Goal: Task Accomplishment & Management: Complete application form

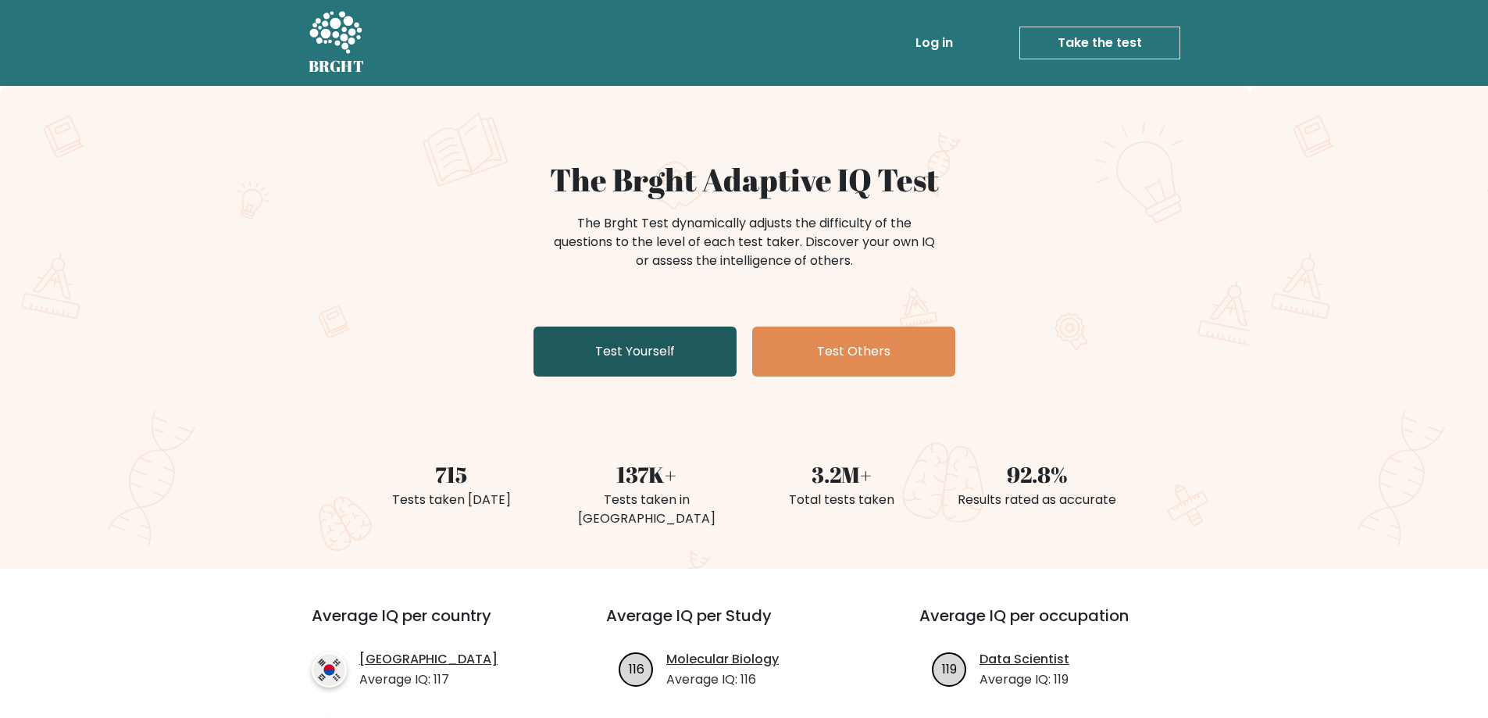
click at [646, 349] on link "Test Yourself" at bounding box center [635, 352] width 203 height 50
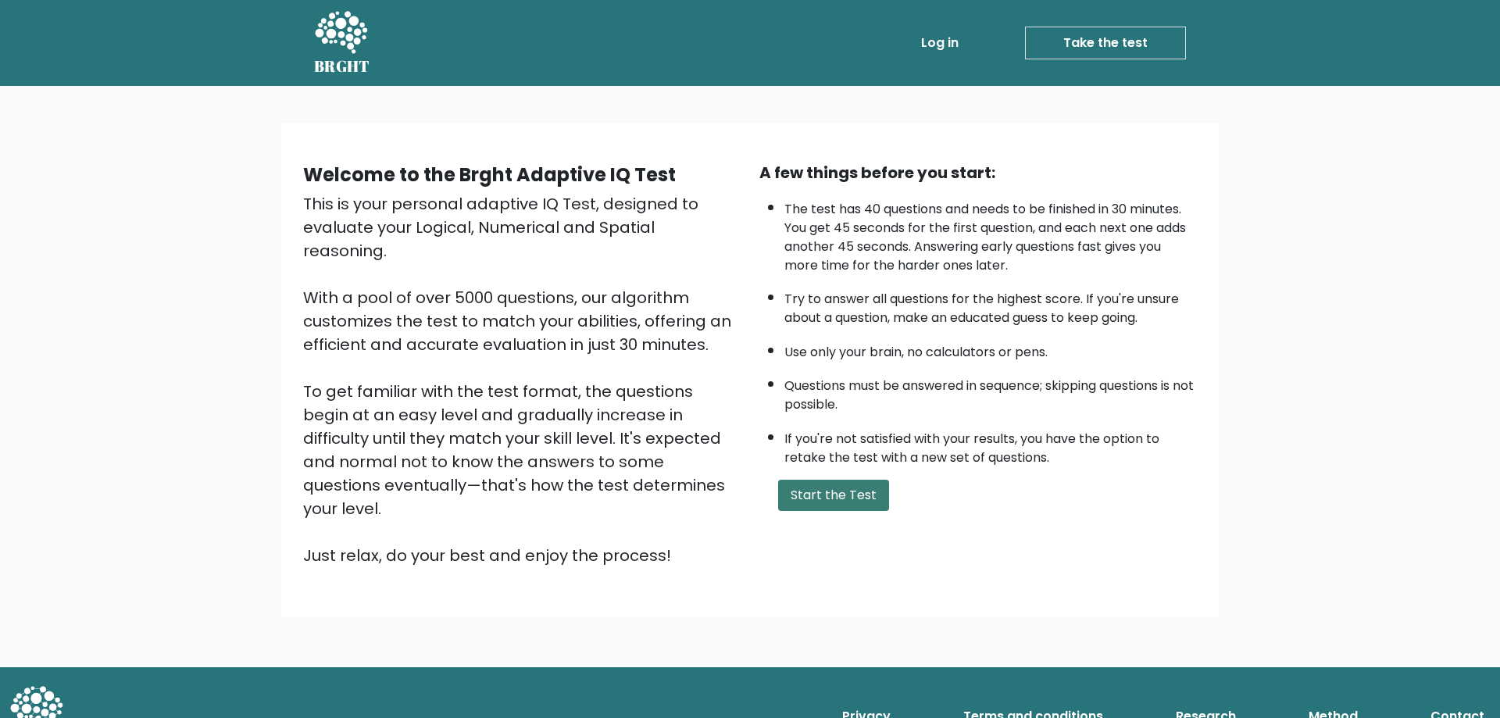
click at [853, 502] on button "Start the Test" at bounding box center [833, 495] width 111 height 31
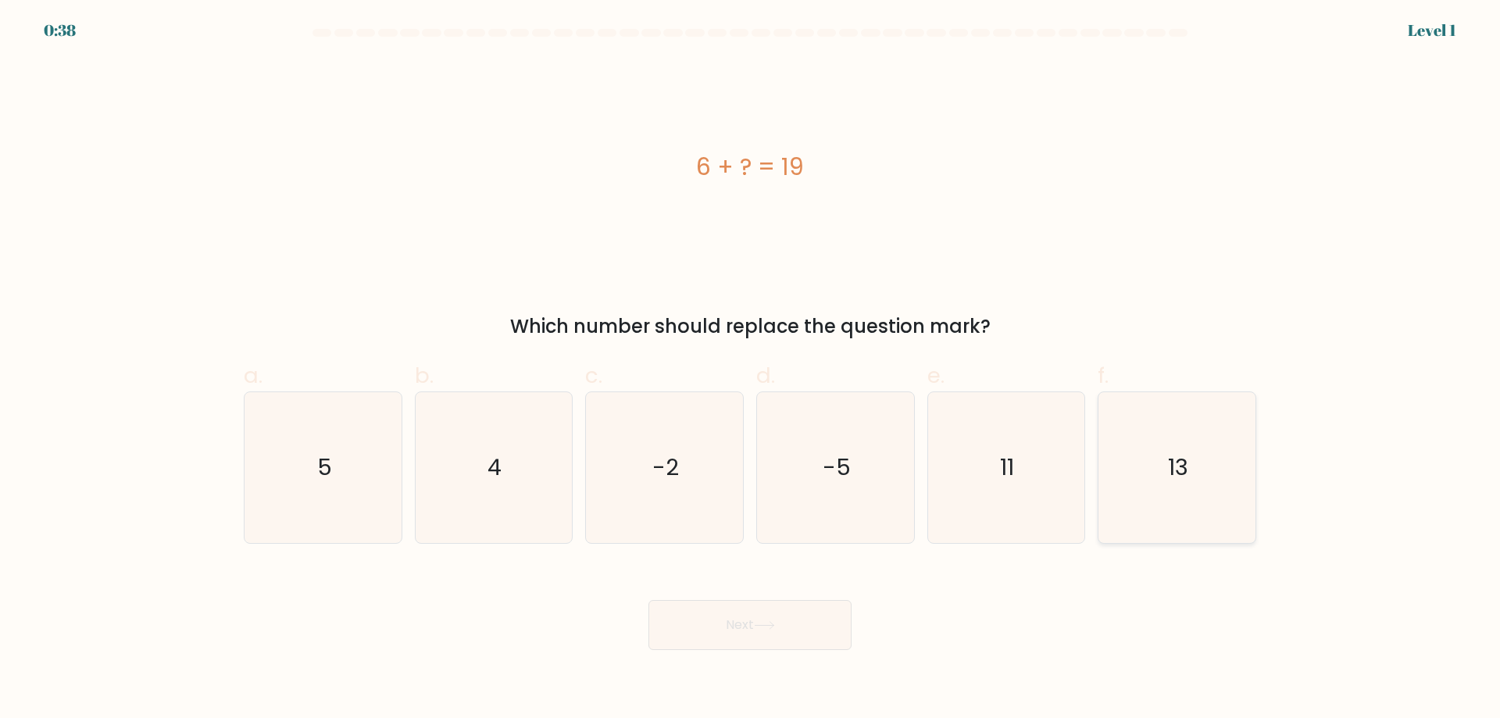
click at [1180, 463] on text "13" at bounding box center [1179, 467] width 20 height 31
click at [751, 370] on input "f. 13" at bounding box center [750, 364] width 1 height 10
radio input "true"
click at [738, 630] on button "Next" at bounding box center [749, 625] width 203 height 50
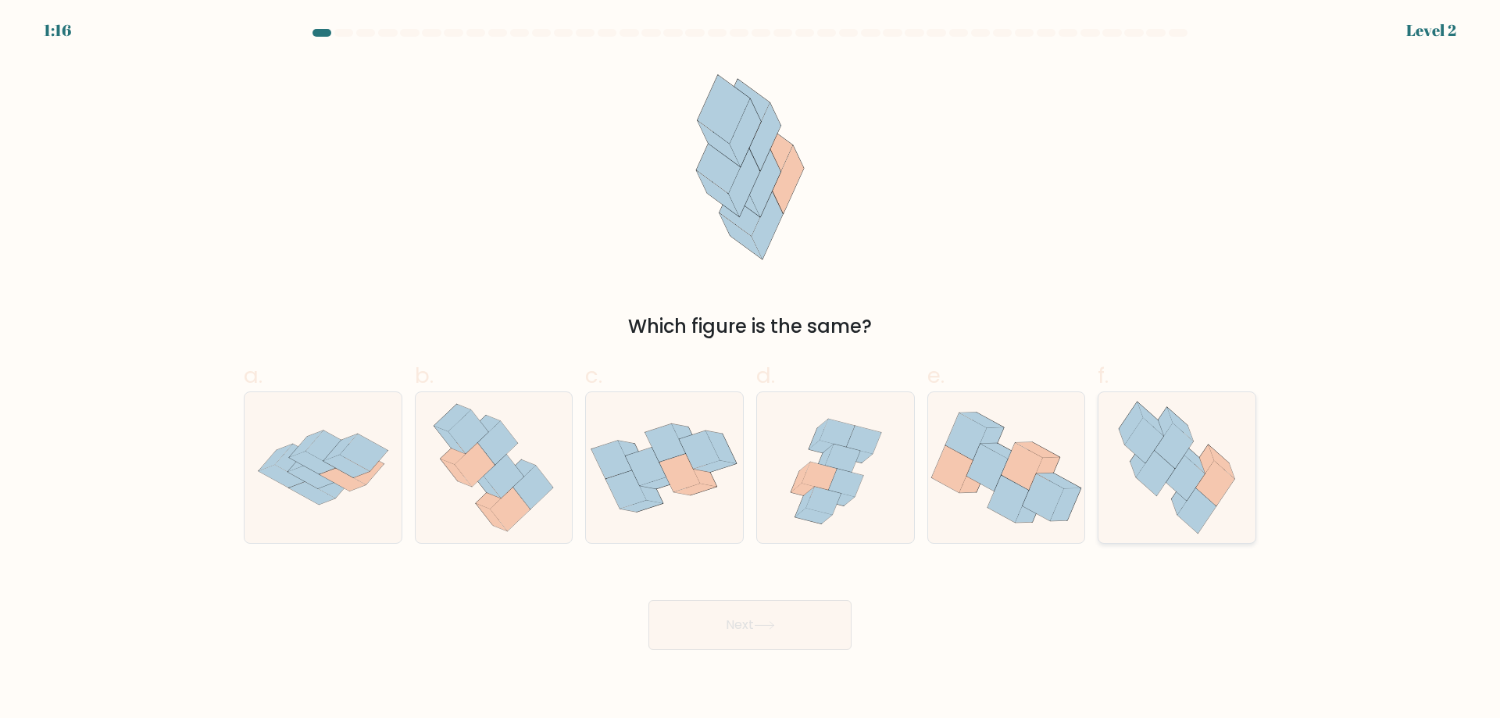
click at [1182, 487] on icon at bounding box center [1185, 477] width 38 height 45
click at [751, 370] on input "f." at bounding box center [750, 364] width 1 height 10
radio input "true"
click at [775, 623] on icon at bounding box center [764, 625] width 21 height 9
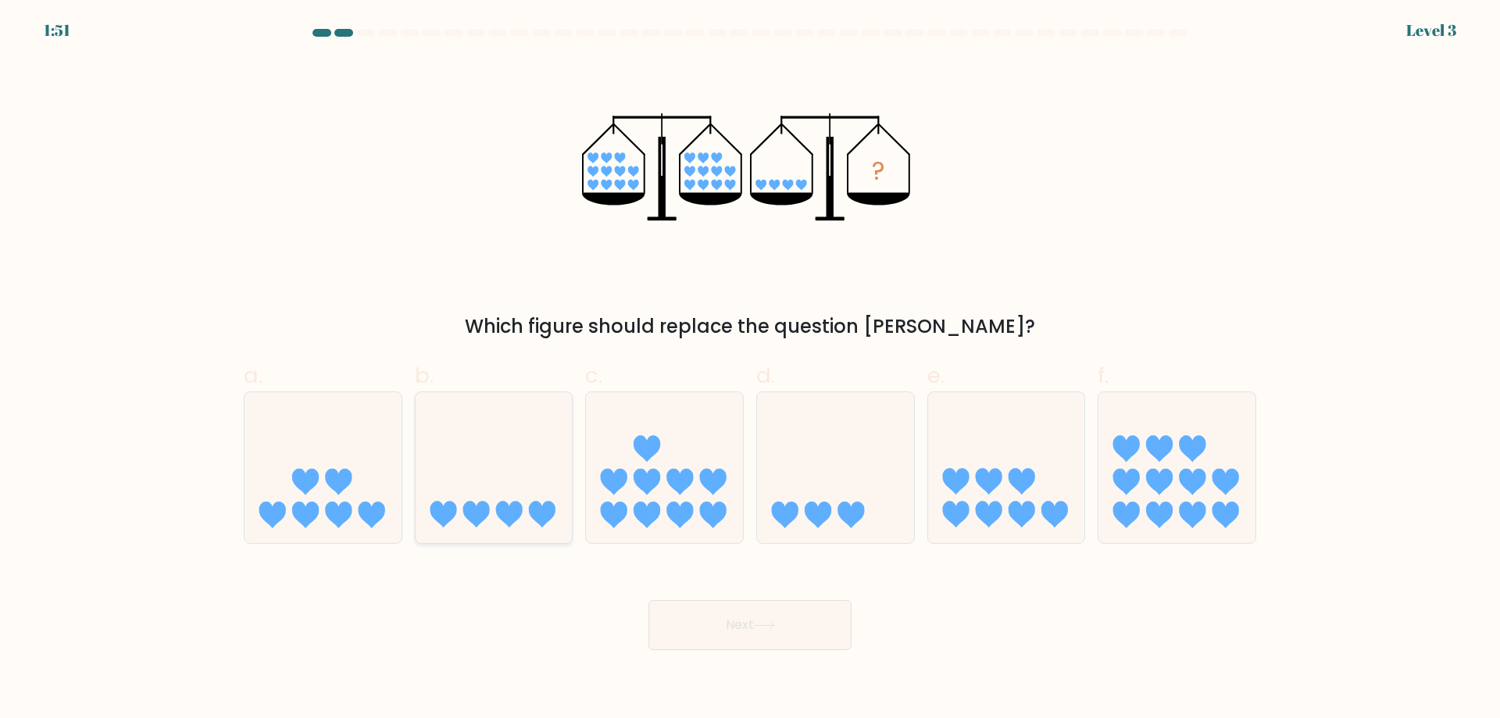
click at [517, 509] on icon at bounding box center [509, 515] width 27 height 27
click at [750, 370] on input "b." at bounding box center [750, 364] width 1 height 10
radio input "true"
click at [790, 629] on button "Next" at bounding box center [749, 625] width 203 height 50
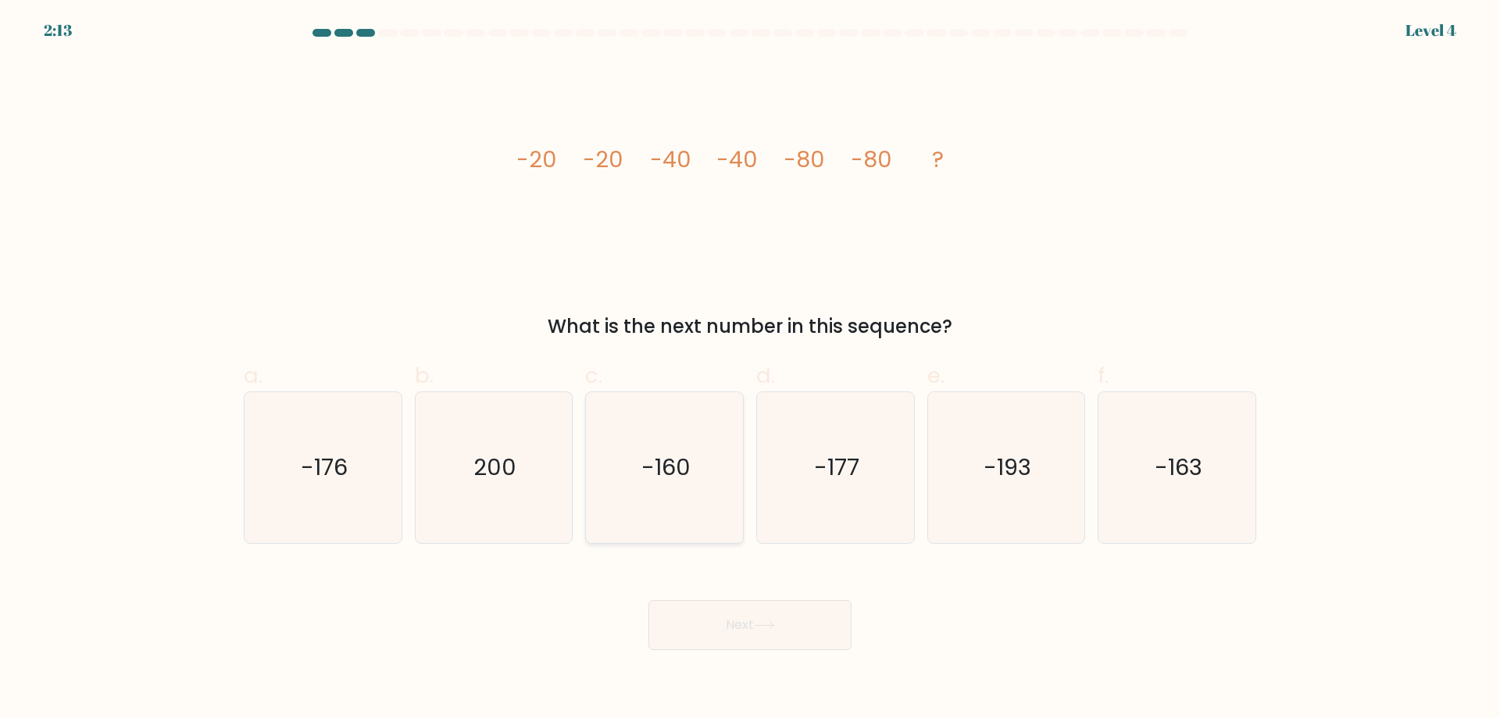
click at [667, 493] on icon "-160" at bounding box center [664, 467] width 151 height 151
click at [750, 370] on input "c. -160" at bounding box center [750, 364] width 1 height 10
radio input "true"
click at [754, 602] on button "Next" at bounding box center [749, 625] width 203 height 50
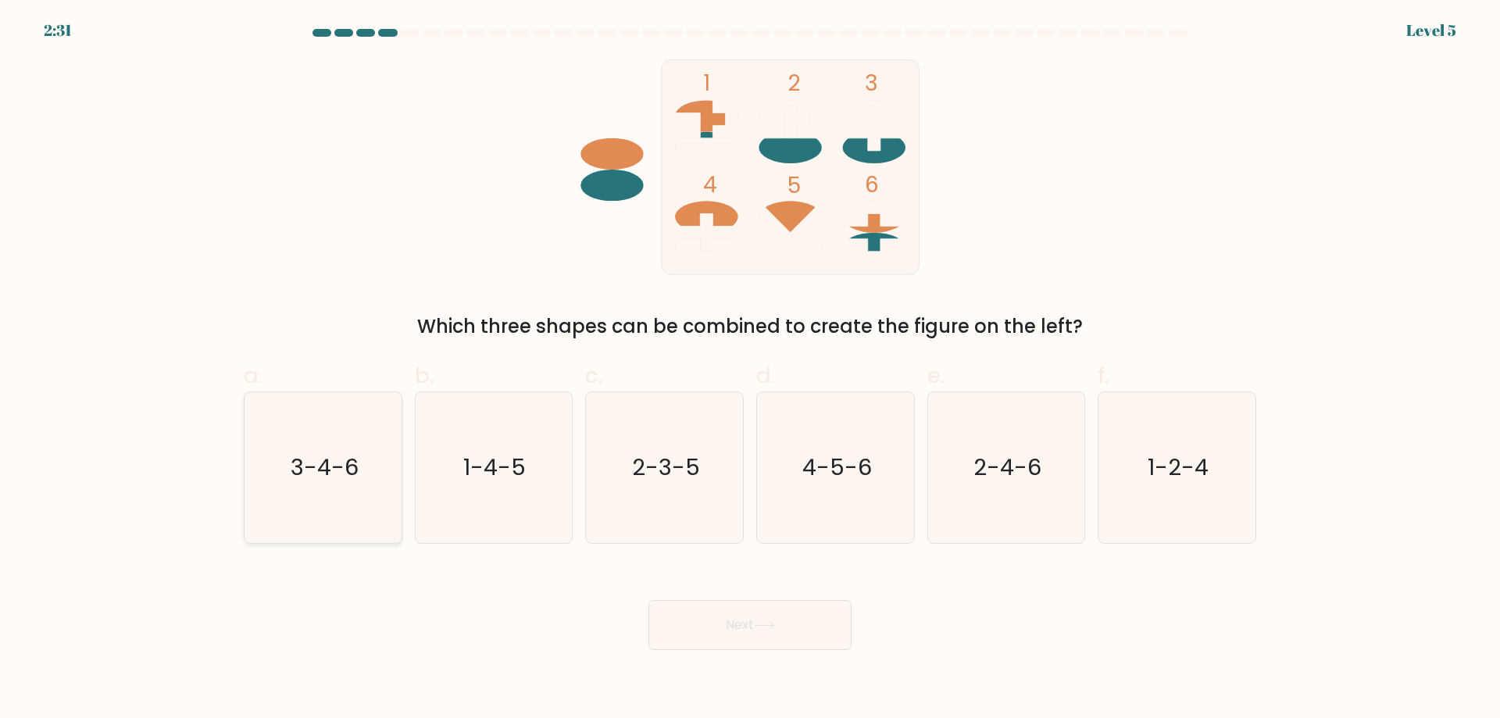
click at [259, 466] on icon "3-4-6" at bounding box center [323, 467] width 151 height 151
click at [750, 370] on input "a. 3-4-6" at bounding box center [750, 364] width 1 height 10
radio input "true"
click at [818, 641] on button "Next" at bounding box center [749, 625] width 203 height 50
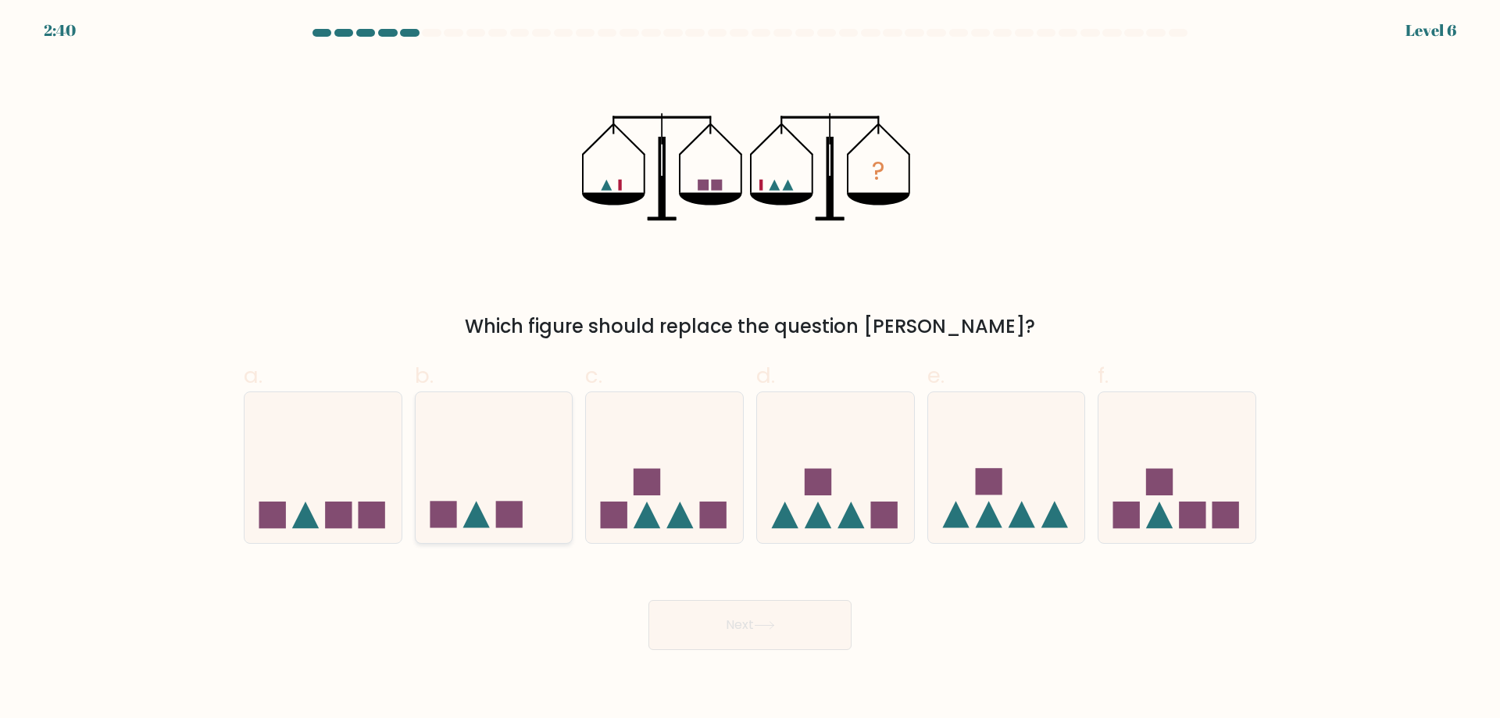
click at [541, 530] on icon at bounding box center [494, 467] width 157 height 130
click at [750, 370] on input "b." at bounding box center [750, 364] width 1 height 10
radio input "true"
click at [823, 625] on button "Next" at bounding box center [749, 625] width 203 height 50
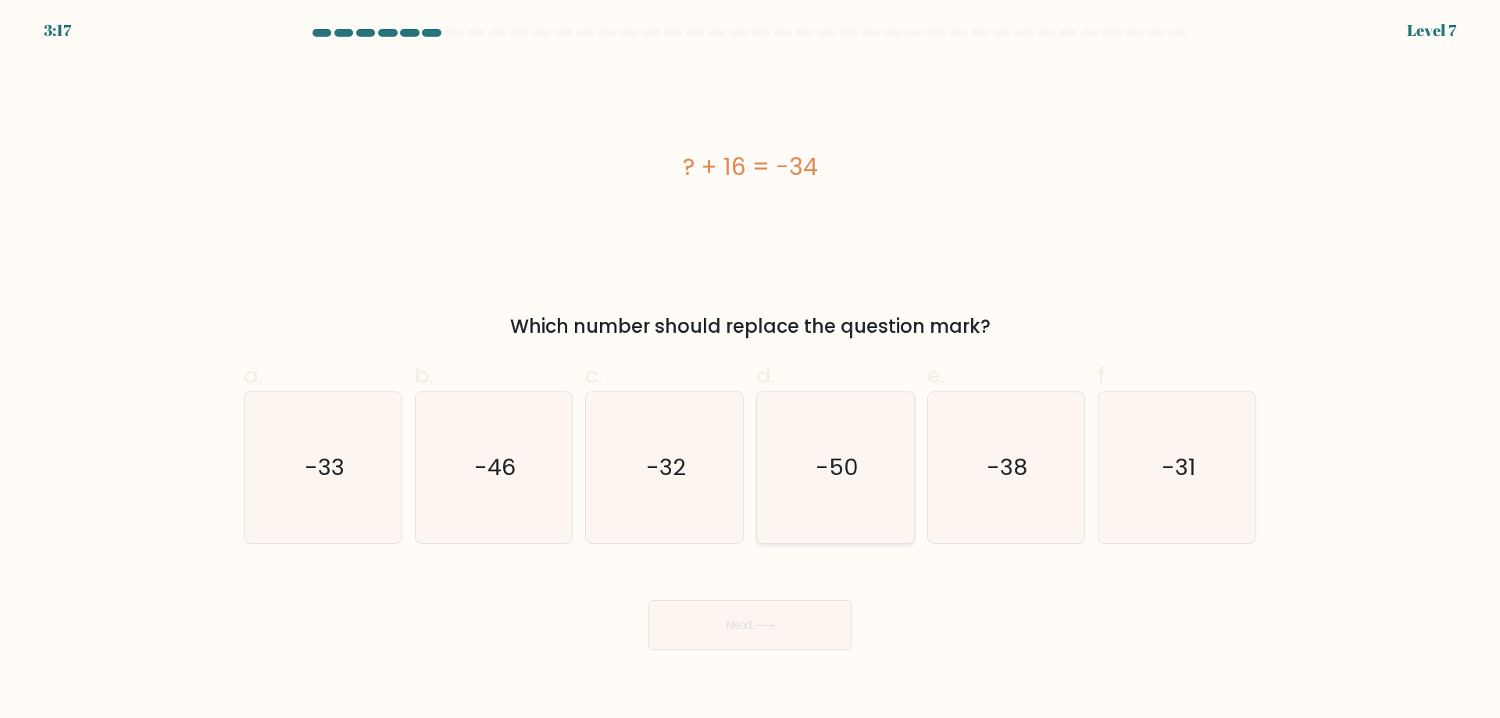
click at [869, 503] on icon "-50" at bounding box center [835, 467] width 151 height 151
click at [751, 370] on input "d. -50" at bounding box center [750, 364] width 1 height 10
radio input "true"
click at [788, 608] on button "Next" at bounding box center [749, 625] width 203 height 50
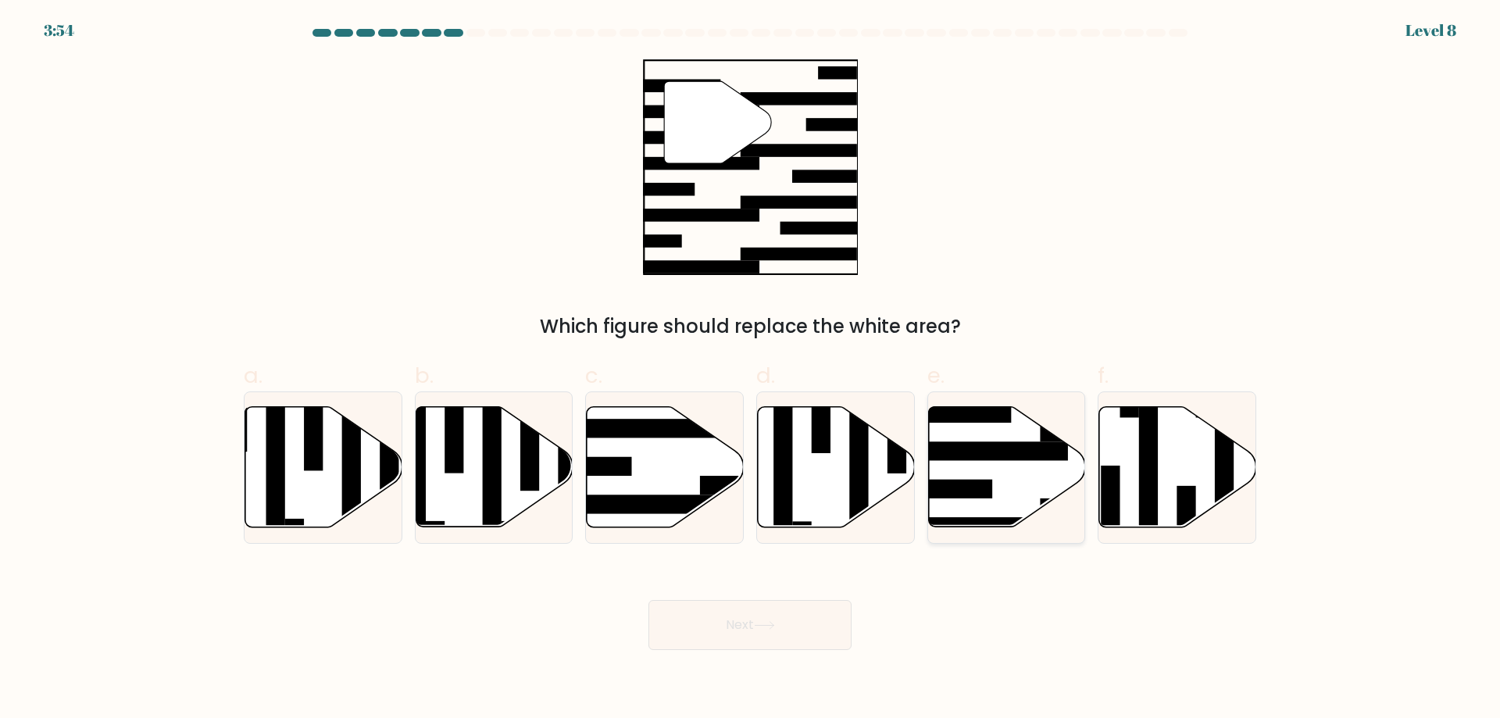
click at [1025, 470] on icon at bounding box center [1006, 467] width 157 height 120
click at [751, 370] on input "e." at bounding box center [750, 364] width 1 height 10
radio input "true"
click at [798, 611] on button "Next" at bounding box center [749, 625] width 203 height 50
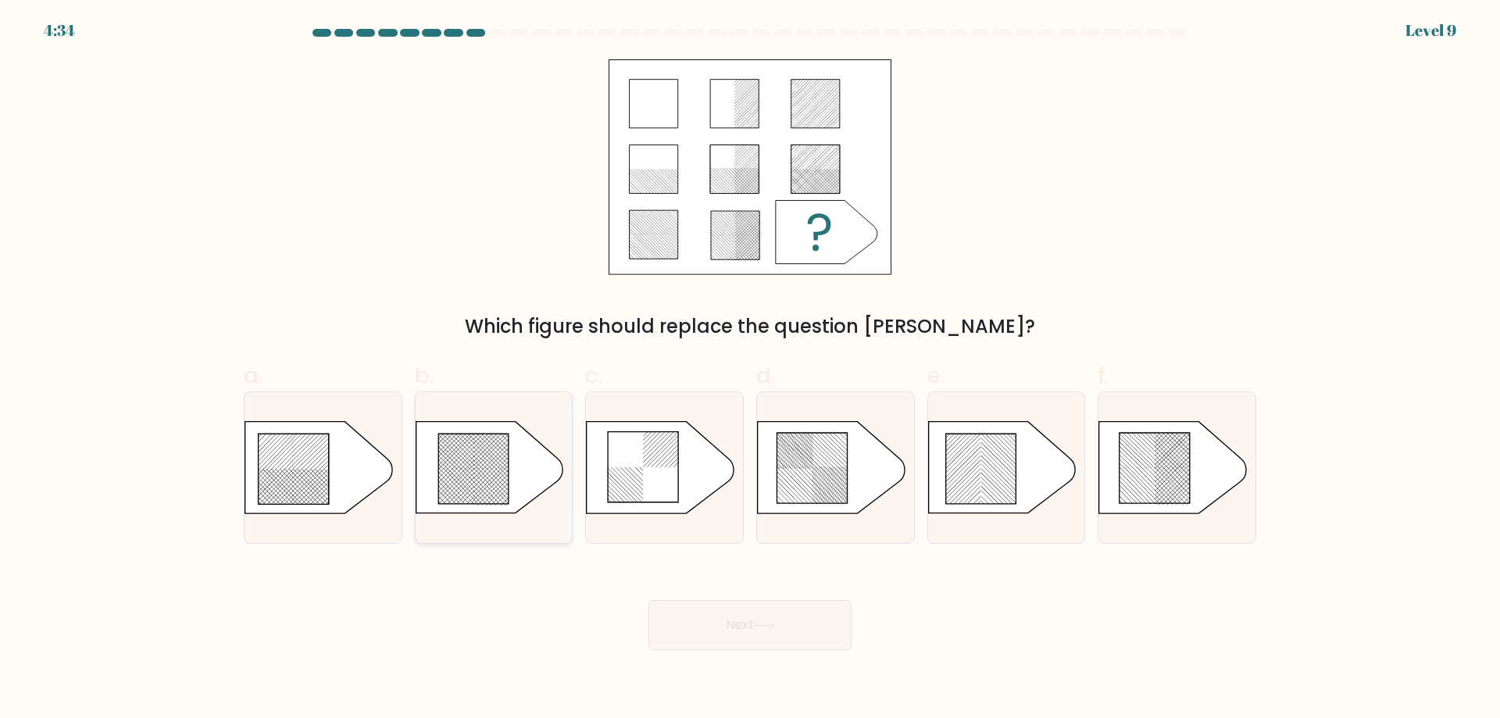
click at [511, 496] on icon at bounding box center [489, 467] width 147 height 91
click at [750, 370] on input "b." at bounding box center [750, 364] width 1 height 10
radio input "true"
click at [823, 619] on button "Next" at bounding box center [749, 625] width 203 height 50
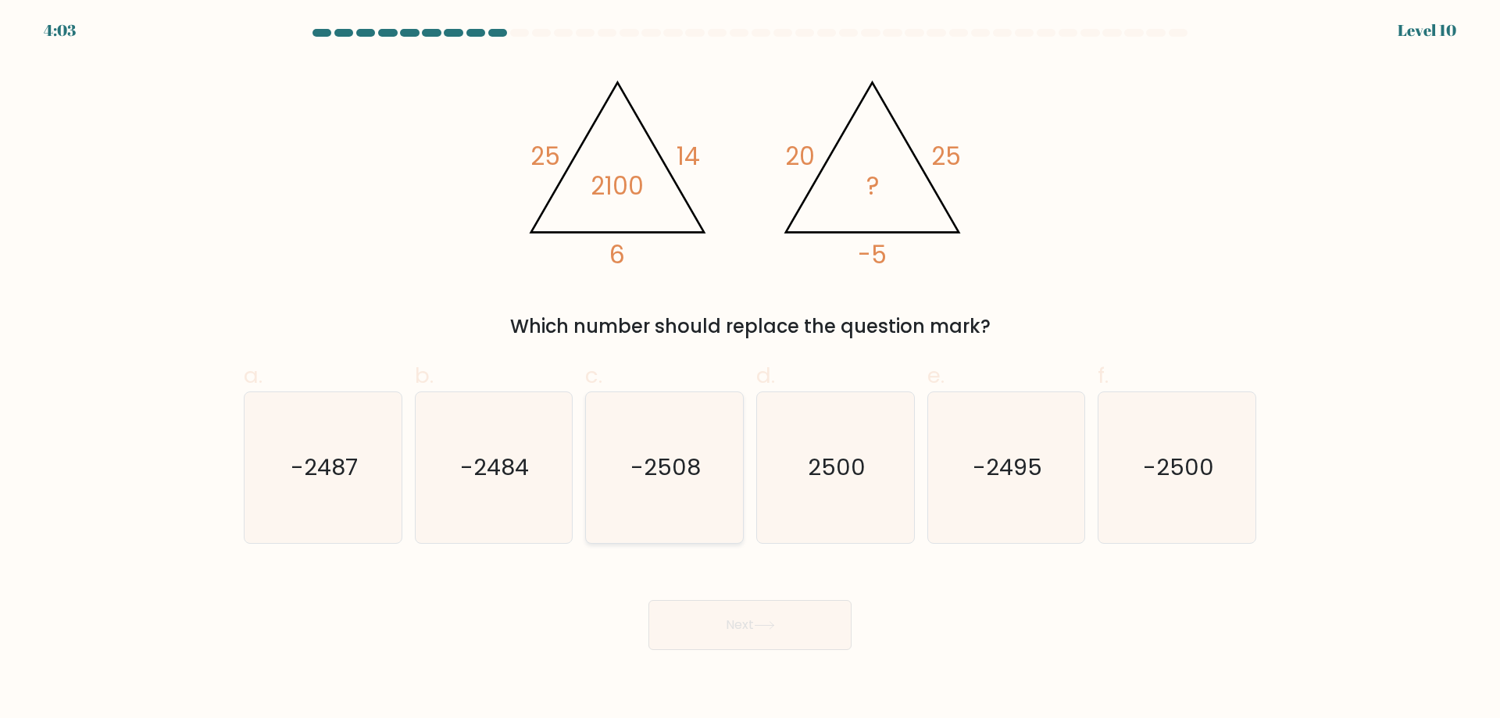
click at [685, 505] on icon "-2508" at bounding box center [664, 467] width 151 height 151
click at [750, 370] on input "c. -2508" at bounding box center [750, 364] width 1 height 10
radio input "true"
click at [831, 475] on text "2500" at bounding box center [837, 467] width 58 height 31
click at [751, 370] on input "d. 2500" at bounding box center [750, 364] width 1 height 10
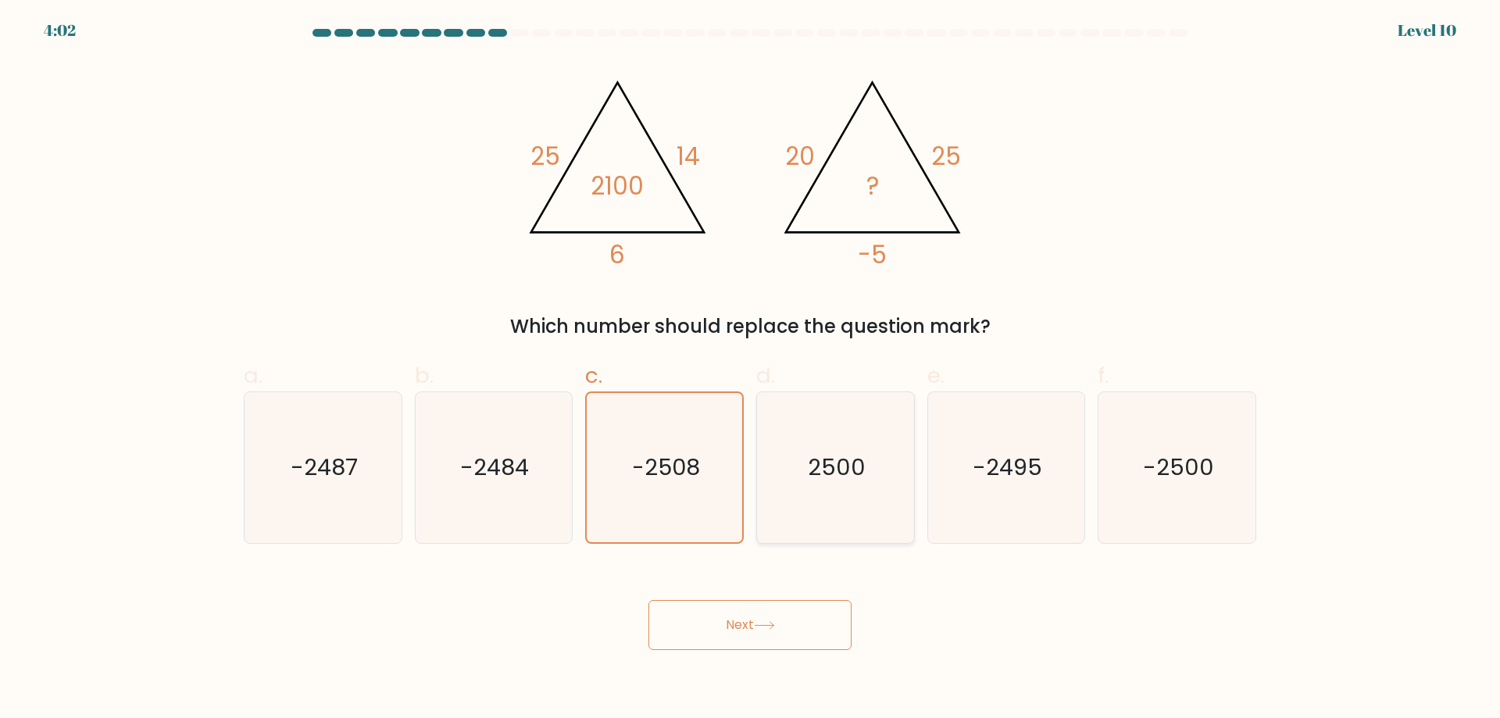
radio input "true"
click at [1142, 300] on div "@import url('https://fonts.googleapis.com/css?family=Abril+Fatface:400,100,100i…" at bounding box center [749, 199] width 1031 height 281
click at [822, 630] on button "Next" at bounding box center [749, 625] width 203 height 50
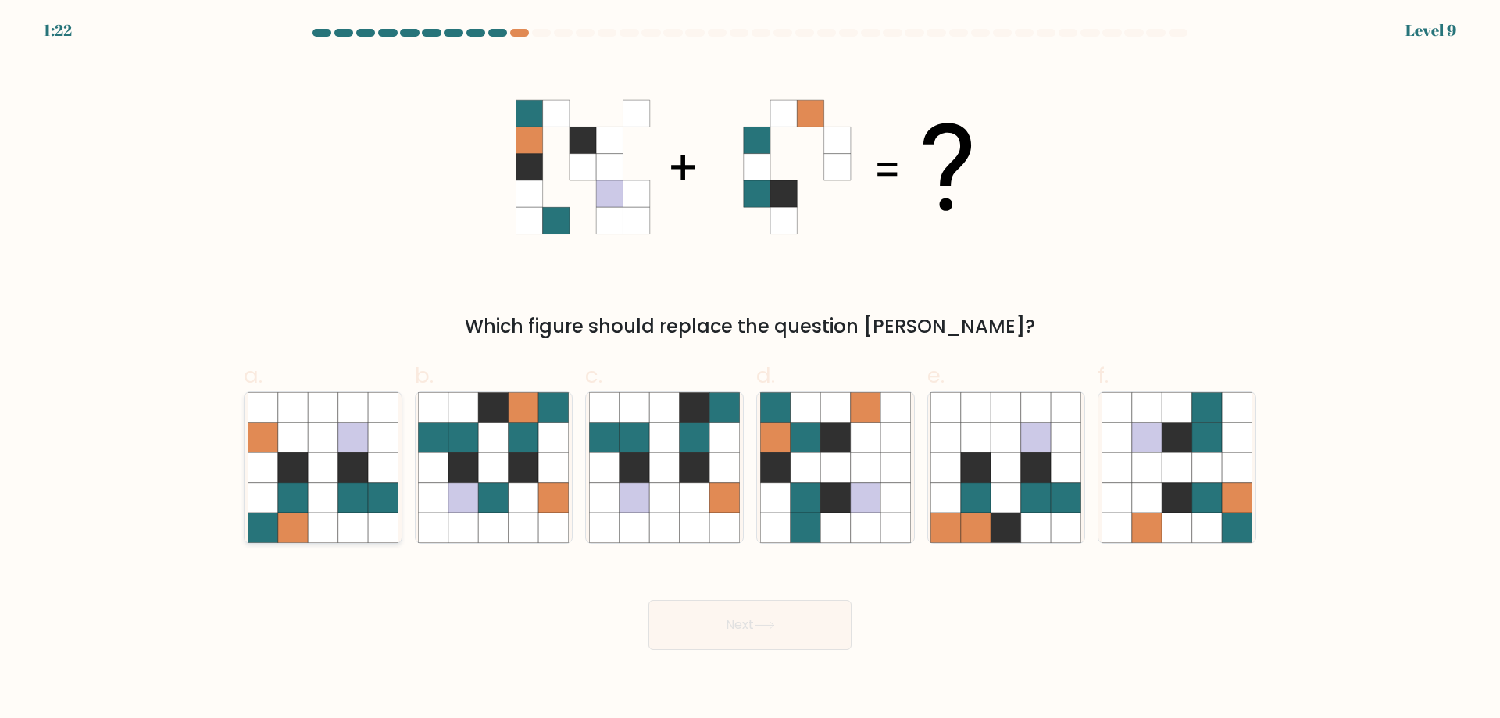
click at [357, 484] on icon at bounding box center [353, 498] width 30 height 30
click at [750, 370] on input "a." at bounding box center [750, 364] width 1 height 10
radio input "true"
click at [773, 629] on icon at bounding box center [764, 625] width 21 height 9
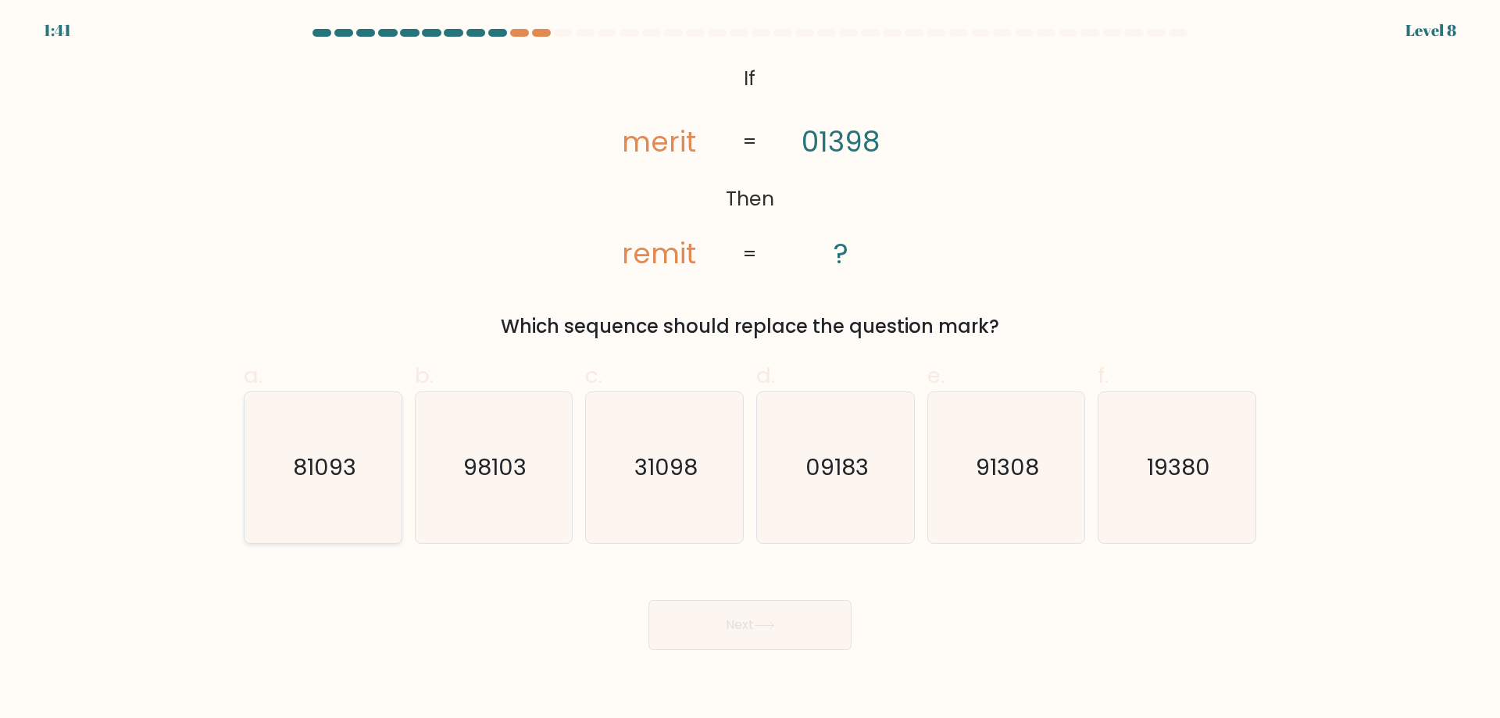
click at [343, 498] on icon "81093" at bounding box center [323, 467] width 151 height 151
click at [750, 370] on input "a. 81093" at bounding box center [750, 364] width 1 height 10
radio input "true"
click at [754, 626] on button "Next" at bounding box center [749, 625] width 203 height 50
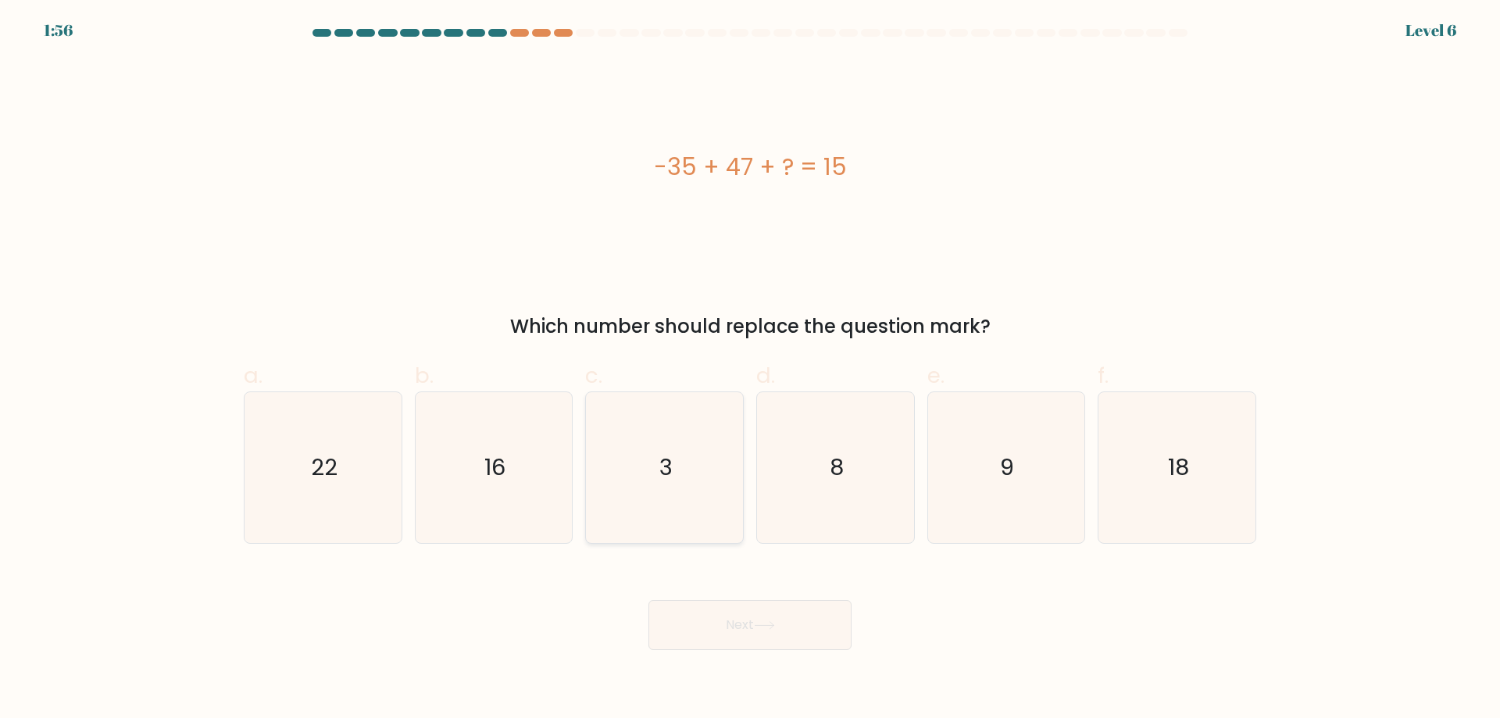
click at [682, 466] on icon "3" at bounding box center [664, 467] width 151 height 151
click at [750, 370] on input "c. 3" at bounding box center [750, 364] width 1 height 10
radio input "true"
click at [774, 625] on icon at bounding box center [764, 625] width 21 height 9
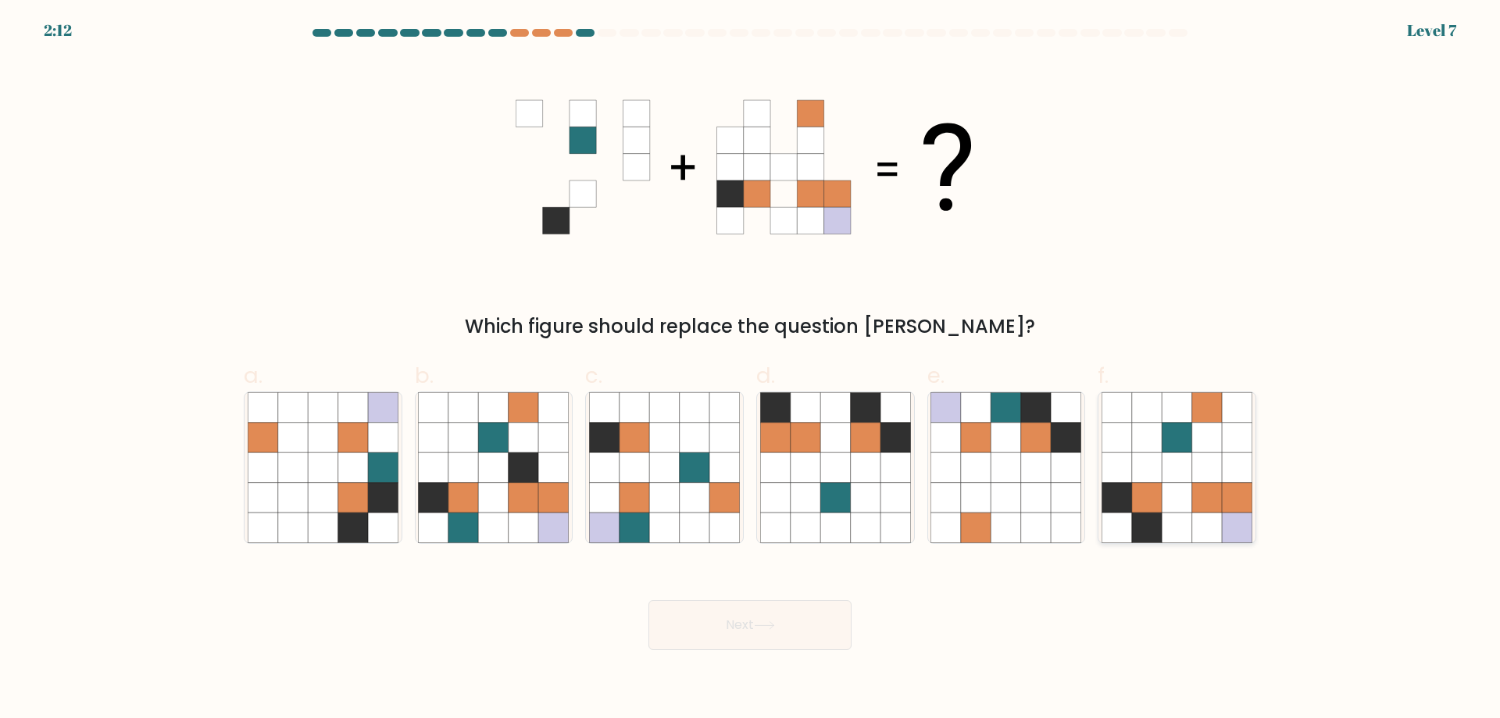
click at [1230, 509] on icon at bounding box center [1237, 498] width 30 height 30
click at [751, 370] on input "f." at bounding box center [750, 364] width 1 height 10
radio input "true"
click at [823, 628] on button "Next" at bounding box center [749, 625] width 203 height 50
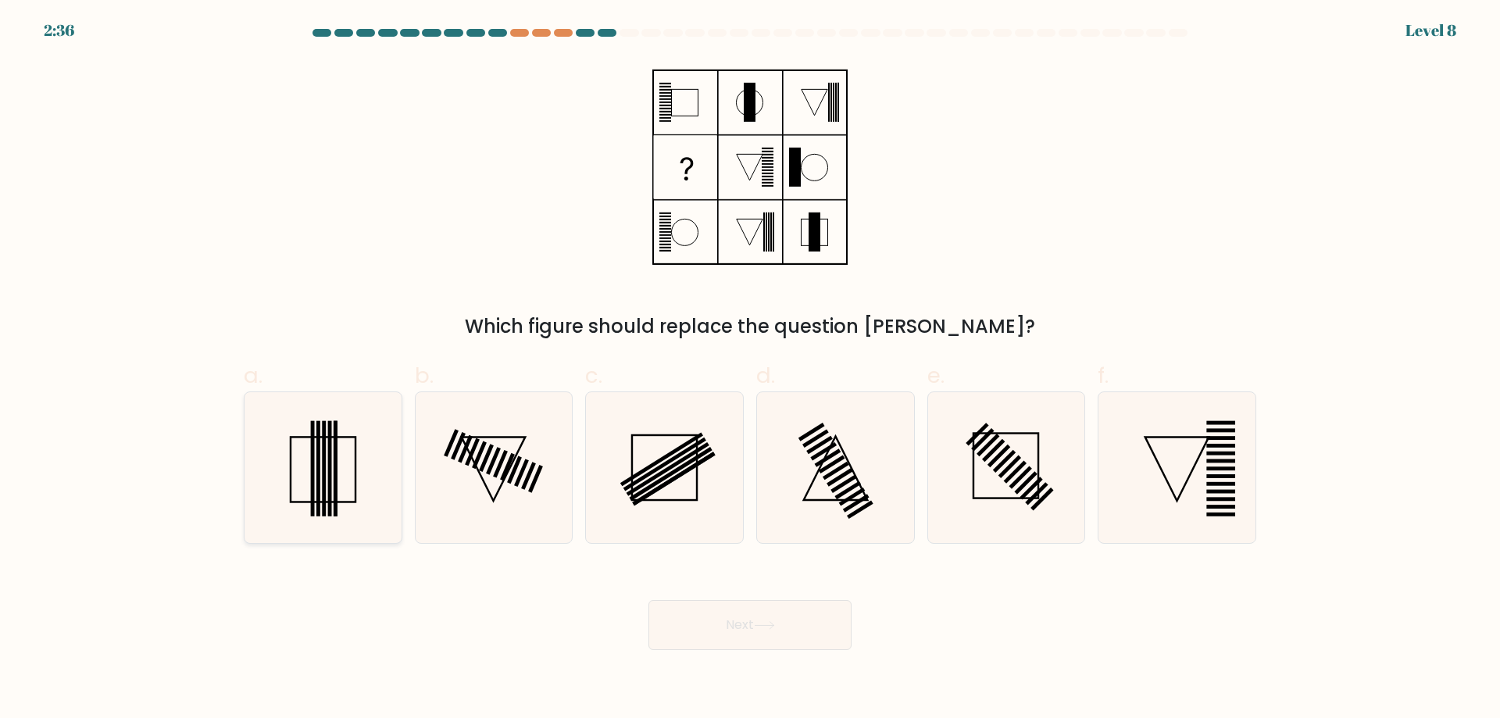
click at [342, 469] on icon at bounding box center [323, 467] width 151 height 151
click at [750, 370] on input "a." at bounding box center [750, 364] width 1 height 10
radio input "true"
click at [814, 624] on button "Next" at bounding box center [749, 625] width 203 height 50
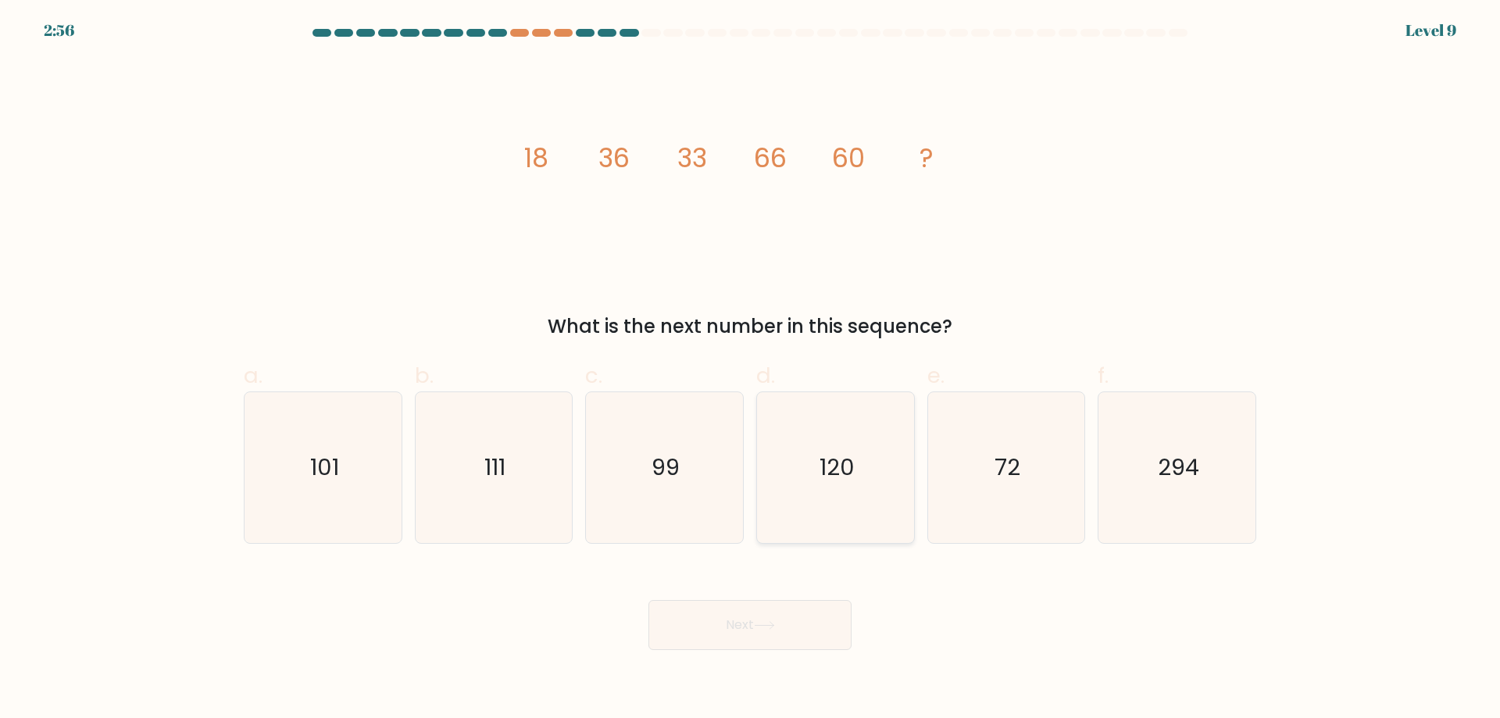
click at [846, 459] on text "120" at bounding box center [836, 467] width 35 height 31
click at [751, 370] on input "d. 120" at bounding box center [750, 364] width 1 height 10
radio input "true"
click at [802, 645] on button "Next" at bounding box center [749, 625] width 203 height 50
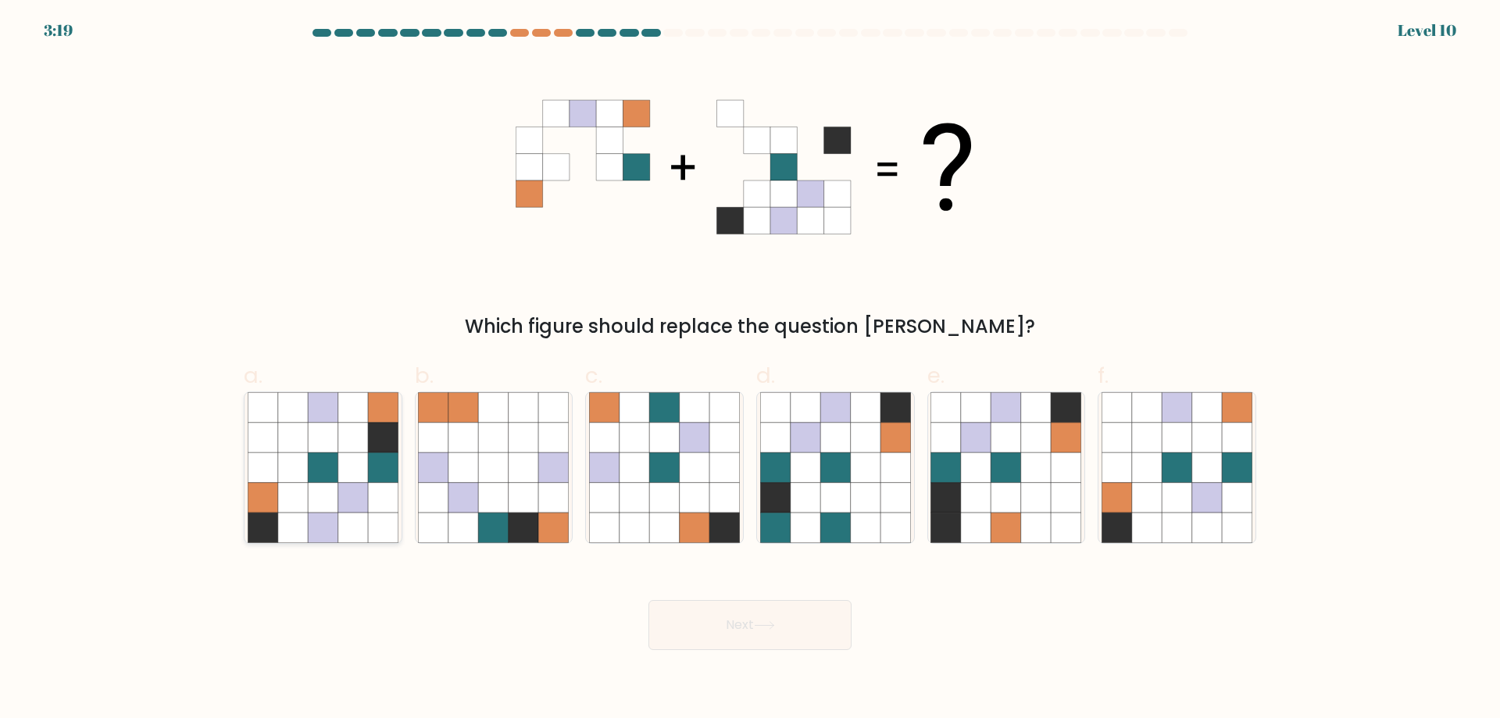
click at [367, 494] on icon at bounding box center [353, 498] width 30 height 30
click at [750, 370] on input "a." at bounding box center [750, 364] width 1 height 10
radio input "true"
click at [803, 622] on button "Next" at bounding box center [749, 625] width 203 height 50
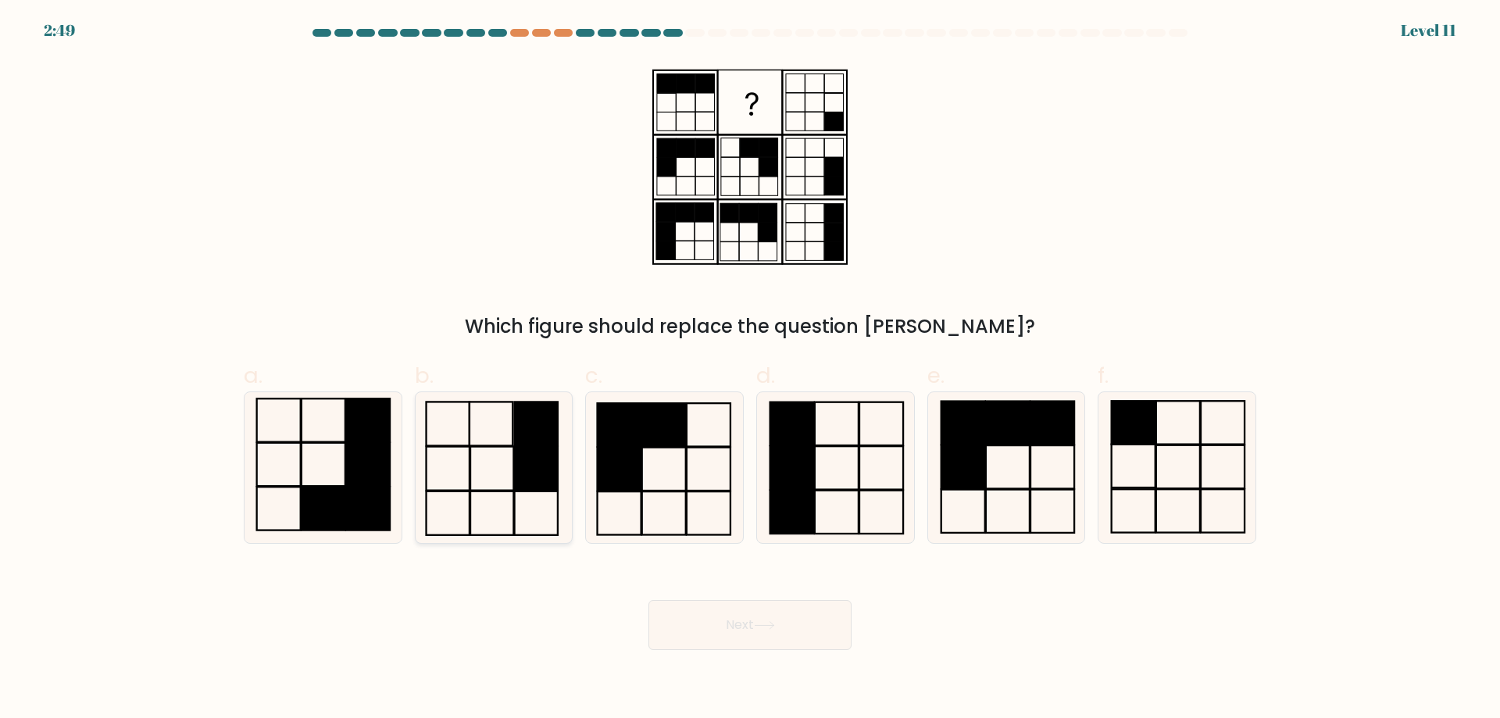
click at [551, 474] on rect at bounding box center [536, 469] width 43 height 44
click at [750, 370] on input "b." at bounding box center [750, 364] width 1 height 10
radio input "true"
click at [761, 627] on icon at bounding box center [764, 625] width 21 height 9
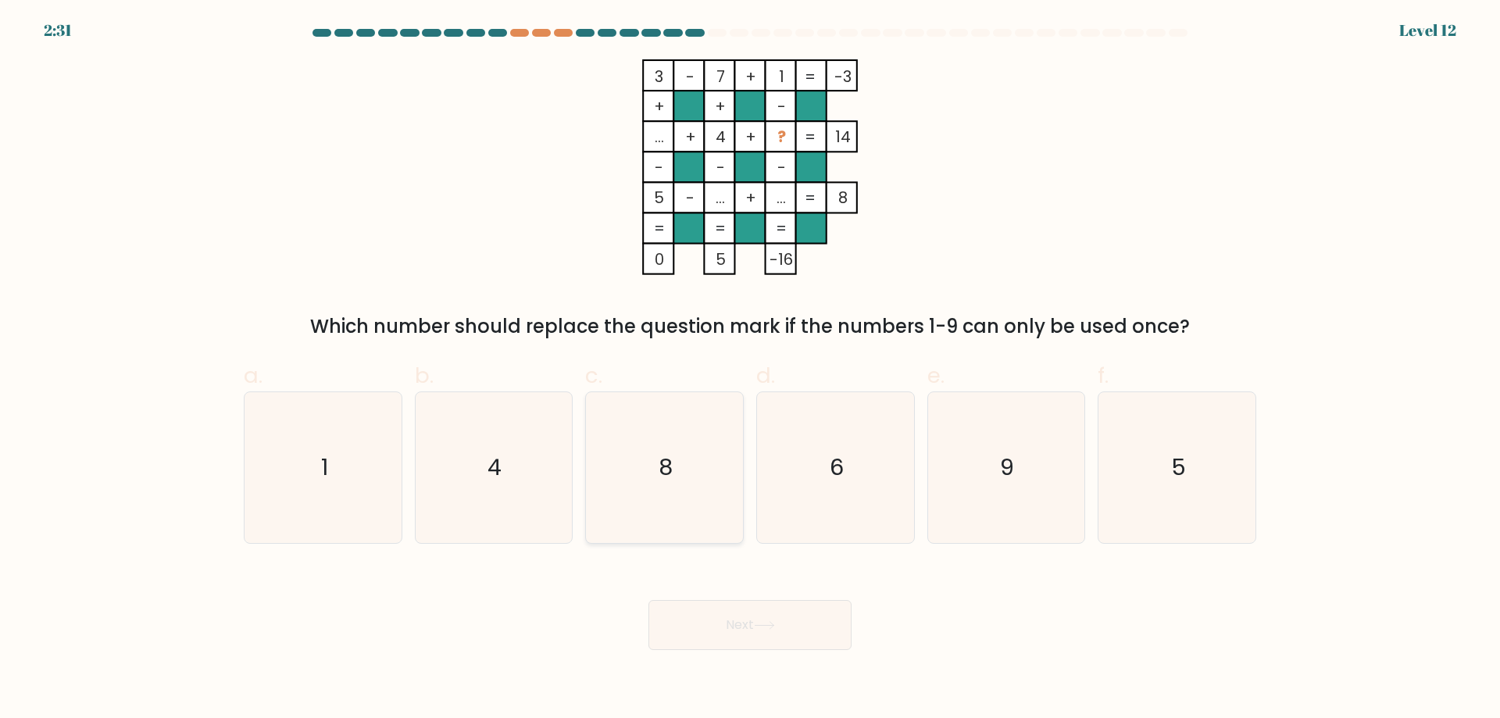
click at [696, 502] on icon "8" at bounding box center [664, 467] width 151 height 151
click at [750, 370] on input "c. 8" at bounding box center [750, 364] width 1 height 10
radio input "true"
click at [798, 618] on button "Next" at bounding box center [749, 625] width 203 height 50
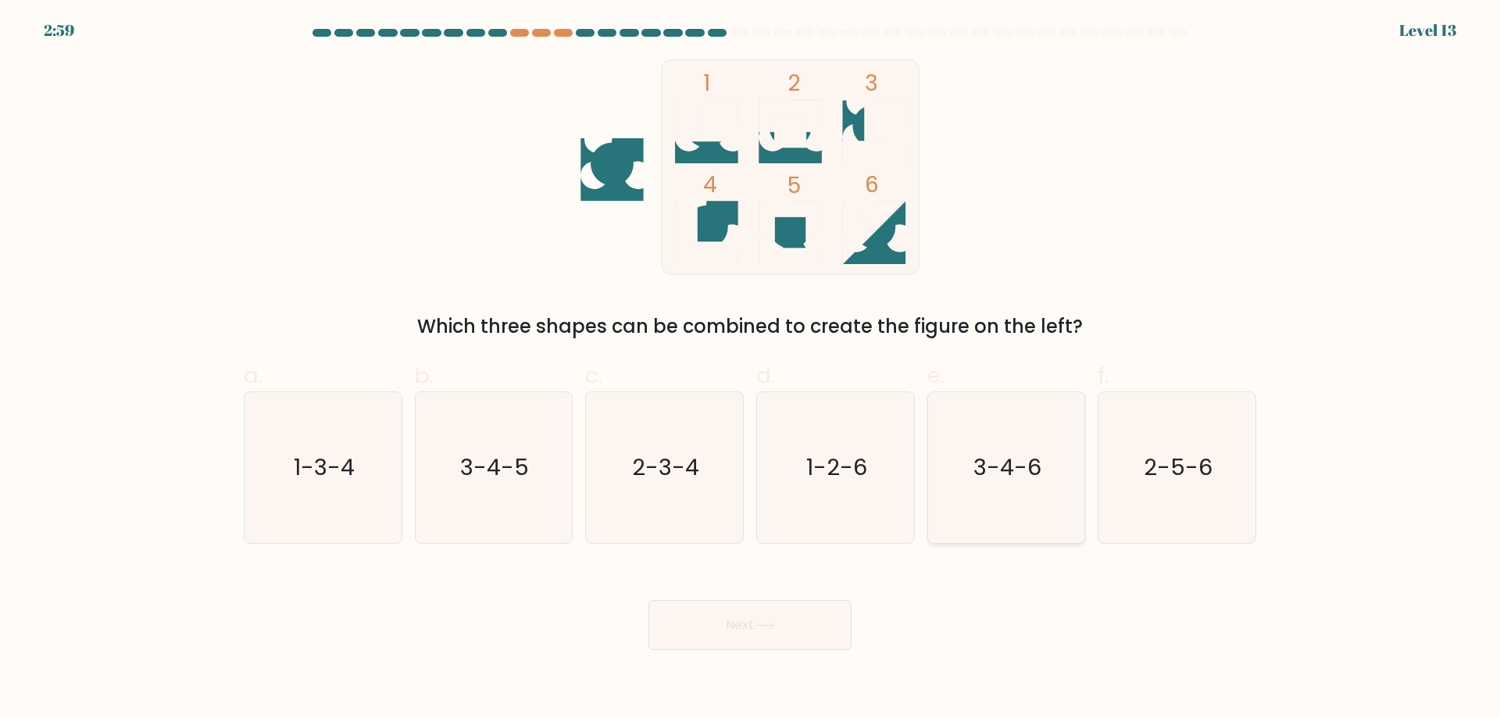
click at [1037, 499] on icon "3-4-6" at bounding box center [1005, 467] width 151 height 151
click at [751, 370] on input "e. 3-4-6" at bounding box center [750, 364] width 1 height 10
radio input "true"
click at [763, 606] on button "Next" at bounding box center [749, 625] width 203 height 50
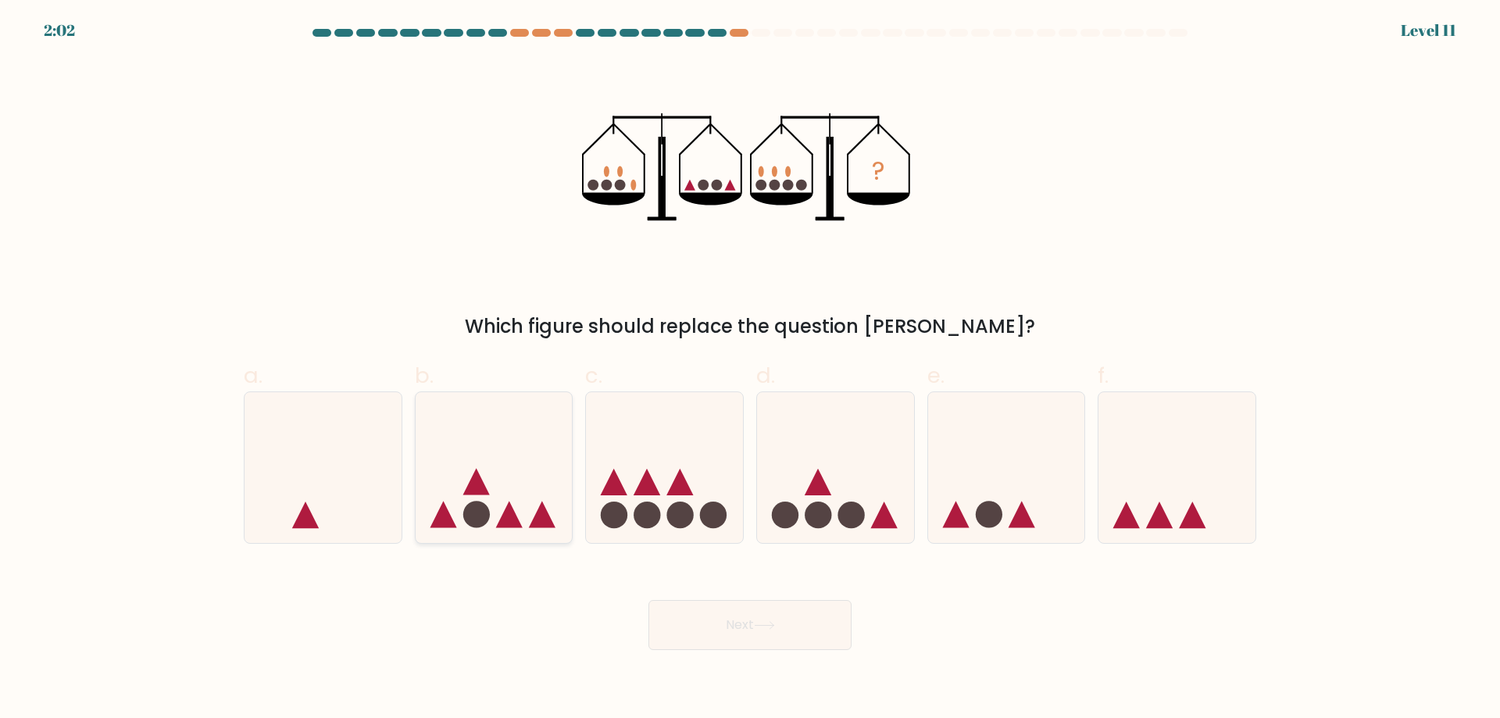
click at [512, 512] on icon at bounding box center [509, 515] width 27 height 27
click at [750, 370] on input "b." at bounding box center [750, 364] width 1 height 10
radio input "true"
click at [669, 502] on icon at bounding box center [664, 467] width 157 height 130
click at [750, 370] on input "c." at bounding box center [750, 364] width 1 height 10
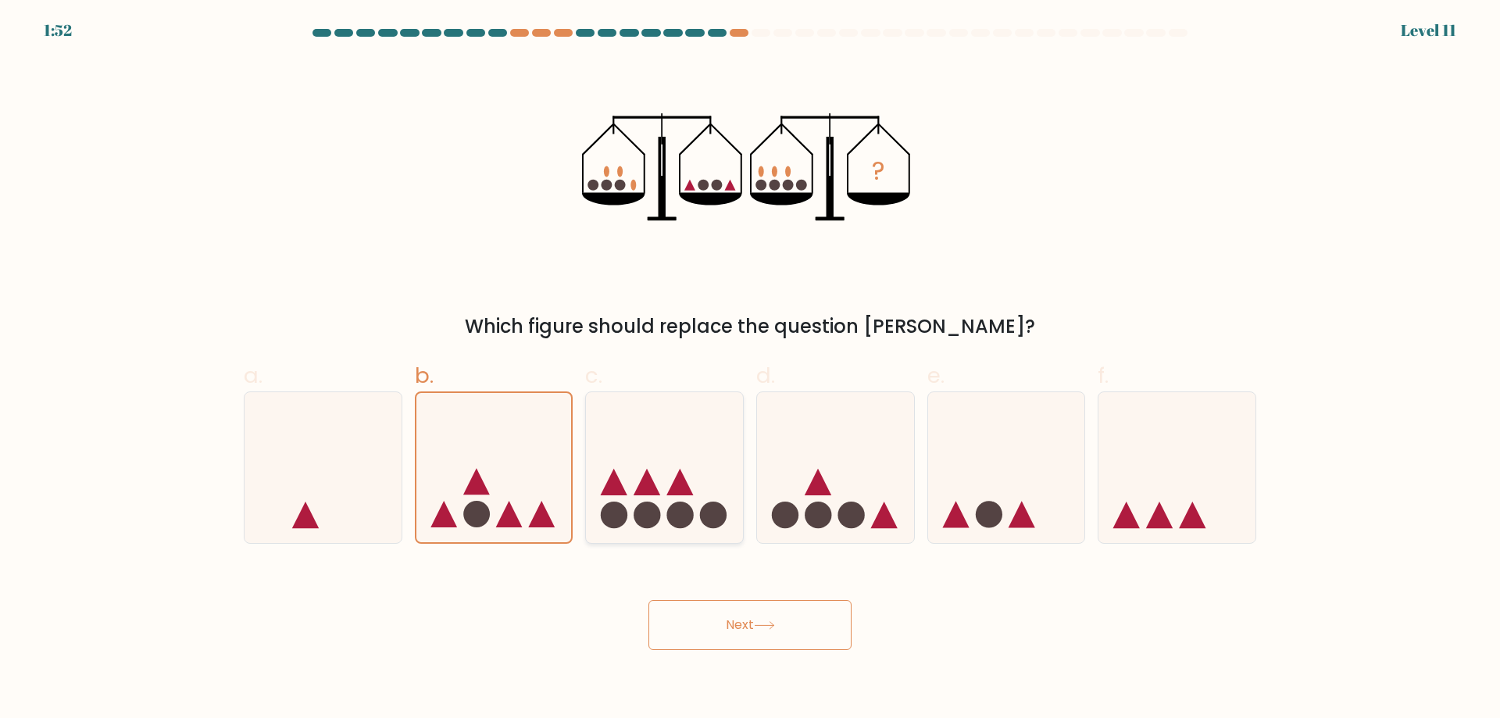
radio input "true"
click at [1037, 527] on icon at bounding box center [1006, 467] width 157 height 130
click at [751, 370] on input "e." at bounding box center [750, 364] width 1 height 10
radio input "true"
click at [774, 634] on button "Next" at bounding box center [749, 625] width 203 height 50
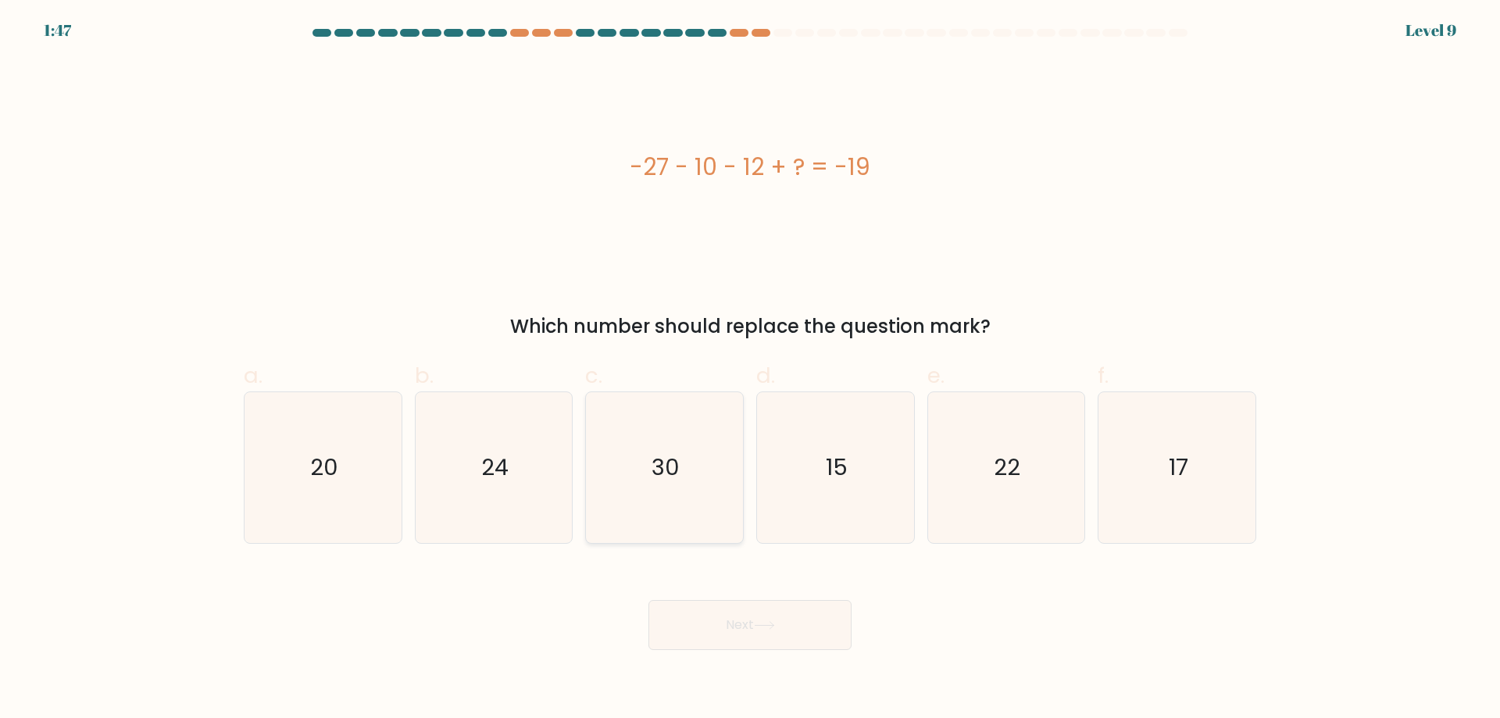
click at [705, 461] on icon "30" at bounding box center [664, 467] width 151 height 151
click at [750, 370] on input "c. 30" at bounding box center [750, 364] width 1 height 10
radio input "true"
click at [799, 619] on button "Next" at bounding box center [749, 625] width 203 height 50
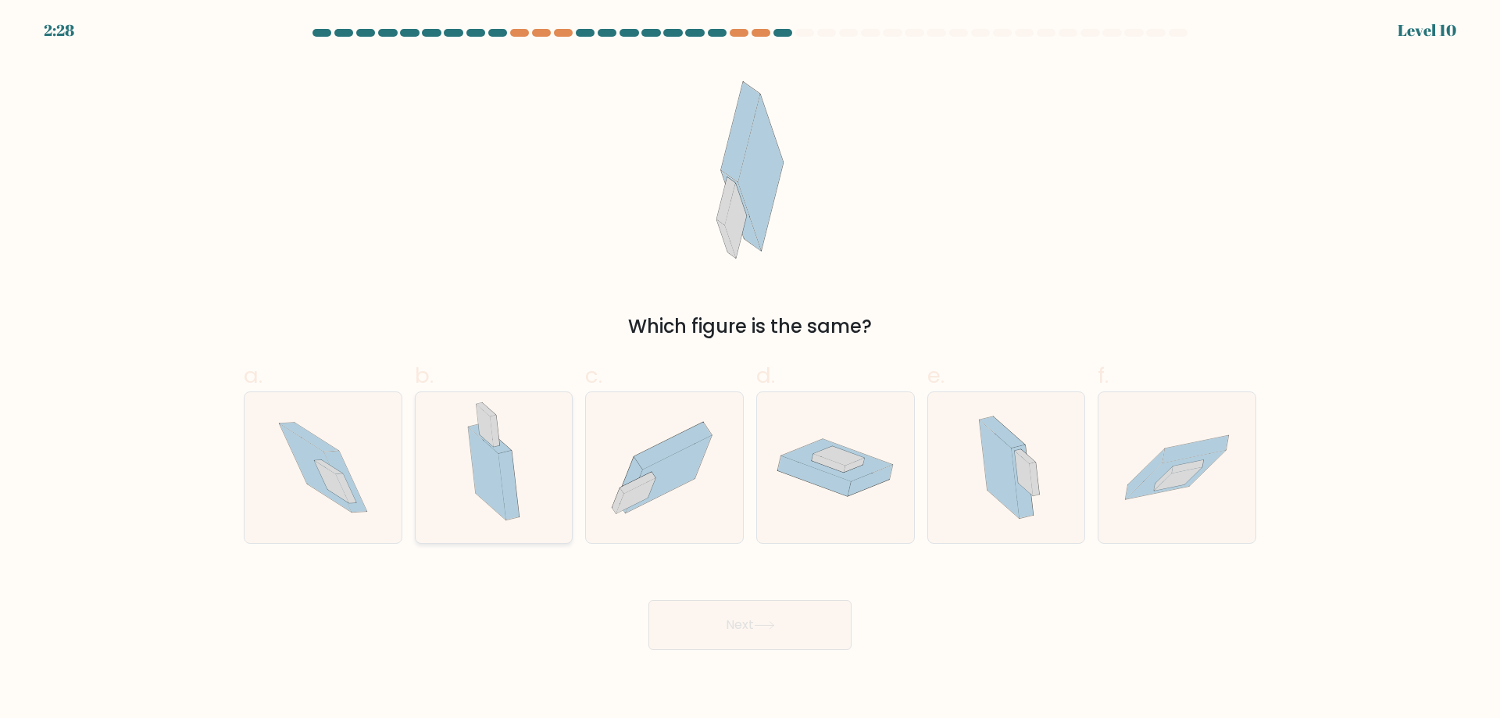
click at [531, 466] on icon at bounding box center [494, 467] width 86 height 151
click at [750, 370] on input "b." at bounding box center [750, 364] width 1 height 10
radio input "true"
click at [1031, 495] on icon at bounding box center [1024, 473] width 18 height 45
click at [751, 370] on input "e." at bounding box center [750, 364] width 1 height 10
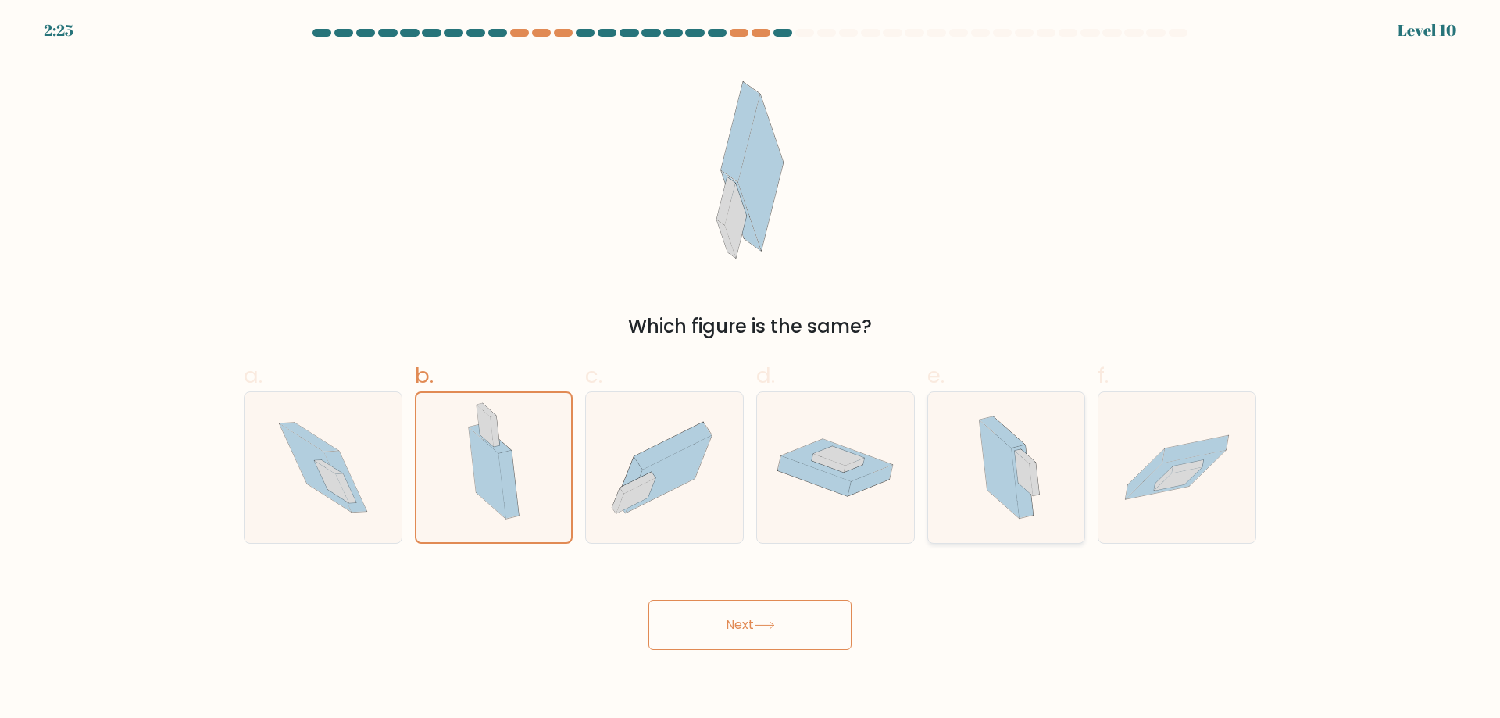
radio input "true"
click at [783, 608] on button "Next" at bounding box center [749, 625] width 203 height 50
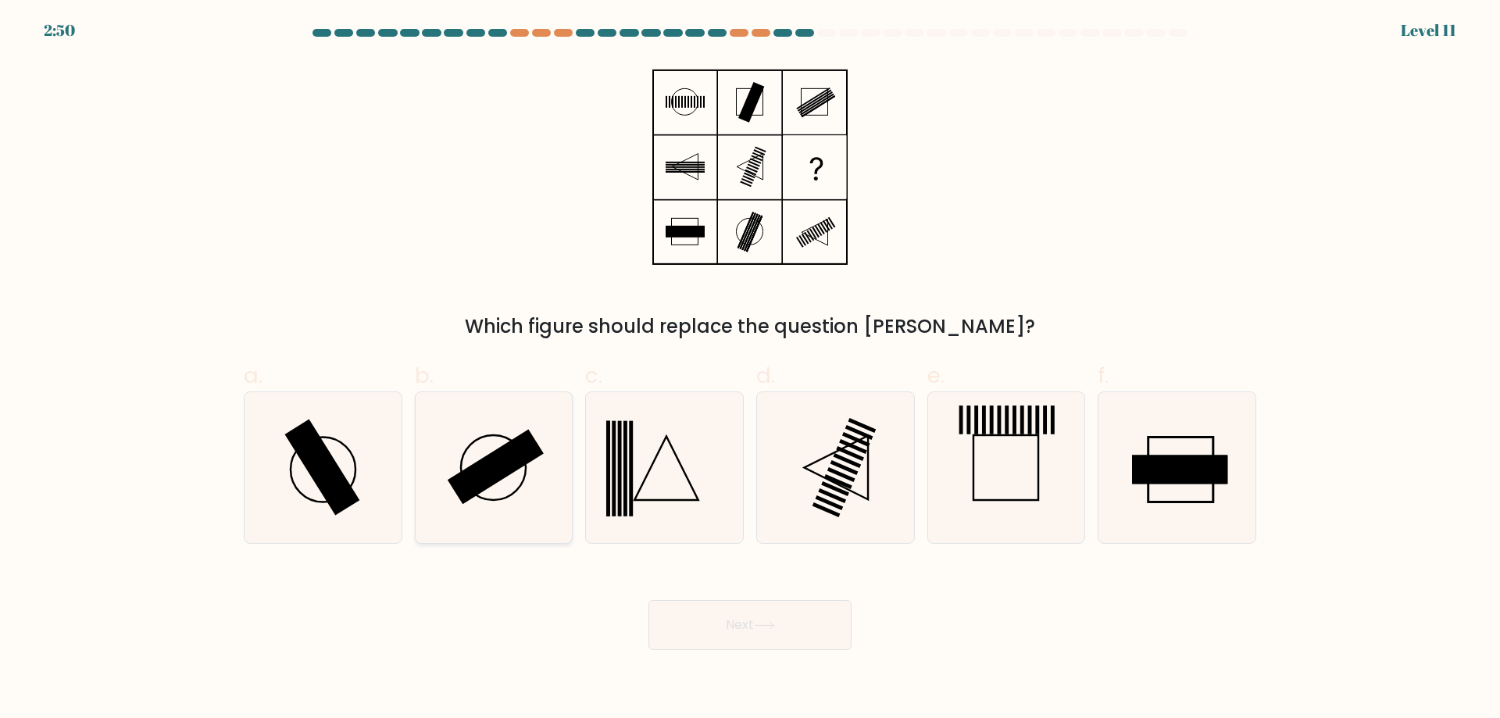
click at [537, 473] on icon at bounding box center [493, 467] width 151 height 151
click at [750, 370] on input "b." at bounding box center [750, 364] width 1 height 10
radio input "true"
click at [774, 620] on button "Next" at bounding box center [749, 625] width 203 height 50
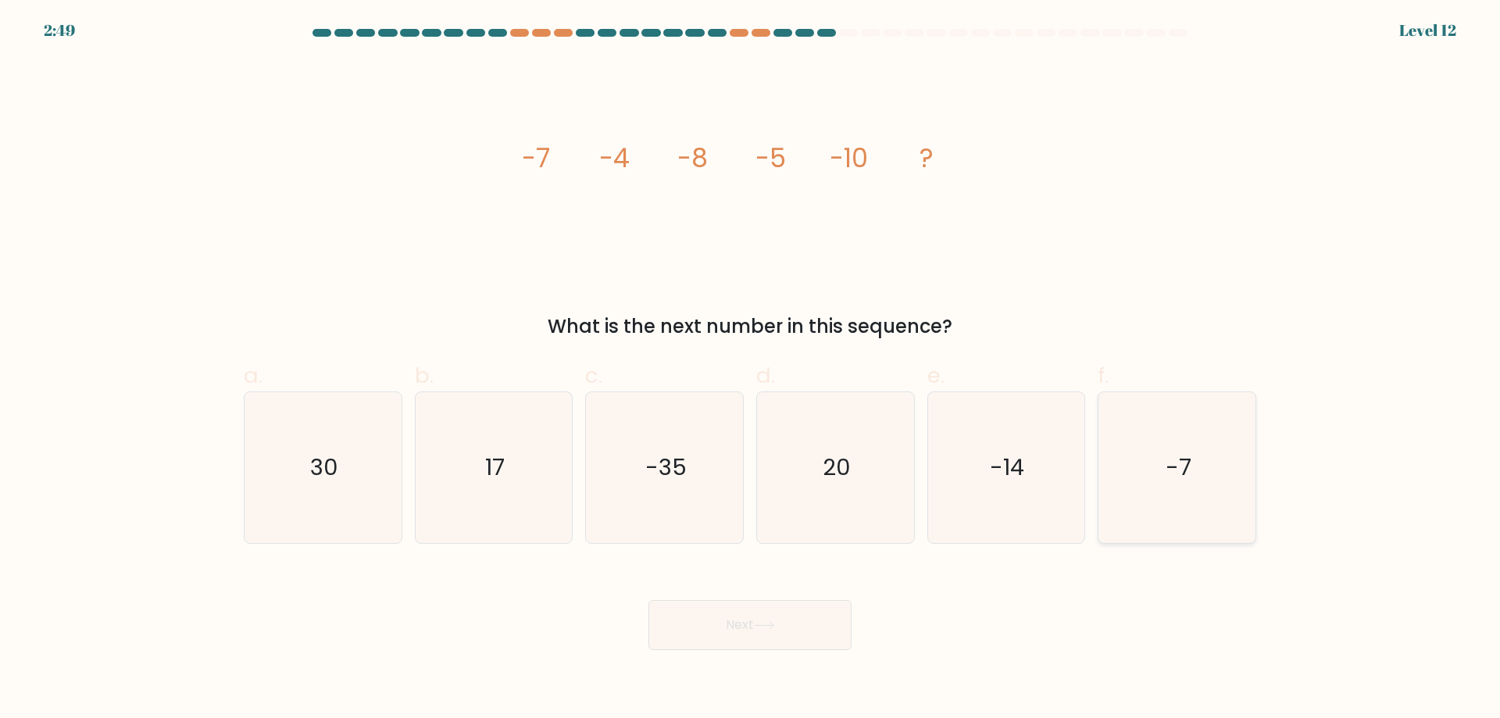
click at [1245, 476] on icon "-7" at bounding box center [1177, 467] width 151 height 151
click at [751, 370] on input "f. -7" at bounding box center [750, 364] width 1 height 10
radio input "true"
click at [779, 639] on button "Next" at bounding box center [749, 625] width 203 height 50
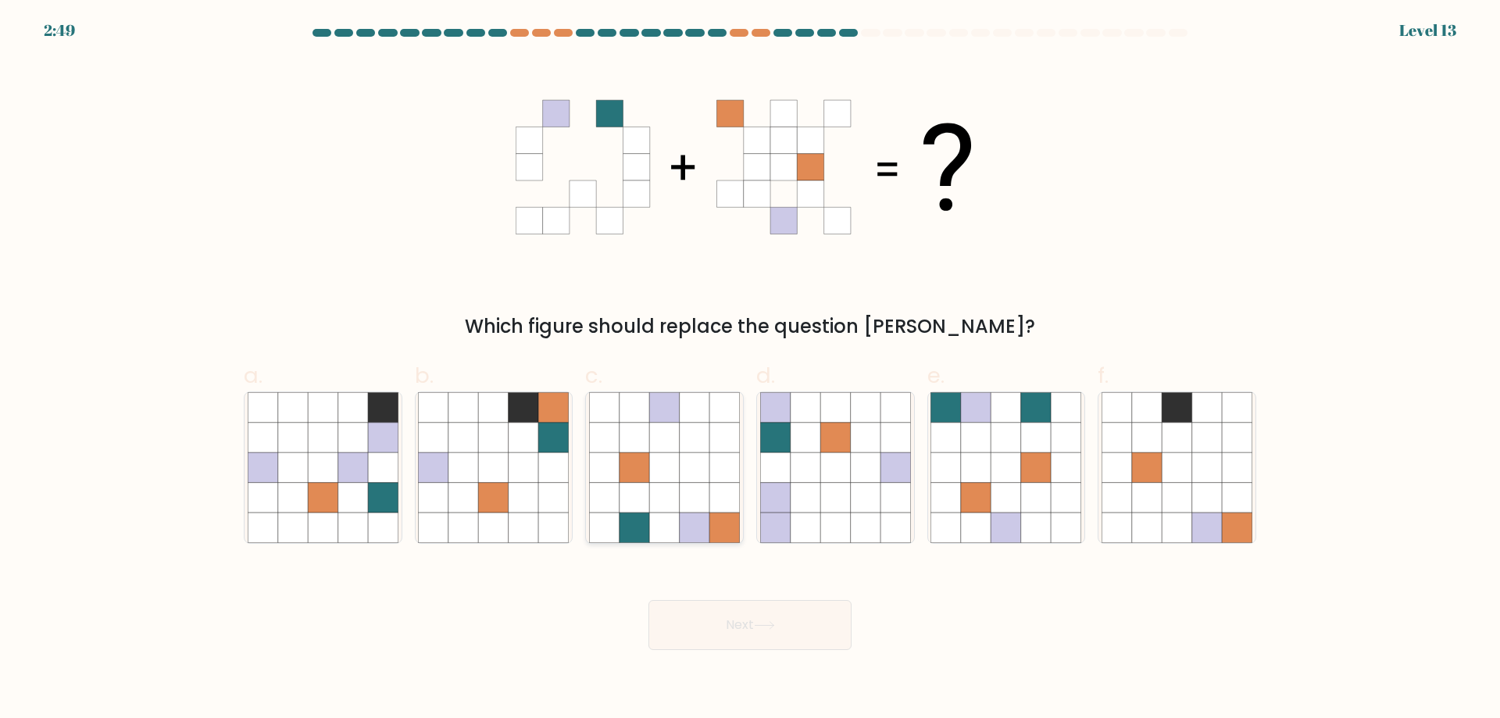
click at [708, 482] on icon at bounding box center [695, 467] width 30 height 30
click at [750, 370] on input "c." at bounding box center [750, 364] width 1 height 10
radio input "true"
click at [773, 623] on icon at bounding box center [764, 625] width 19 height 7
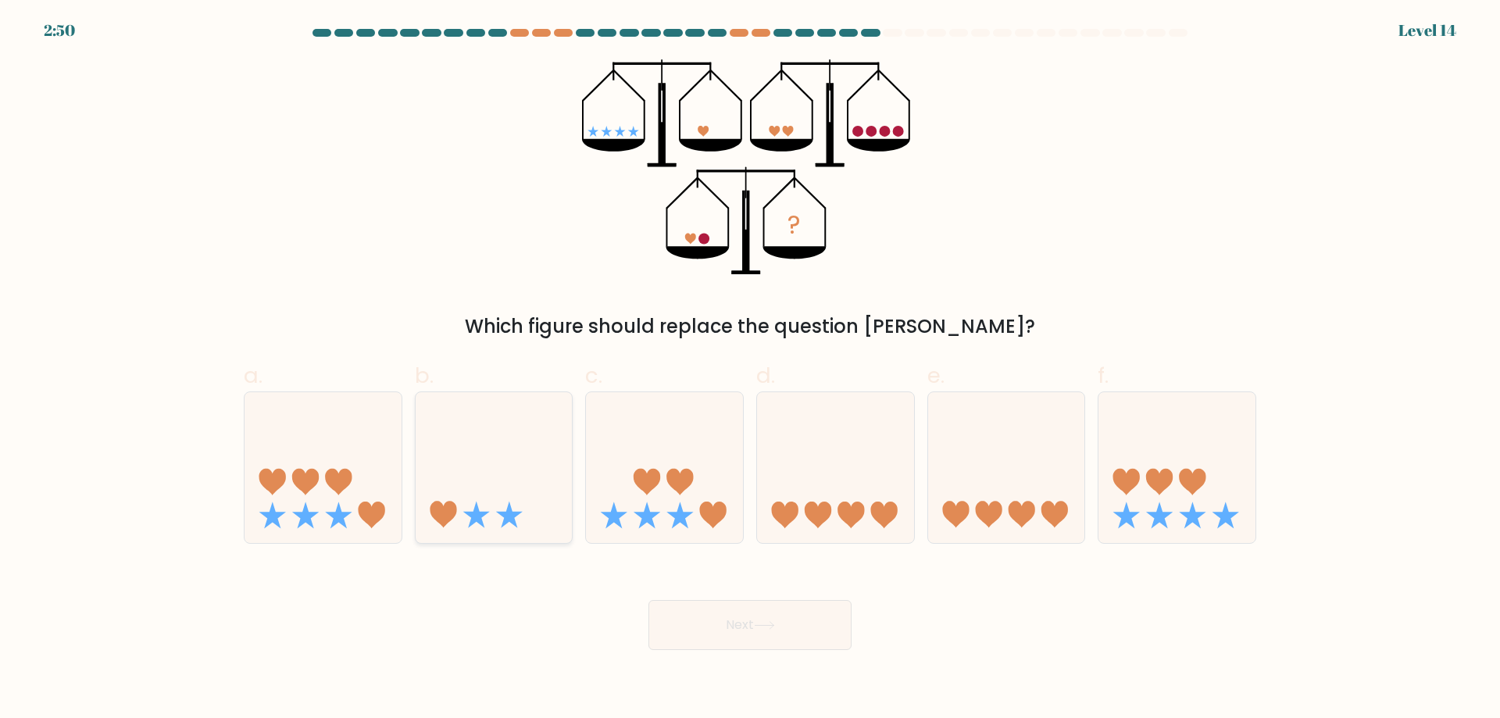
click at [477, 479] on icon at bounding box center [494, 467] width 157 height 130
click at [750, 370] on input "b." at bounding box center [750, 364] width 1 height 10
radio input "true"
click at [791, 608] on button "Next" at bounding box center [749, 625] width 203 height 50
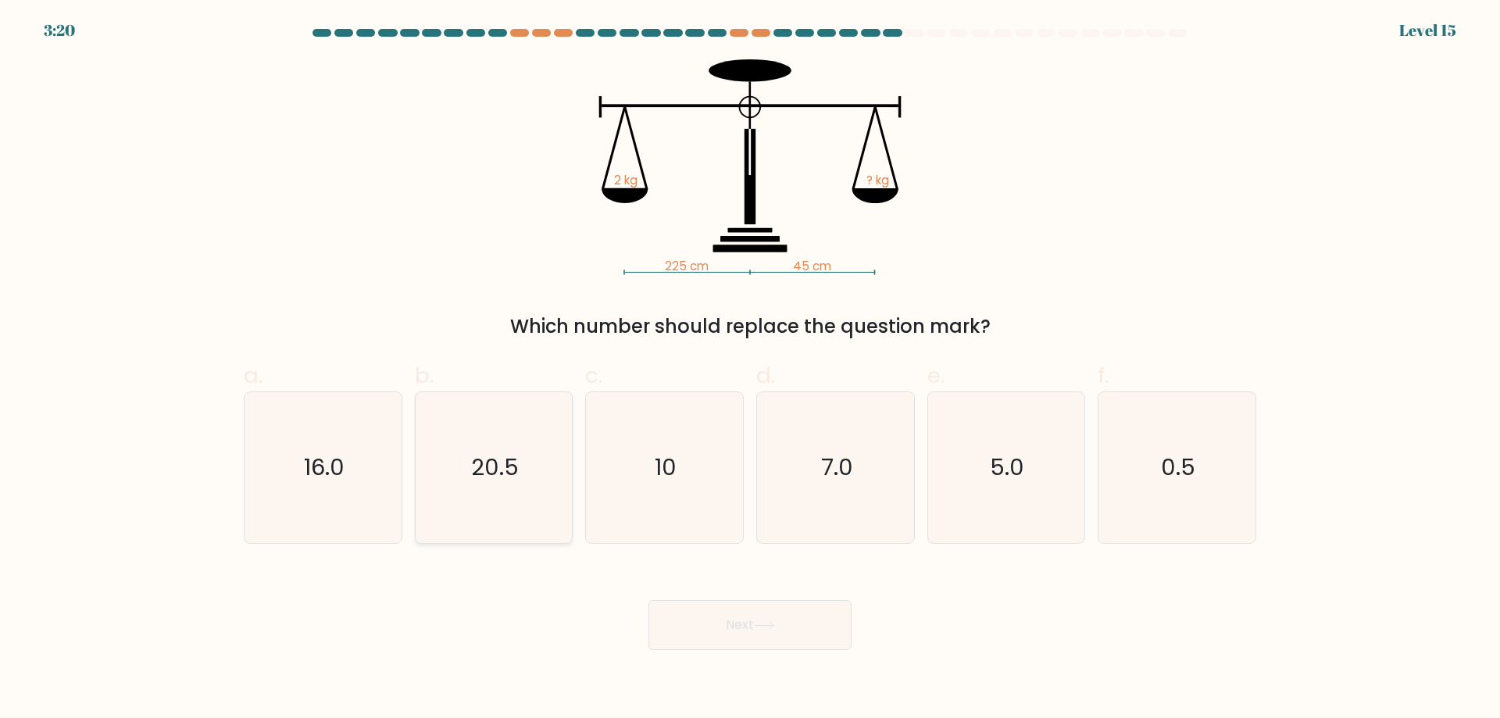
click at [527, 484] on icon "20.5" at bounding box center [493, 467] width 151 height 151
click at [750, 370] on input "b. 20.5" at bounding box center [750, 364] width 1 height 10
radio input "true"
click at [783, 618] on button "Next" at bounding box center [749, 625] width 203 height 50
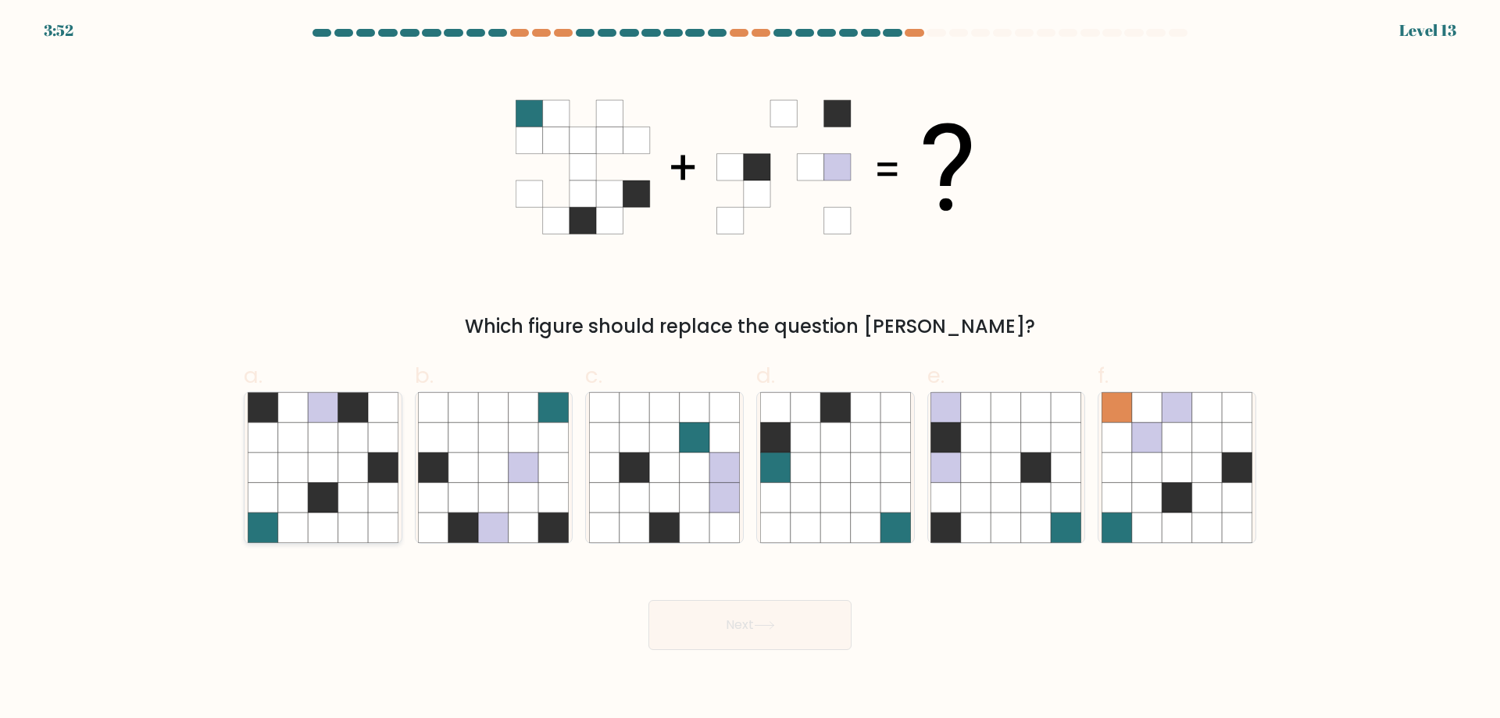
click at [330, 501] on icon at bounding box center [323, 498] width 30 height 30
click at [750, 370] on input "a." at bounding box center [750, 364] width 1 height 10
radio input "true"
click at [767, 612] on button "Next" at bounding box center [749, 625] width 203 height 50
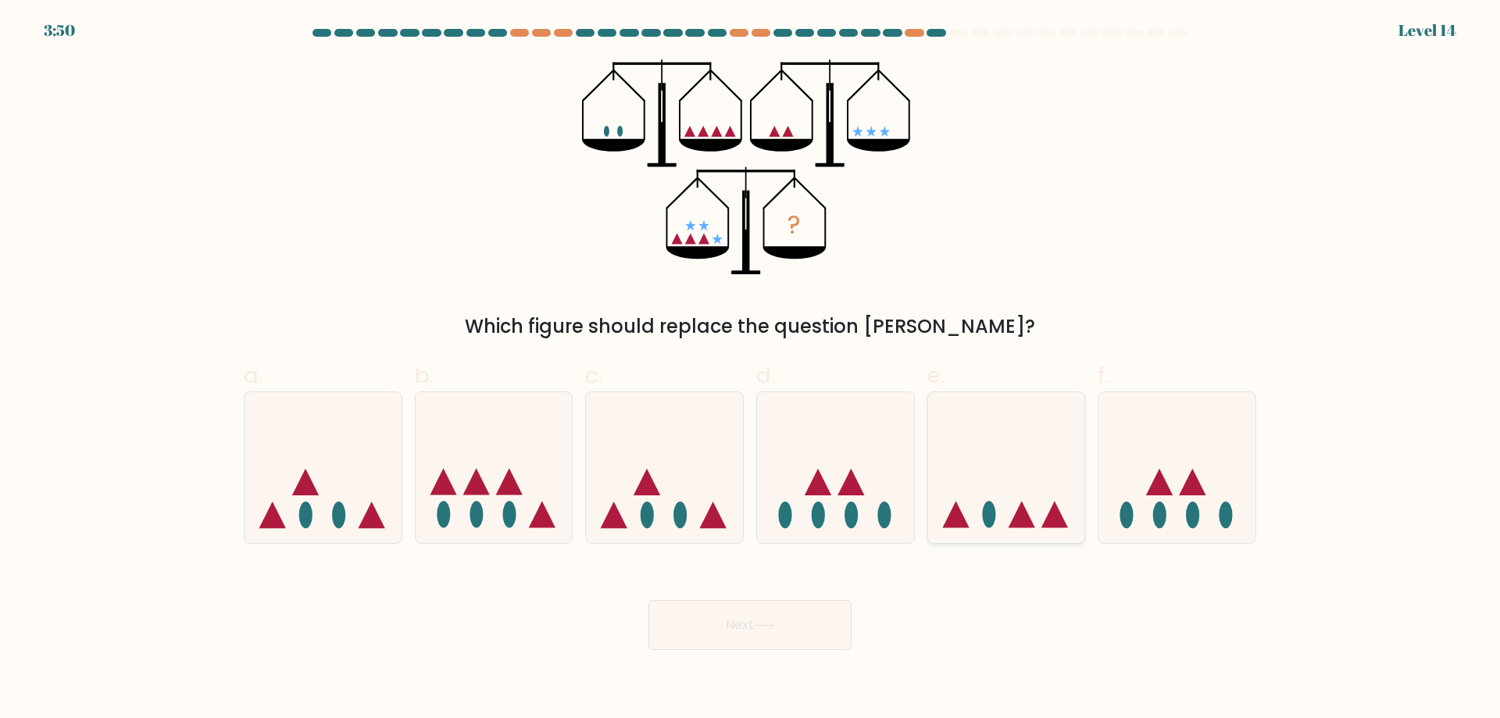
click at [1022, 512] on icon at bounding box center [1022, 515] width 27 height 27
click at [751, 370] on input "e." at bounding box center [750, 364] width 1 height 10
radio input "true"
click at [768, 621] on icon at bounding box center [764, 625] width 21 height 9
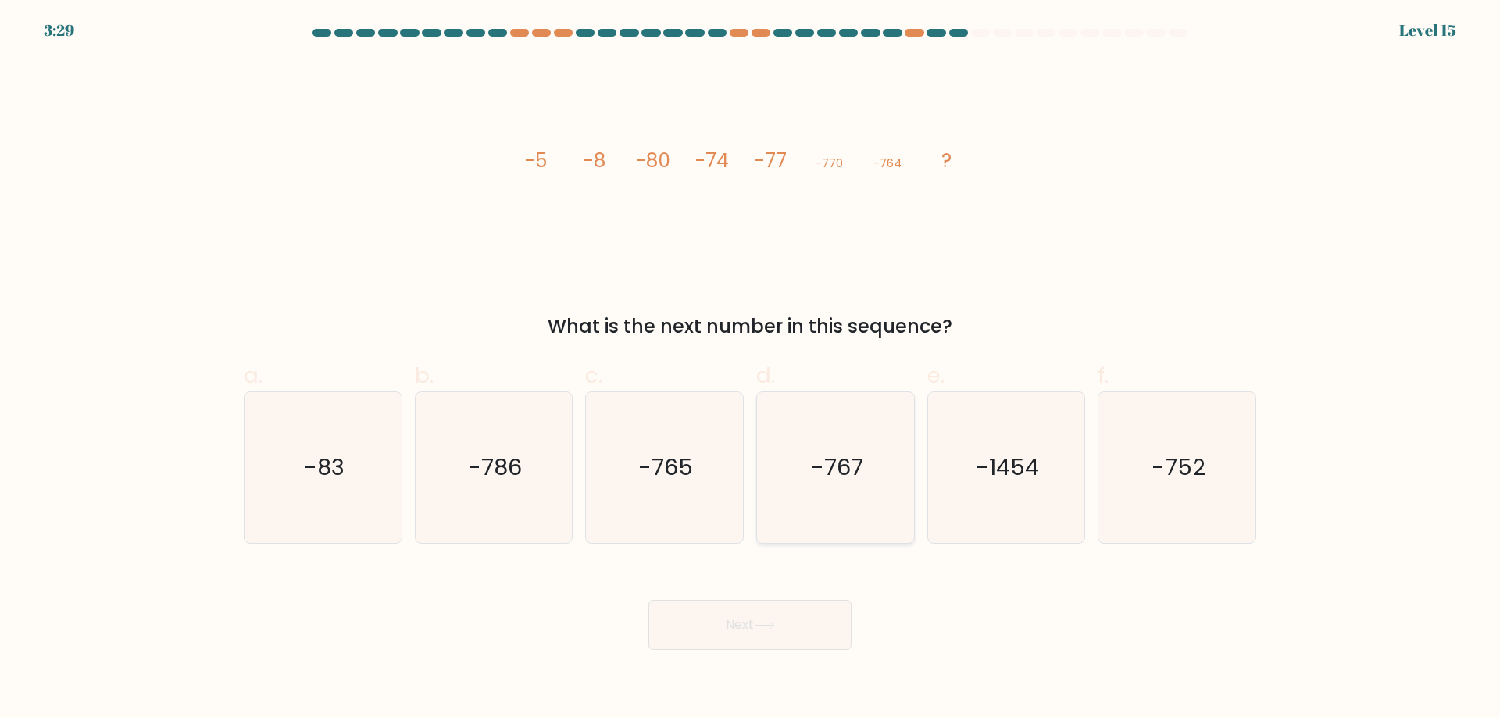
click at [808, 502] on icon "-767" at bounding box center [835, 467] width 151 height 151
click at [751, 370] on input "d. -767" at bounding box center [750, 364] width 1 height 10
radio input "true"
click at [809, 615] on button "Next" at bounding box center [749, 625] width 203 height 50
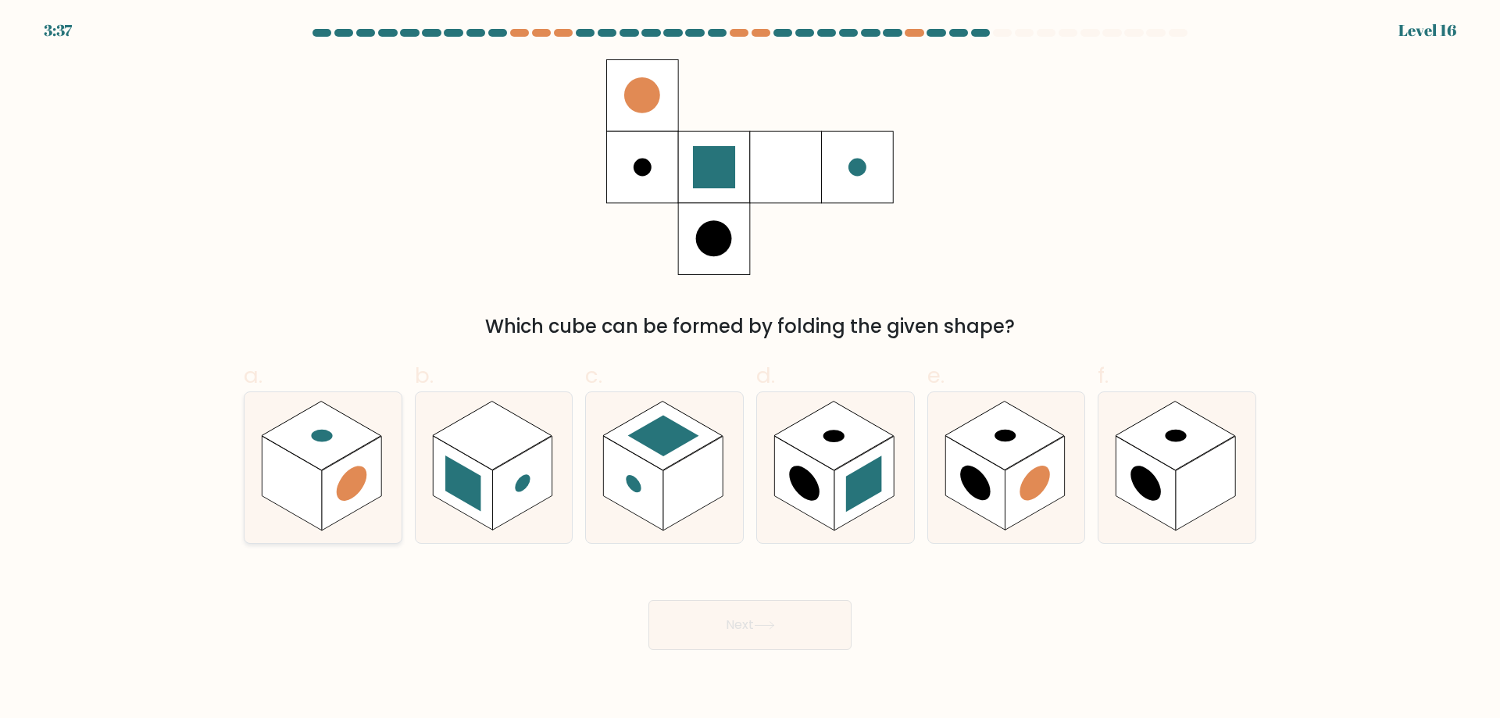
click at [367, 485] on rect at bounding box center [351, 483] width 59 height 95
click at [750, 370] on input "a." at bounding box center [750, 364] width 1 height 10
radio input "true"
click at [877, 505] on rect at bounding box center [863, 483] width 59 height 95
click at [751, 370] on input "d." at bounding box center [750, 364] width 1 height 10
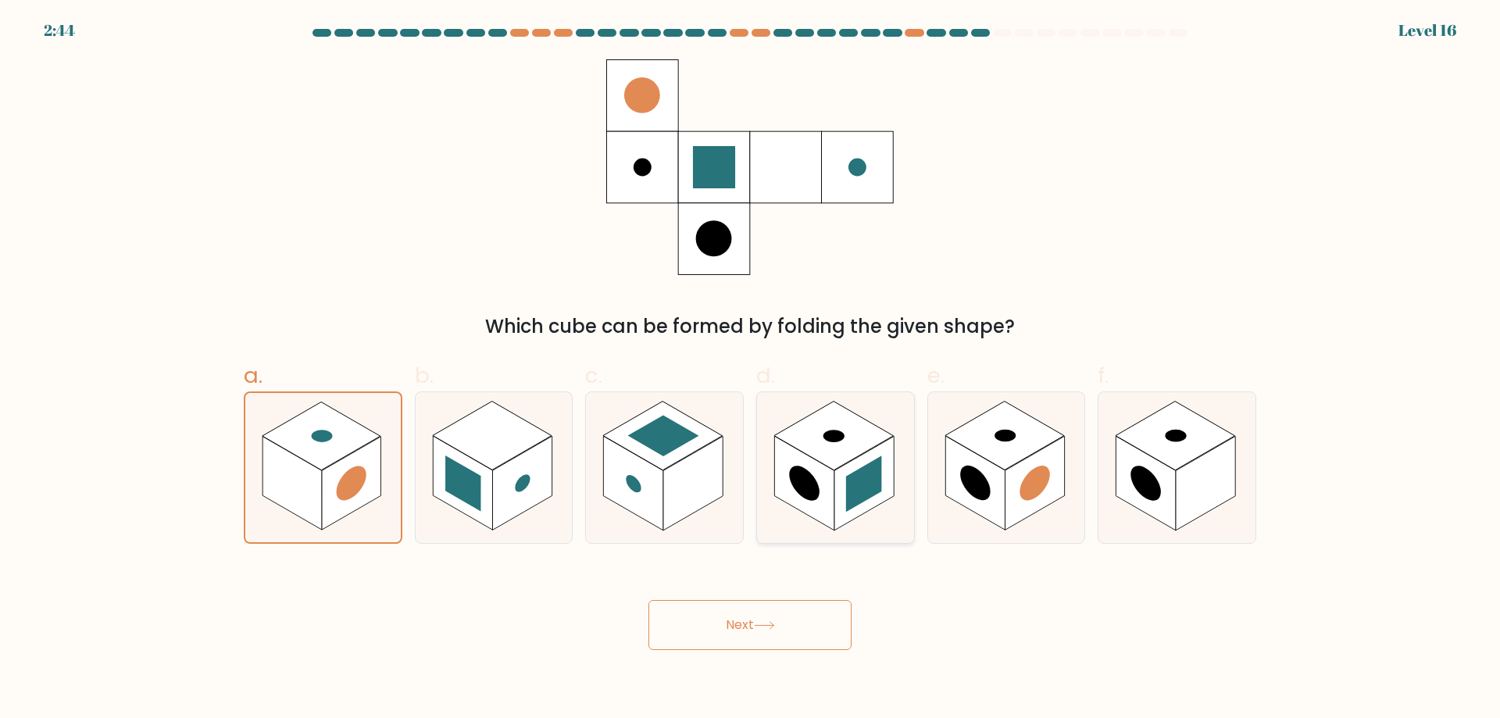
radio input "true"
click at [312, 496] on rect at bounding box center [291, 483] width 59 height 95
click at [750, 370] on input "a." at bounding box center [750, 364] width 1 height 10
radio input "true"
click at [904, 514] on icon at bounding box center [835, 467] width 157 height 151
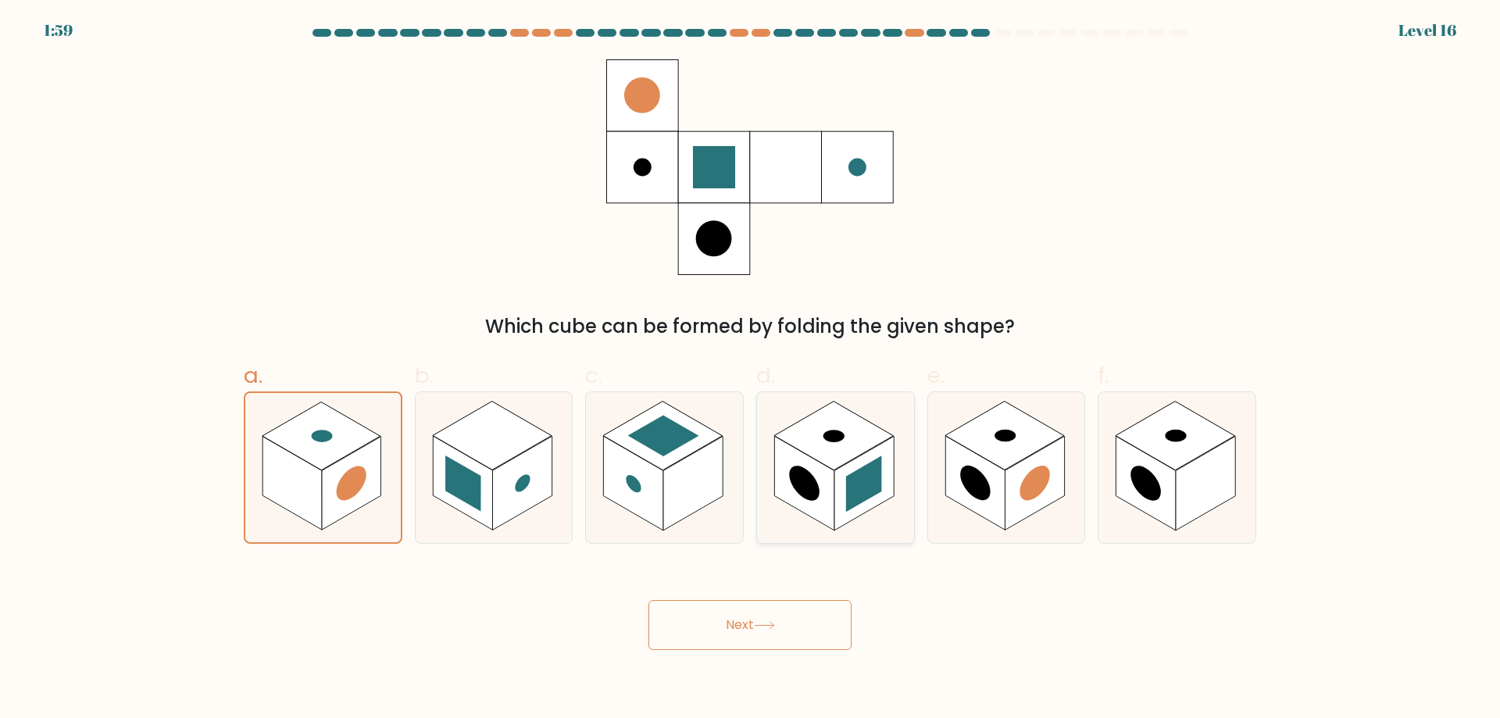
click at [751, 370] on input "d." at bounding box center [750, 364] width 1 height 10
radio input "true"
click at [320, 466] on rect at bounding box center [322, 436] width 120 height 69
click at [750, 370] on input "a." at bounding box center [750, 364] width 1 height 10
radio input "true"
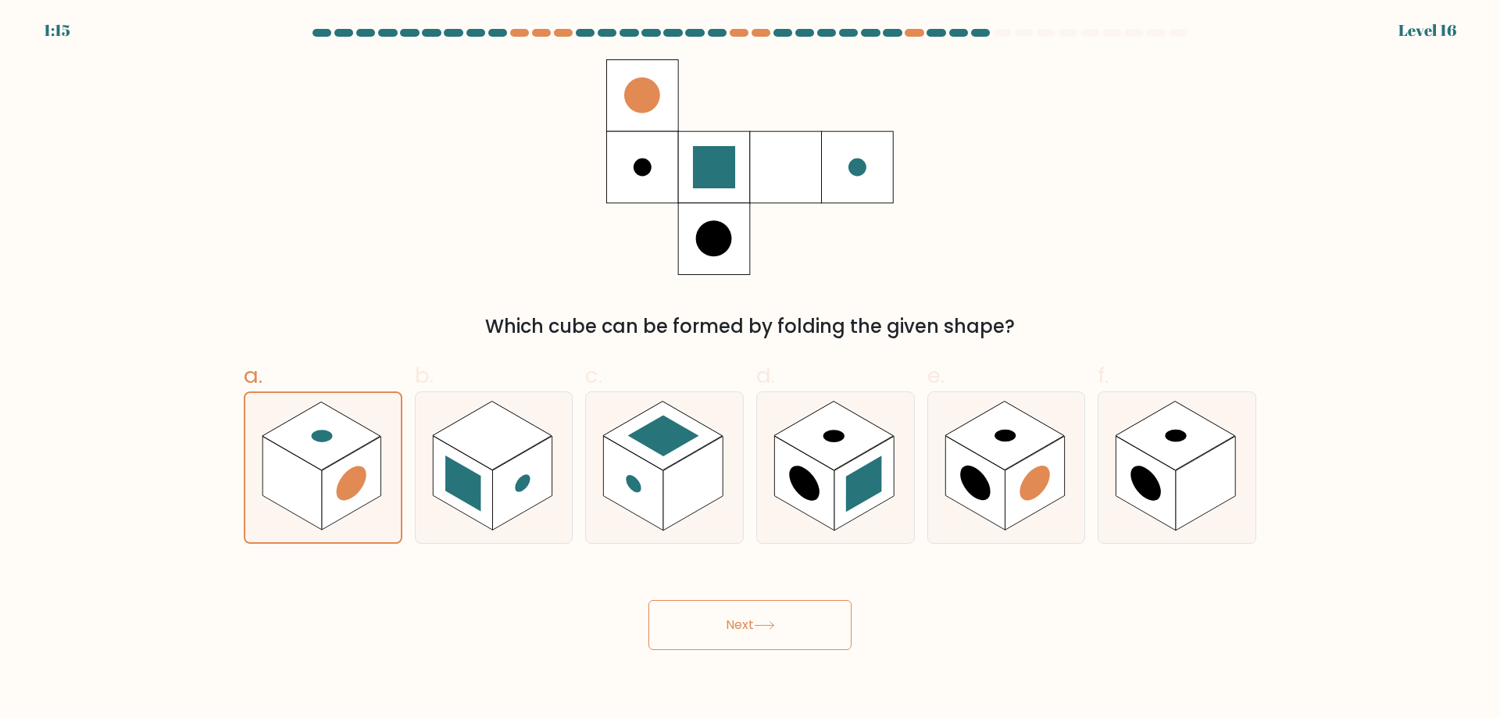
click at [798, 626] on button "Next" at bounding box center [749, 625] width 203 height 50
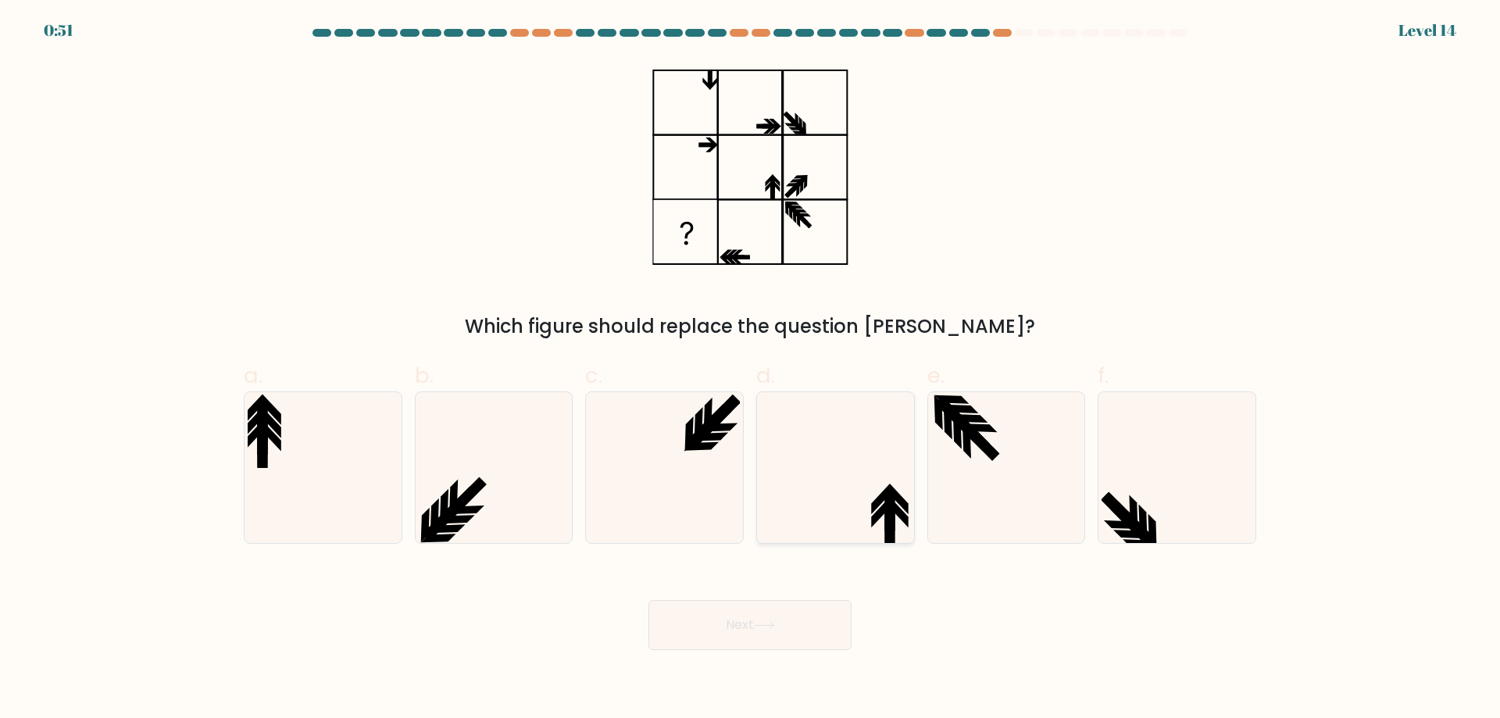
click at [844, 485] on icon at bounding box center [835, 467] width 151 height 151
click at [751, 370] on input "d." at bounding box center [750, 364] width 1 height 10
radio input "true"
click at [798, 620] on button "Next" at bounding box center [749, 625] width 203 height 50
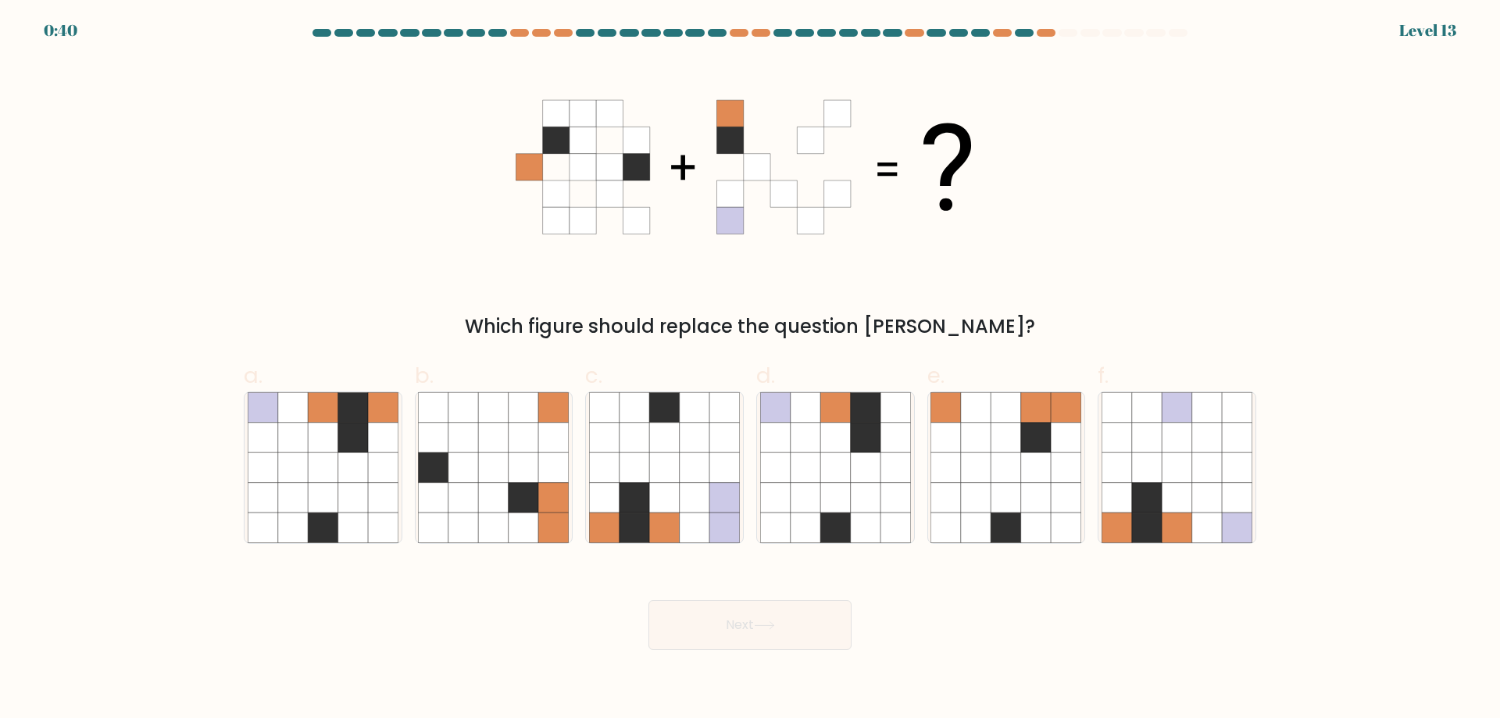
click at [574, 609] on div "Next" at bounding box center [749, 605] width 1031 height 87
click at [660, 515] on icon at bounding box center [664, 527] width 30 height 30
click at [750, 370] on input "c." at bounding box center [750, 364] width 1 height 10
radio input "true"
click at [1198, 526] on icon at bounding box center [1207, 527] width 30 height 30
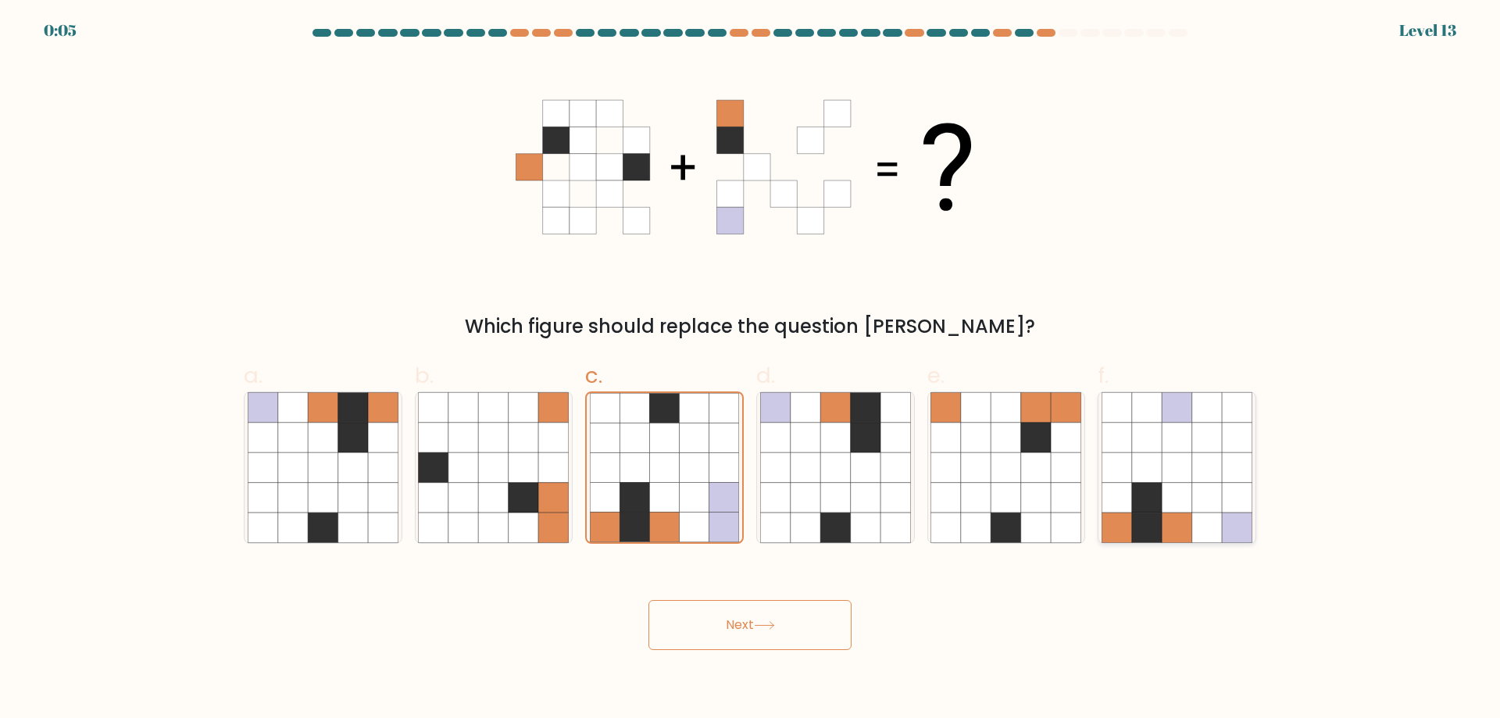
click at [751, 370] on input "f." at bounding box center [750, 364] width 1 height 10
radio input "true"
click at [356, 456] on icon at bounding box center [353, 467] width 30 height 30
click at [750, 370] on input "a." at bounding box center [750, 364] width 1 height 10
radio input "true"
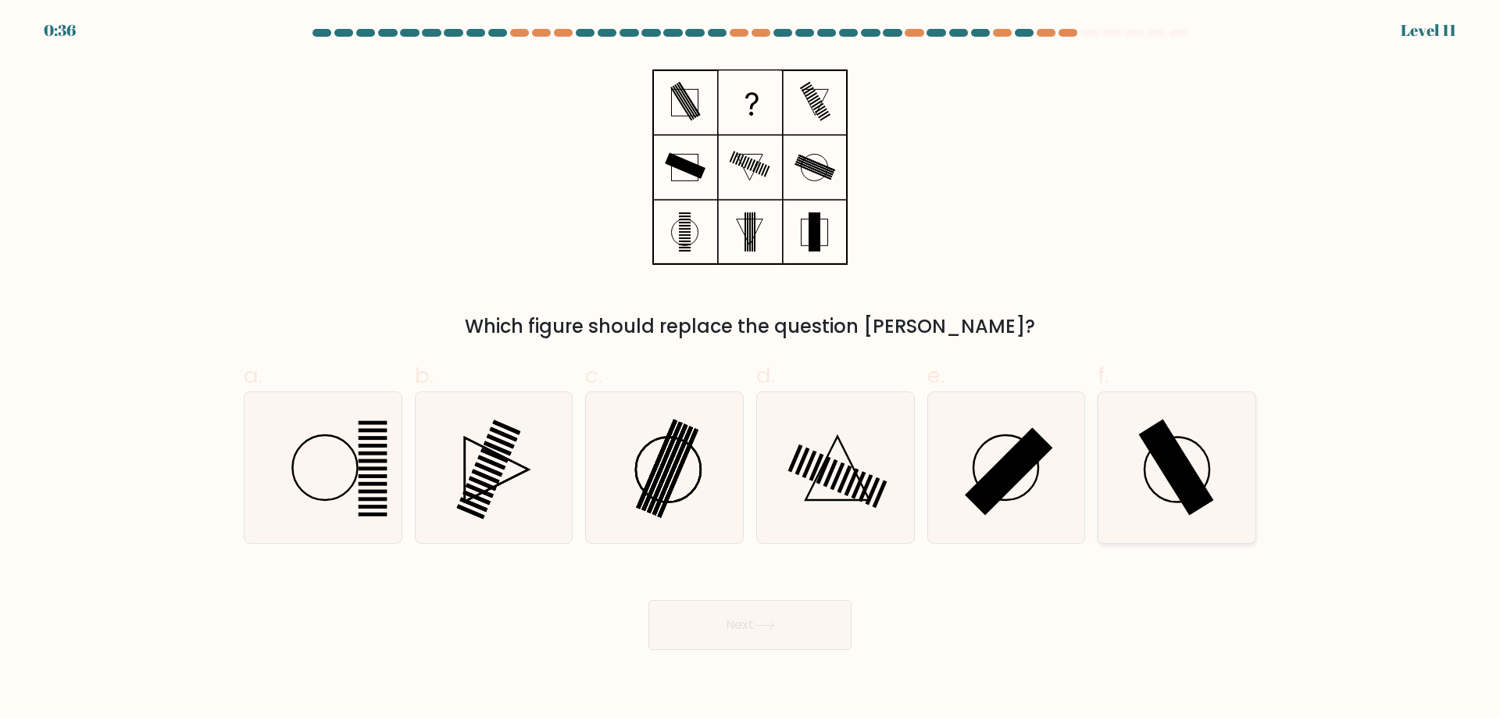
click at [1196, 468] on icon at bounding box center [1177, 467] width 151 height 151
click at [751, 370] on input "f." at bounding box center [750, 364] width 1 height 10
radio input "true"
click at [809, 637] on button "Next" at bounding box center [749, 625] width 203 height 50
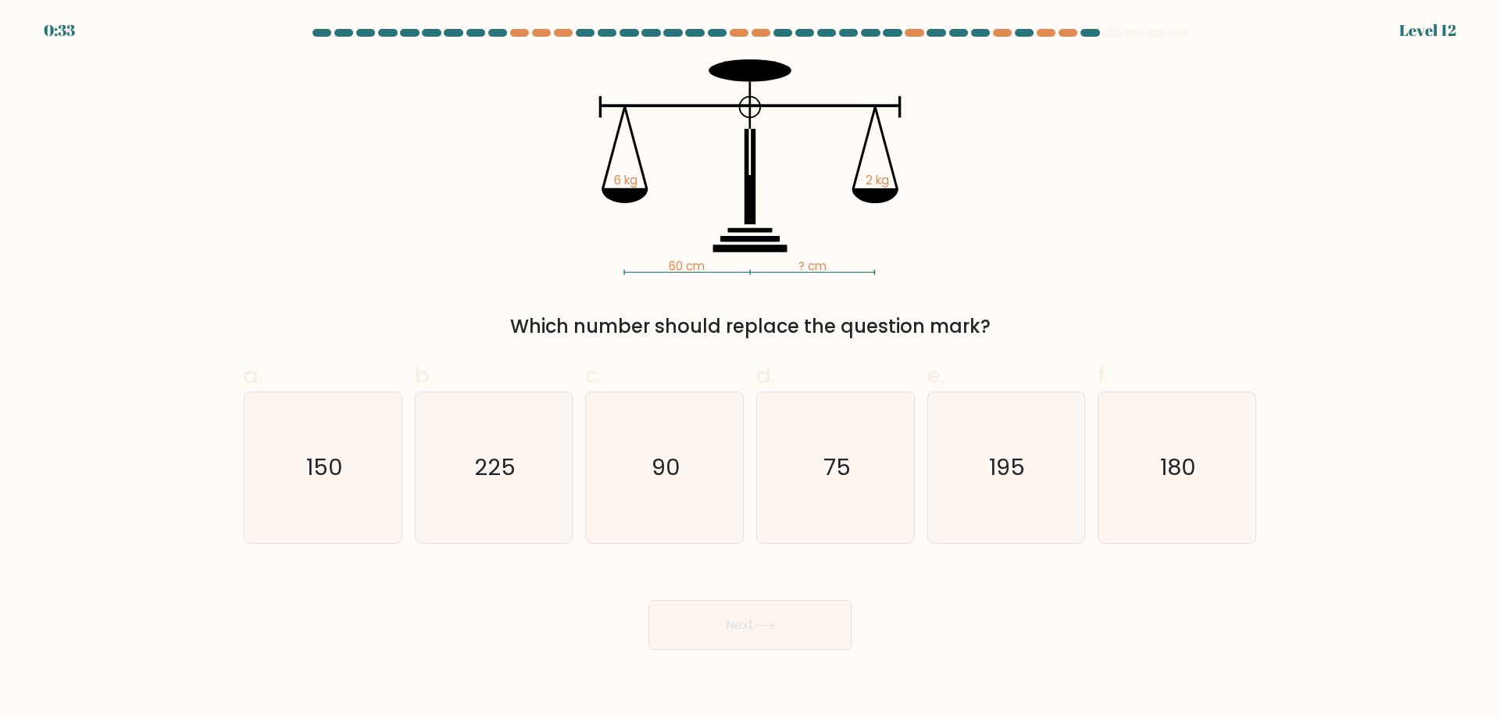
click at [1167, 254] on div "60 cm ? cm 6 kg 2 kg Which number should replace the question mark?" at bounding box center [749, 199] width 1031 height 281
click at [859, 502] on icon "75" at bounding box center [835, 467] width 151 height 151
click at [751, 370] on input "d. 75" at bounding box center [750, 364] width 1 height 10
radio input "true"
click at [796, 616] on button "Next" at bounding box center [749, 625] width 203 height 50
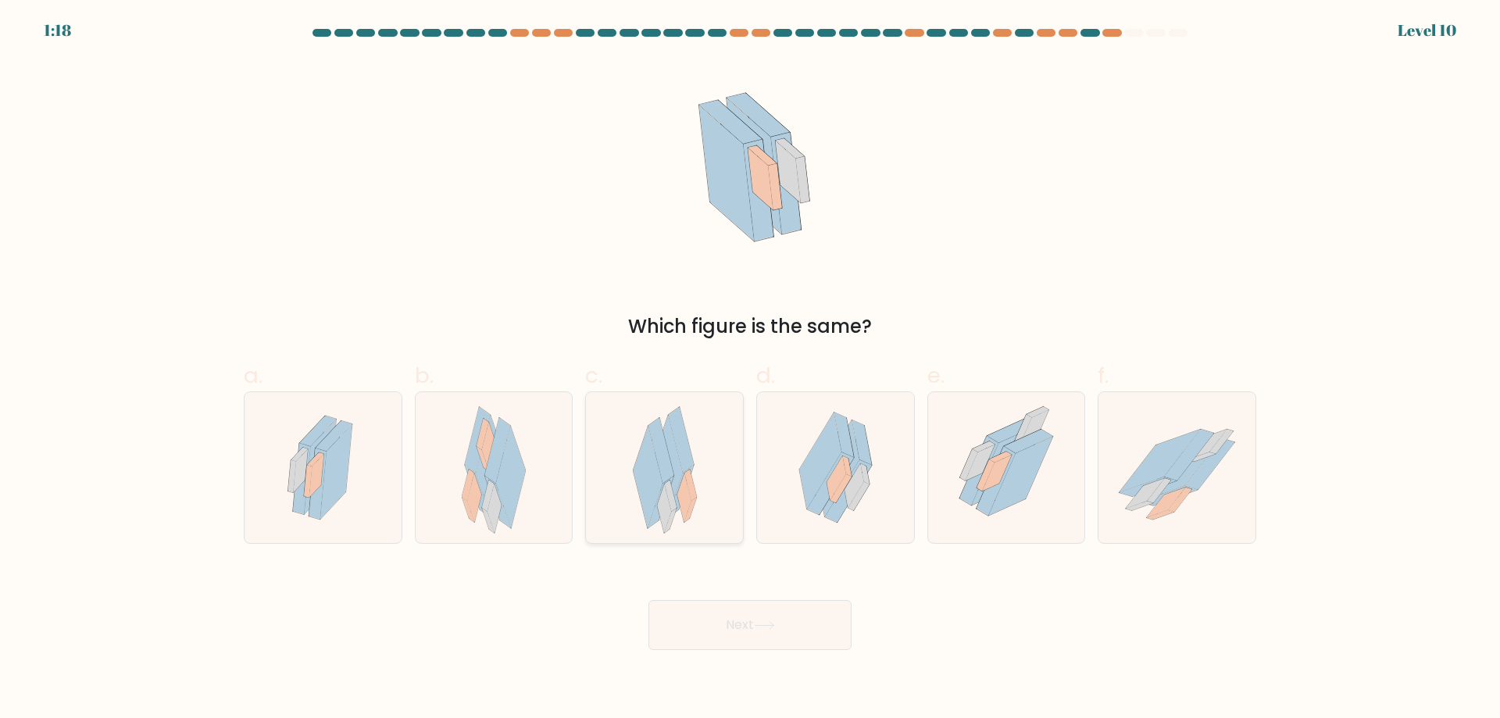
click at [707, 498] on div at bounding box center [664, 467] width 159 height 152
click at [750, 370] on input "c." at bounding box center [750, 364] width 1 height 10
radio input "true"
click at [895, 515] on div at bounding box center [835, 467] width 159 height 152
click at [751, 370] on input "d." at bounding box center [750, 364] width 1 height 10
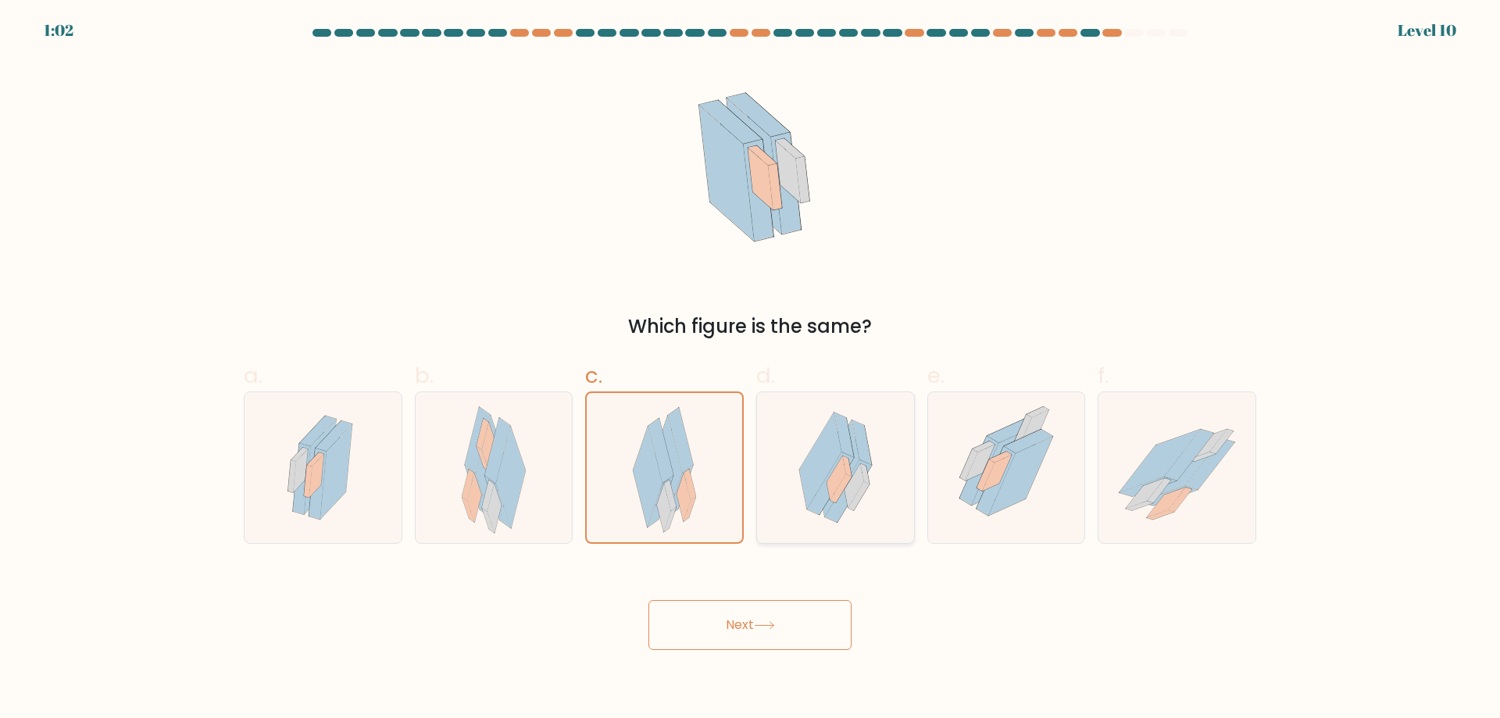
radio input "true"
click at [818, 629] on button "Next" at bounding box center [749, 625] width 203 height 50
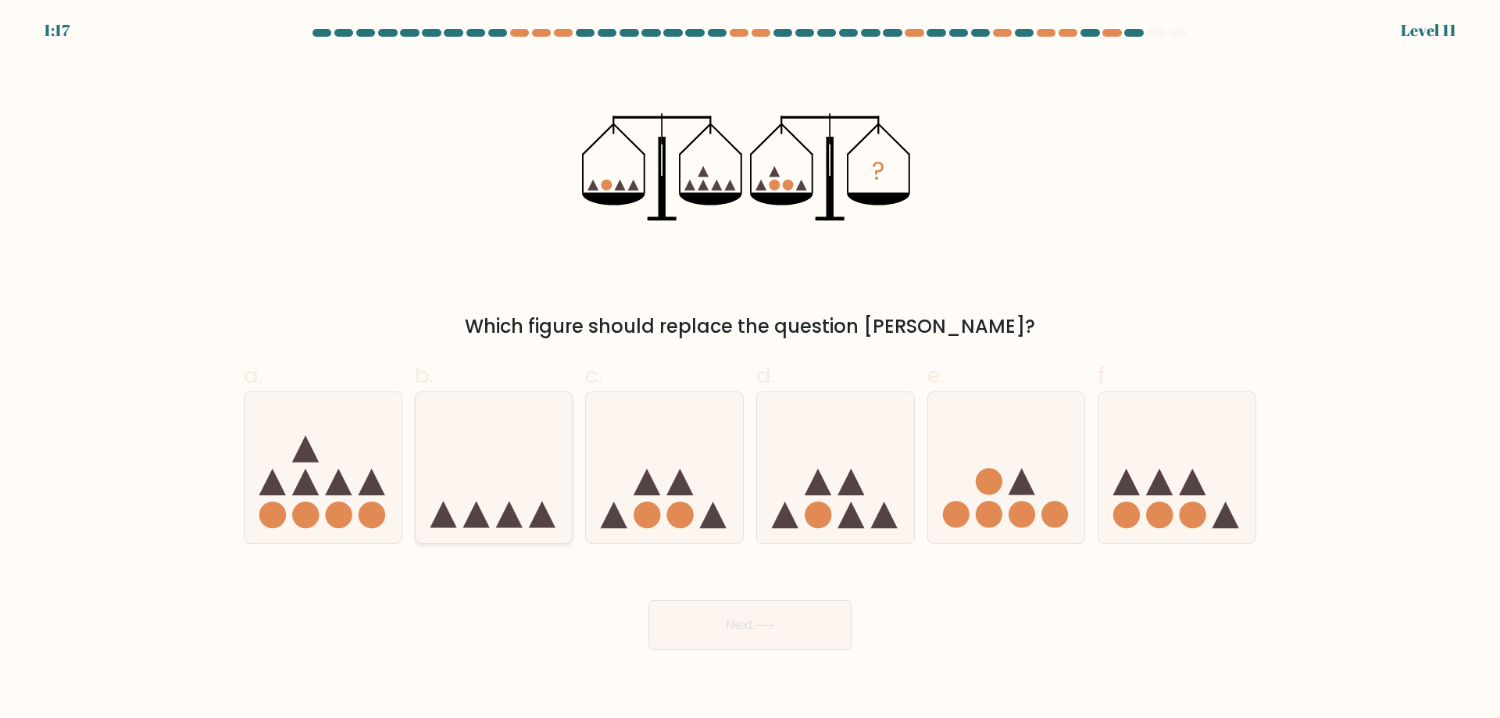
click at [499, 513] on icon at bounding box center [494, 467] width 157 height 130
click at [750, 370] on input "b." at bounding box center [750, 364] width 1 height 10
radio input "true"
click at [783, 633] on button "Next" at bounding box center [749, 625] width 203 height 50
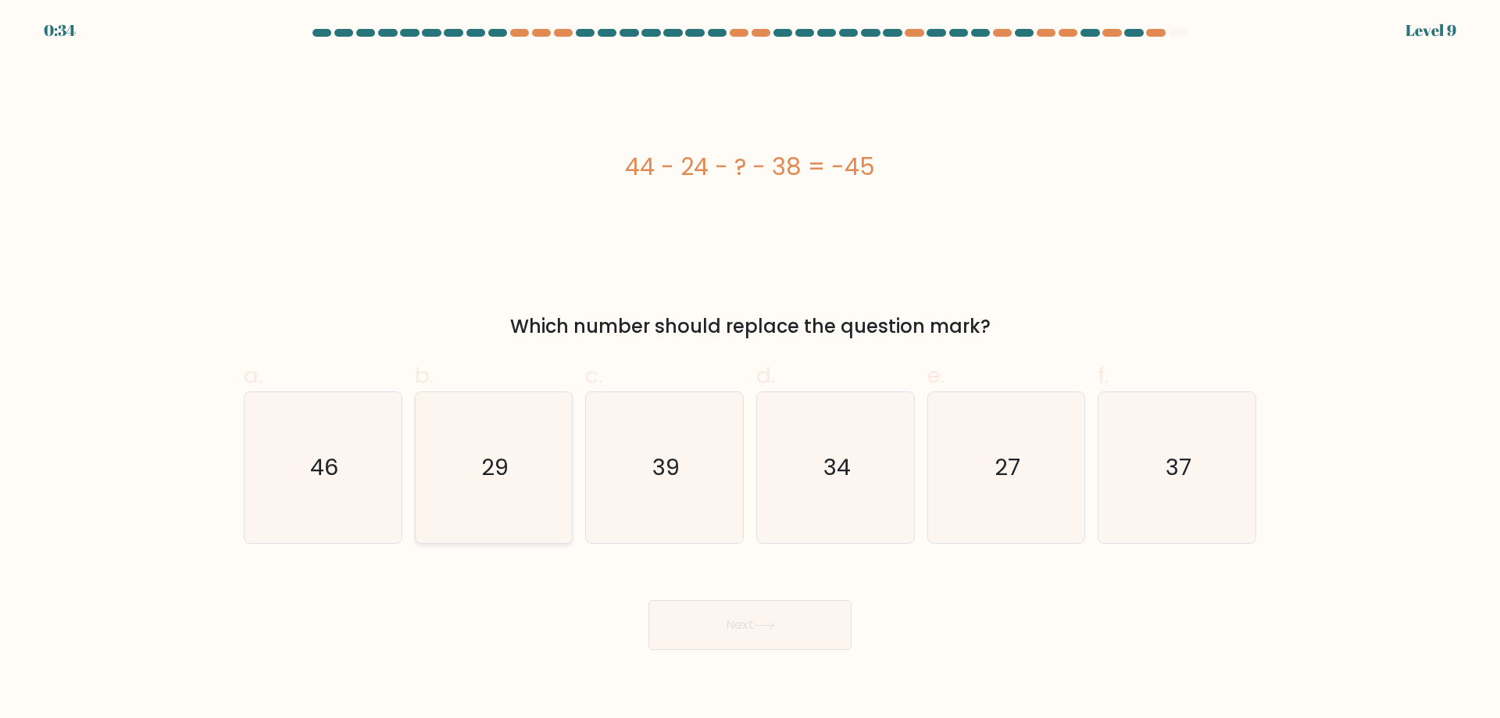
click at [500, 447] on icon "29" at bounding box center [493, 467] width 151 height 151
click at [750, 370] on input "b. 29" at bounding box center [750, 364] width 1 height 10
radio input "true"
click at [705, 438] on icon "39" at bounding box center [664, 467] width 151 height 151
click at [750, 370] on input "c. 39" at bounding box center [750, 364] width 1 height 10
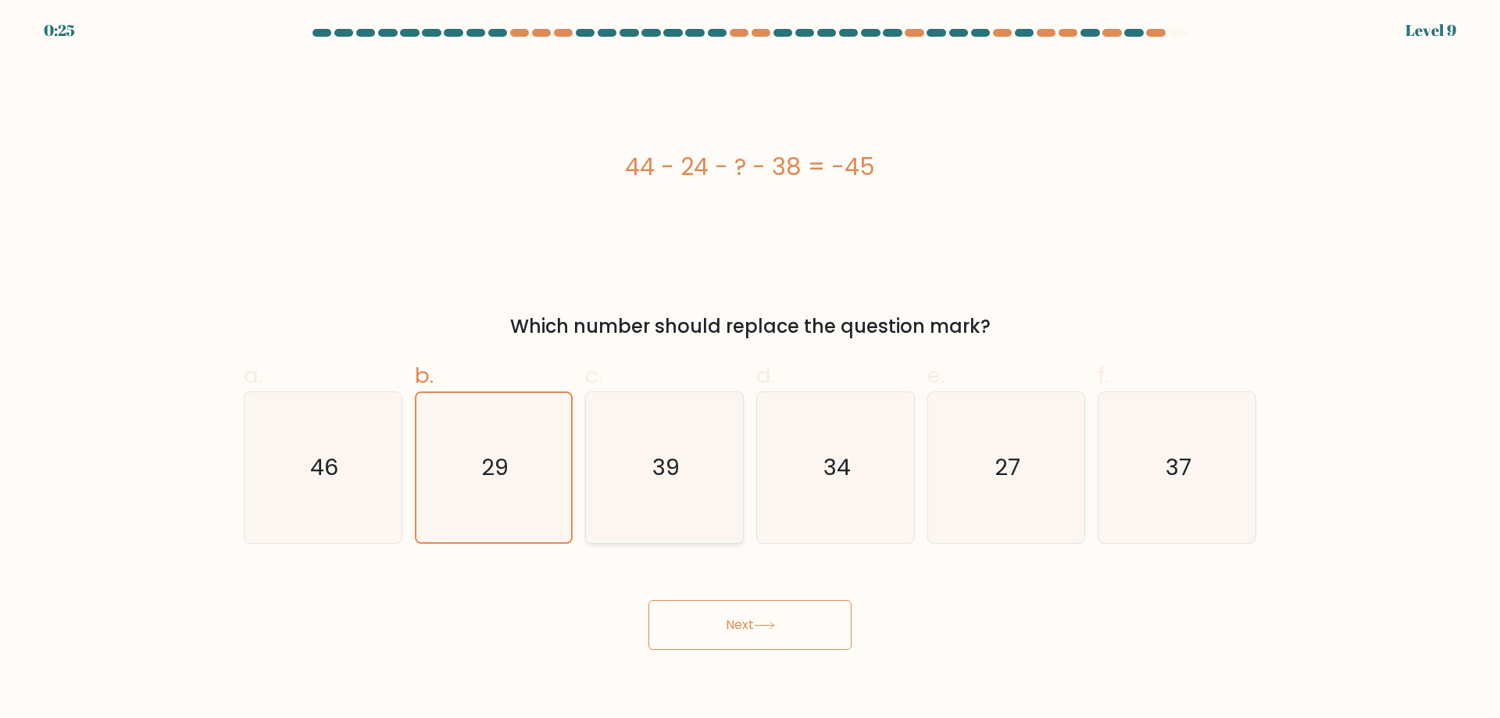
radio input "true"
click at [1035, 485] on icon "27" at bounding box center [1005, 467] width 151 height 151
click at [751, 370] on input "e. 27" at bounding box center [750, 364] width 1 height 10
radio input "true"
click at [1188, 475] on text "37" at bounding box center [1179, 467] width 26 height 31
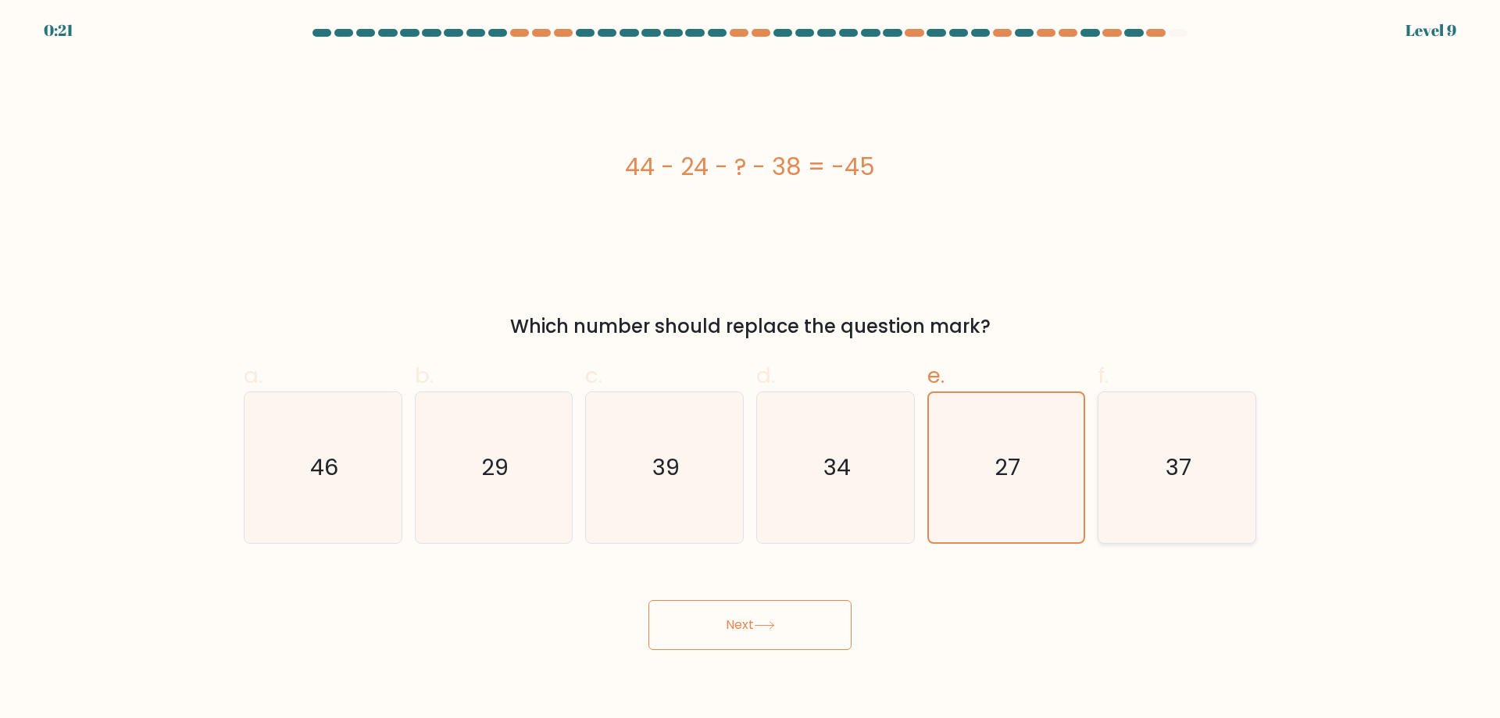
click at [751, 370] on input "f. 37" at bounding box center [750, 364] width 1 height 10
radio input "true"
click at [1002, 482] on text "27" at bounding box center [1007, 467] width 26 height 31
click at [751, 370] on input "e. 27" at bounding box center [750, 364] width 1 height 10
radio input "true"
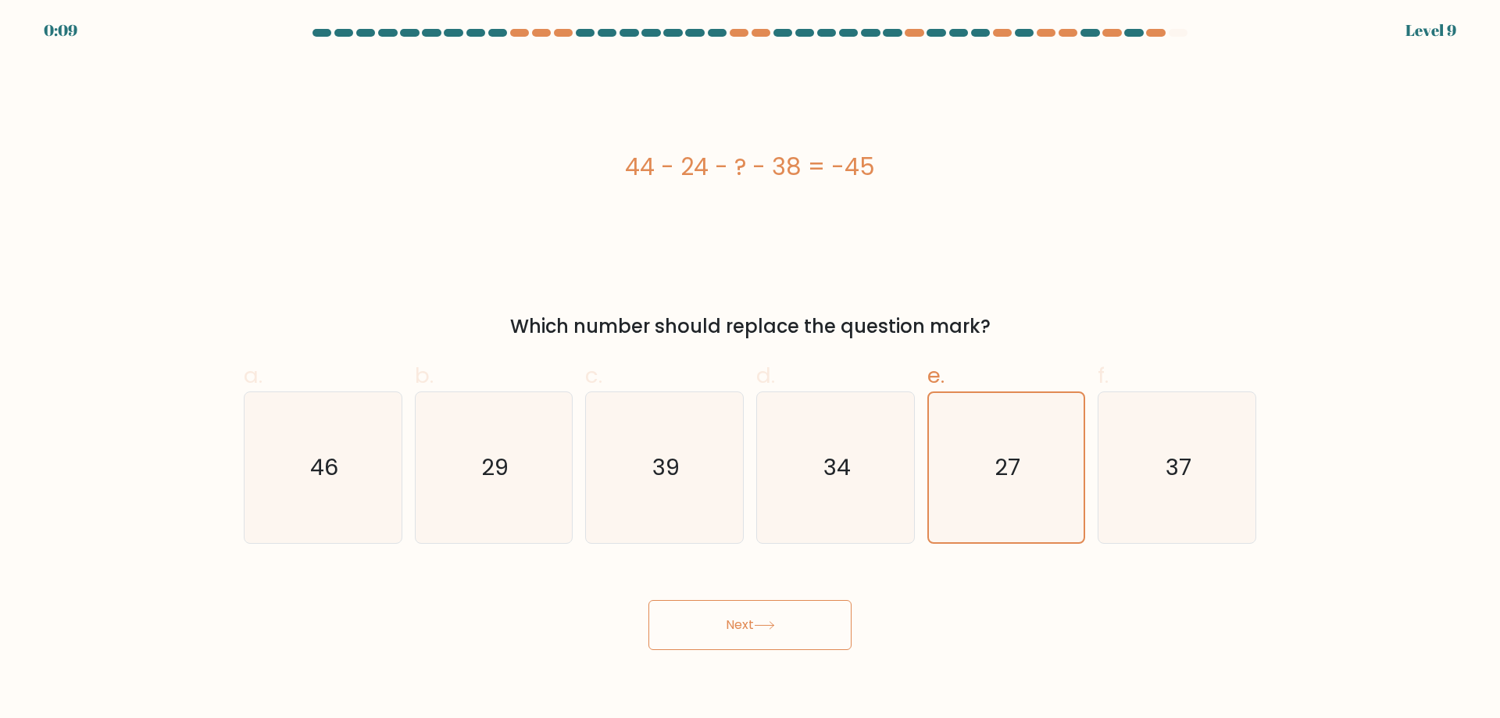
click at [791, 630] on button "Next" at bounding box center [749, 625] width 203 height 50
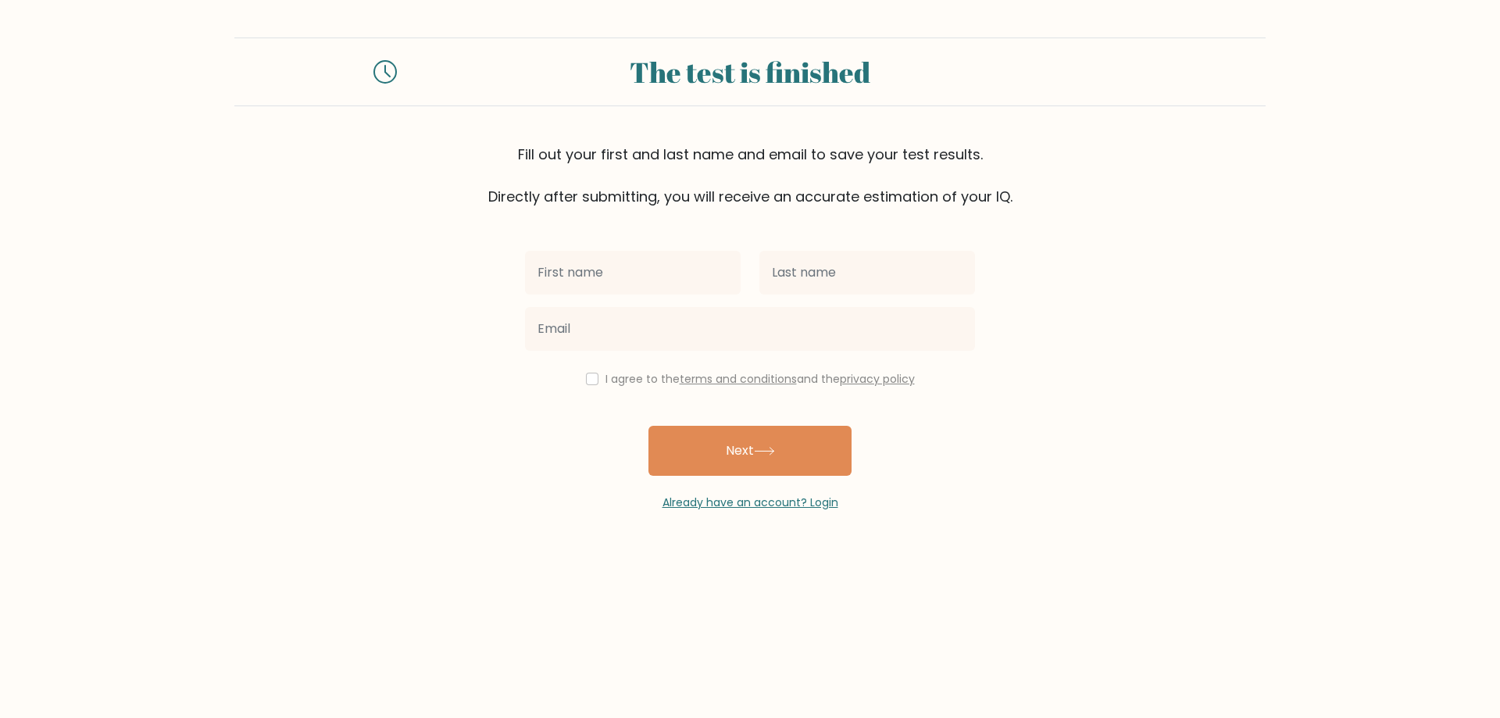
click at [677, 274] on input "text" at bounding box center [633, 273] width 216 height 44
type input "[PERSON_NAME]"
click at [830, 277] on input "text" at bounding box center [867, 273] width 216 height 44
type input "Lei"
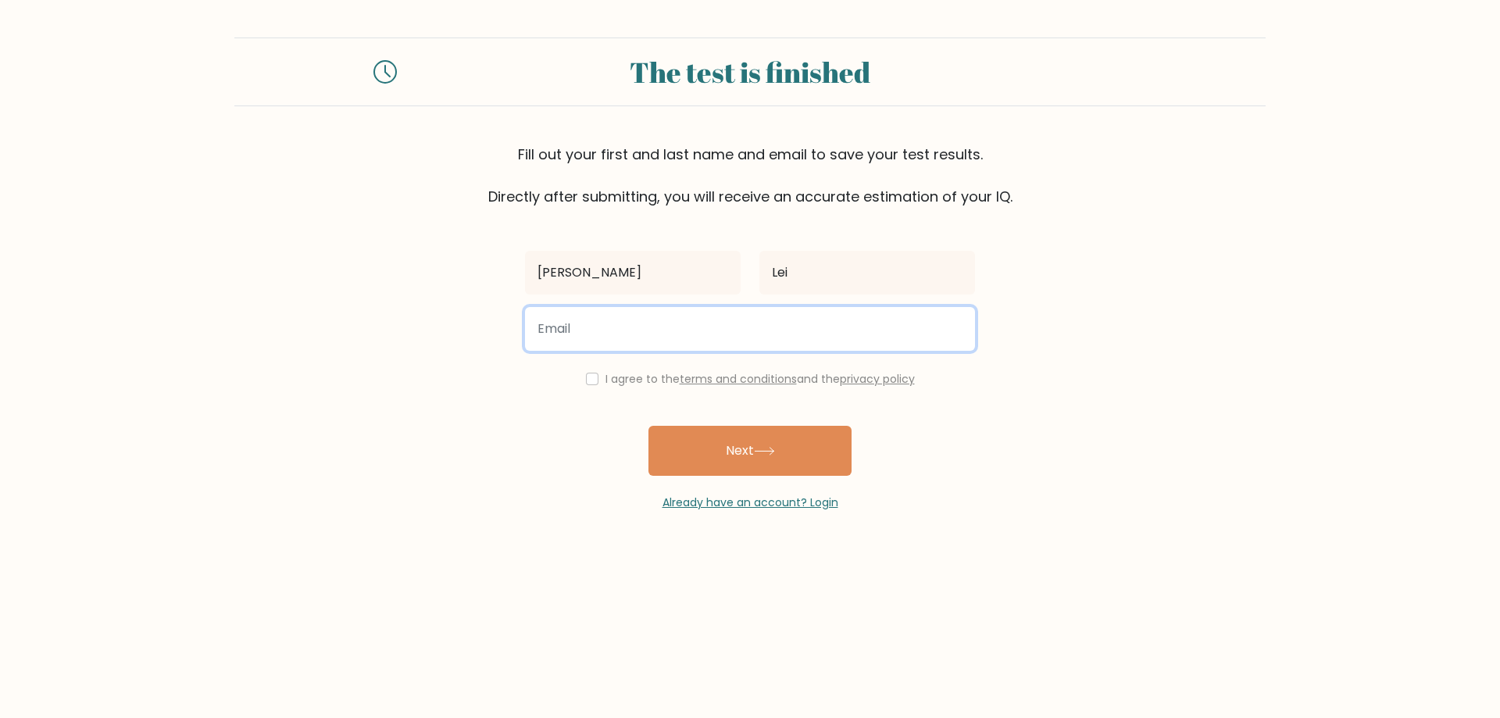
click at [694, 334] on input "email" at bounding box center [750, 329] width 450 height 44
type input "Slei8734@gmail.com"
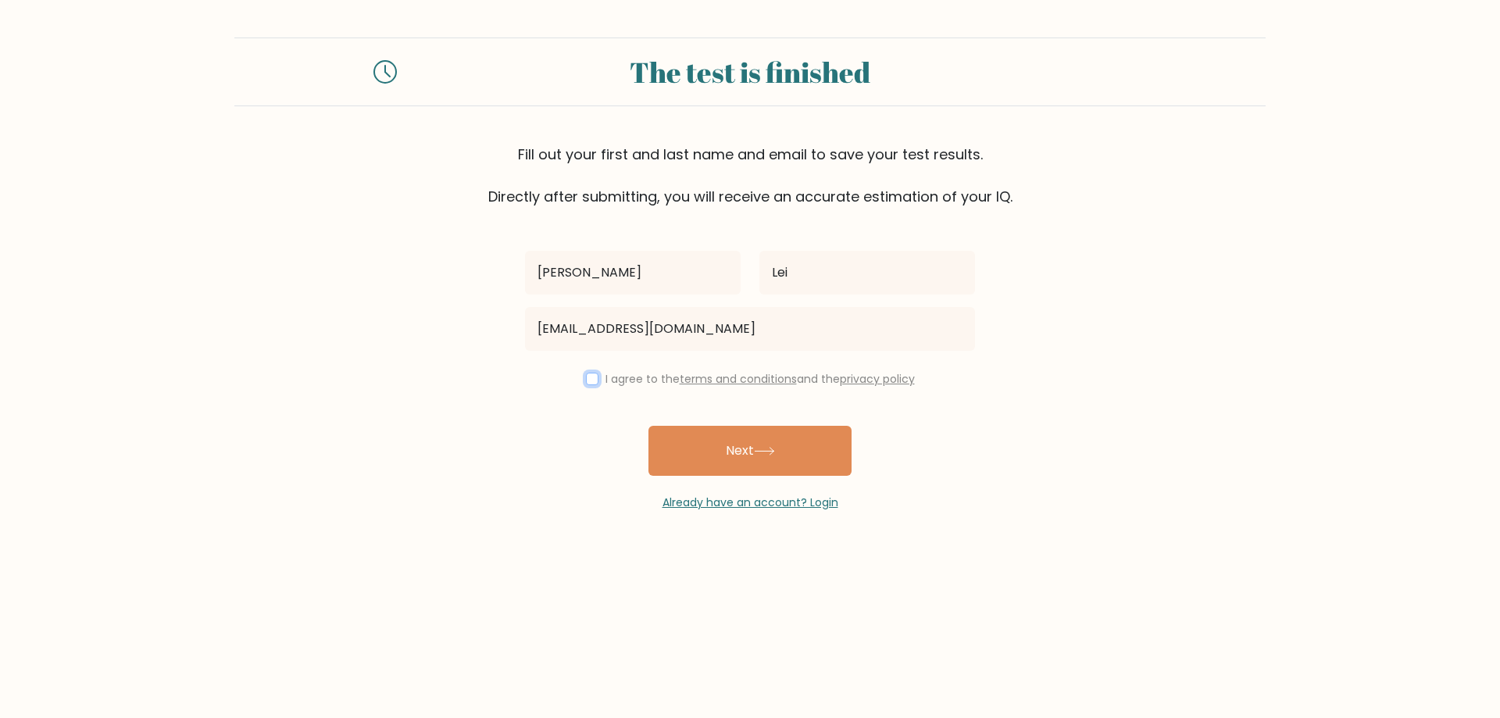
click at [592, 381] on input "checkbox" at bounding box center [592, 379] width 12 height 12
checkbox input "true"
click at [734, 444] on button "Next" at bounding box center [749, 451] width 203 height 50
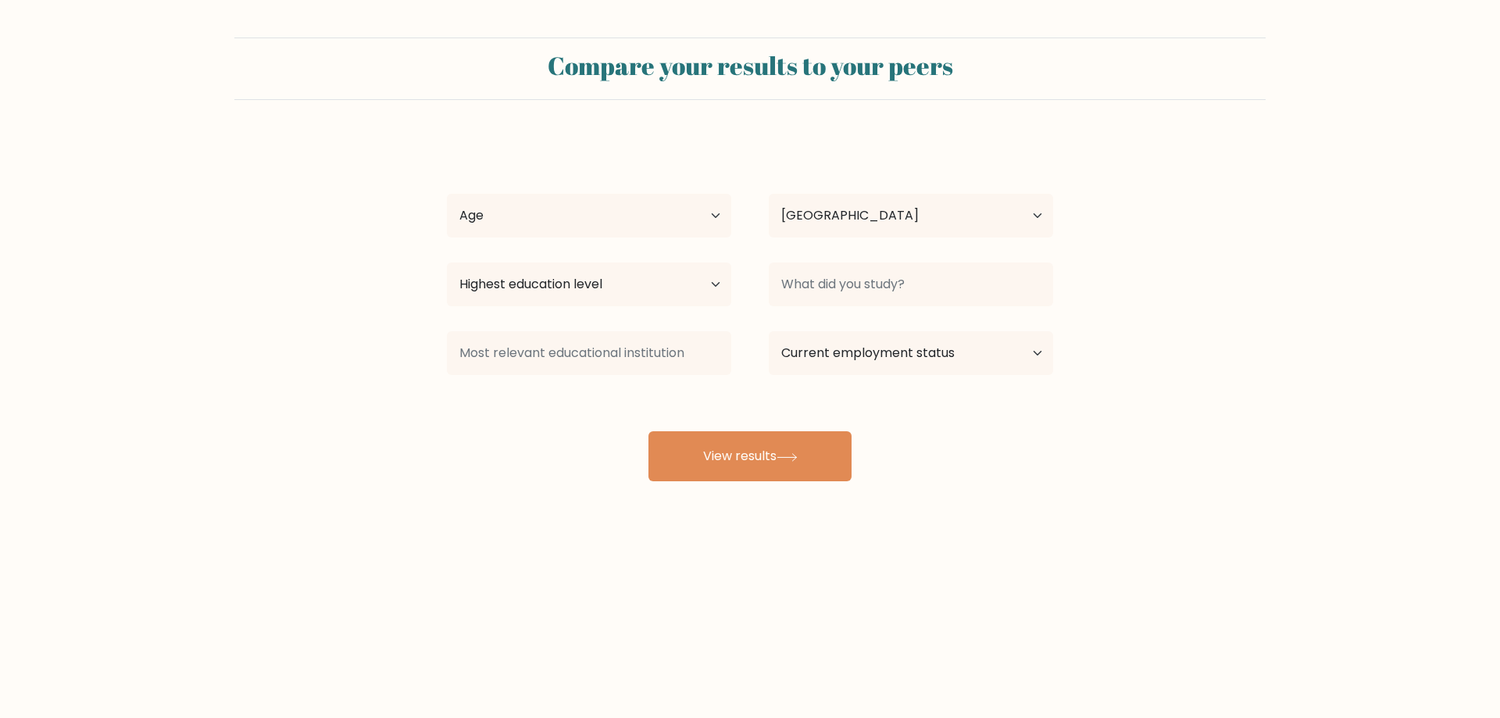
select select "US"
click at [809, 462] on button "View results" at bounding box center [749, 456] width 203 height 50
drag, startPoint x: 691, startPoint y: 215, endPoint x: 697, endPoint y: 221, distance: 8.3
click at [691, 215] on select "Age Under [DEMOGRAPHIC_DATA] [DEMOGRAPHIC_DATA] [DEMOGRAPHIC_DATA] [DEMOGRAPHIC…" at bounding box center [589, 216] width 284 height 44
select select "35_44"
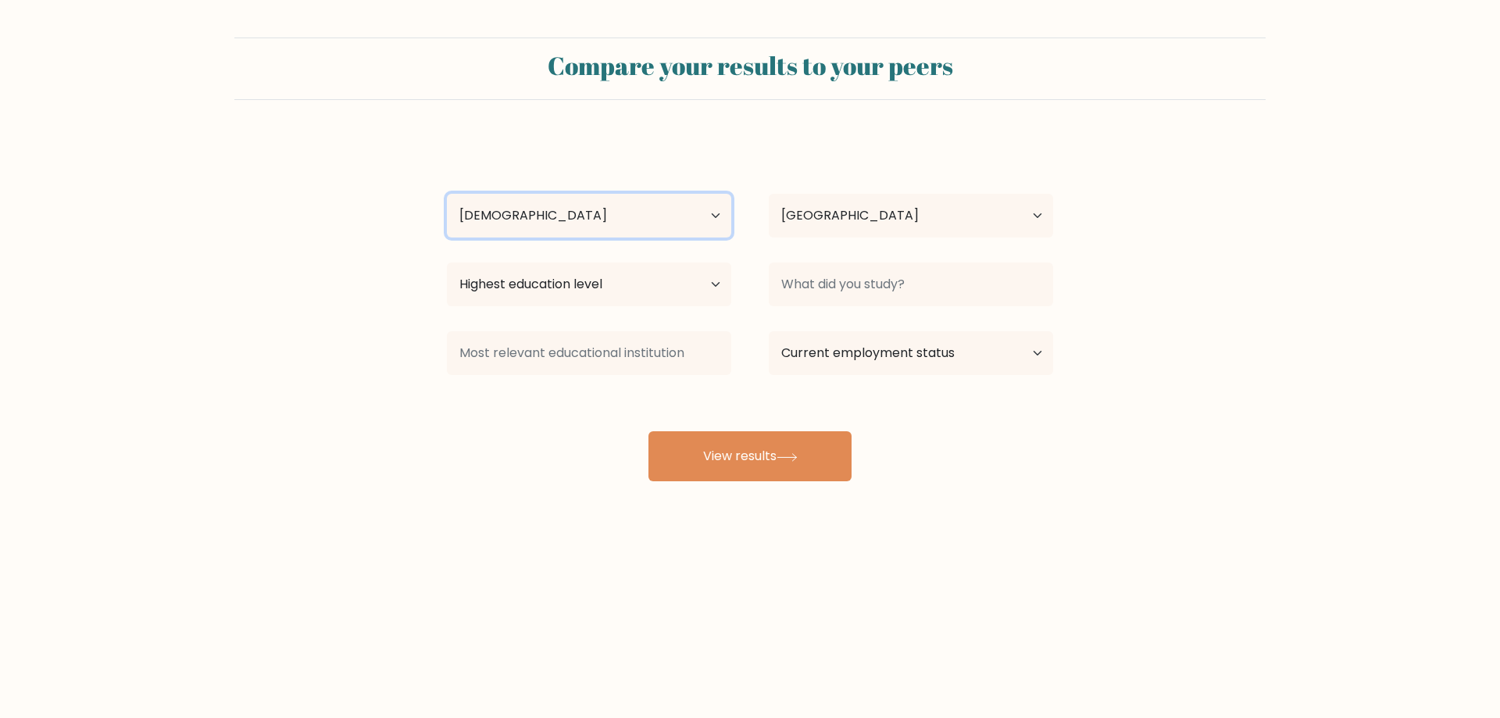
click at [447, 194] on select "Age Under [DEMOGRAPHIC_DATA] [DEMOGRAPHIC_DATA] [DEMOGRAPHIC_DATA] [DEMOGRAPHIC…" at bounding box center [589, 216] width 284 height 44
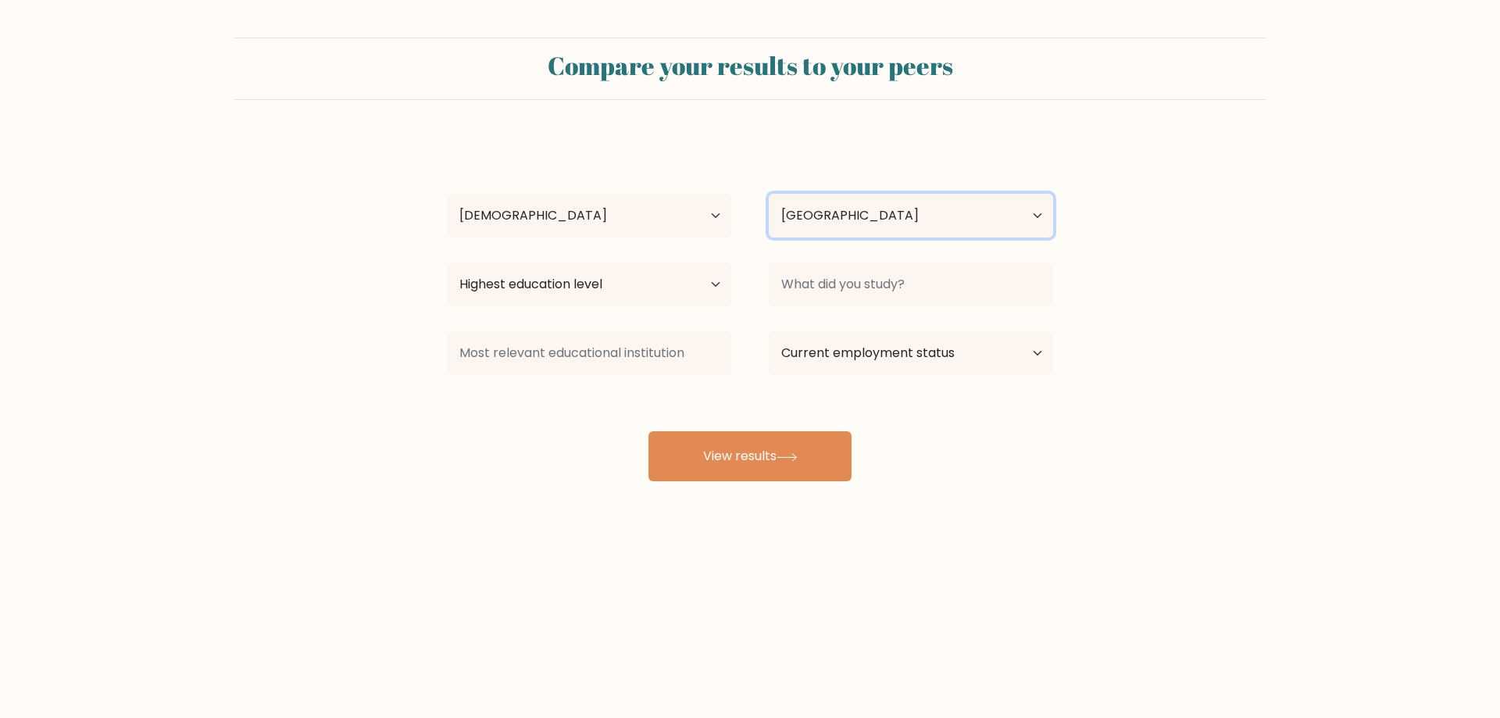
click at [887, 216] on select "Country [GEOGRAPHIC_DATA] [GEOGRAPHIC_DATA] [GEOGRAPHIC_DATA] [US_STATE] [GEOGR…" at bounding box center [911, 216] width 284 height 44
click at [769, 194] on select "Country [GEOGRAPHIC_DATA] [GEOGRAPHIC_DATA] [GEOGRAPHIC_DATA] [US_STATE] [GEOGR…" at bounding box center [911, 216] width 284 height 44
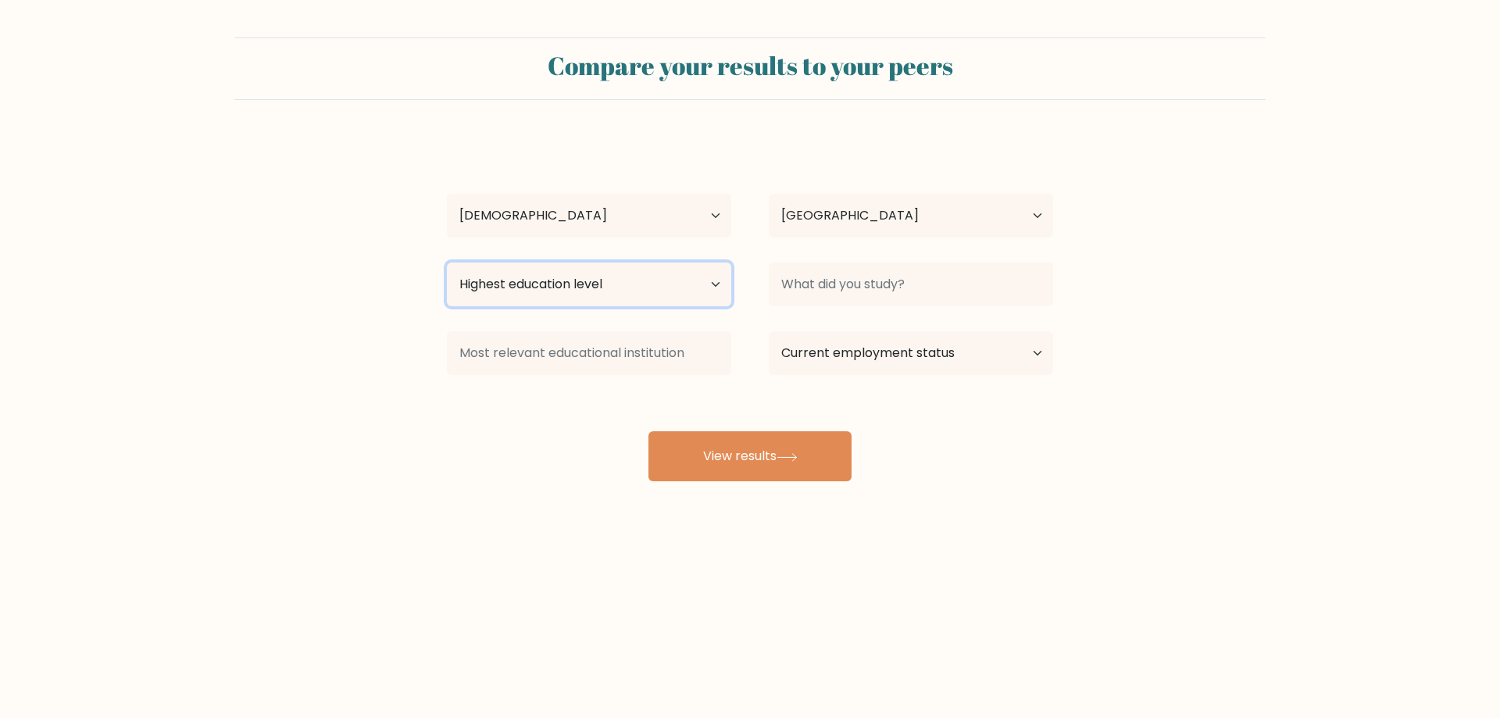
click at [698, 281] on select "Highest education level No schooling Primary Lower Secondary Upper Secondary Oc…" at bounding box center [589, 284] width 284 height 44
select select "occupation_specific"
click at [447, 262] on select "Highest education level No schooling Primary Lower Secondary Upper Secondary Oc…" at bounding box center [589, 284] width 284 height 44
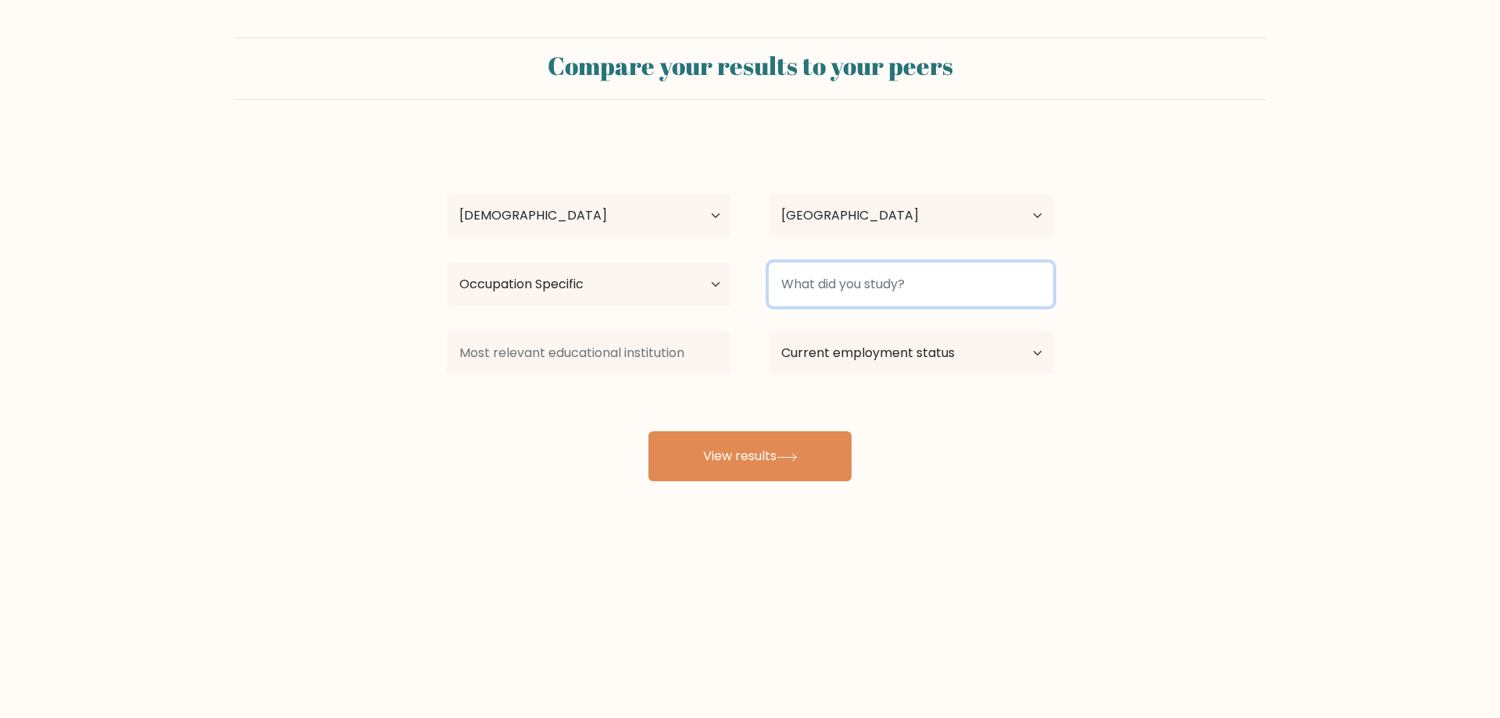
click at [962, 279] on input at bounding box center [911, 284] width 284 height 44
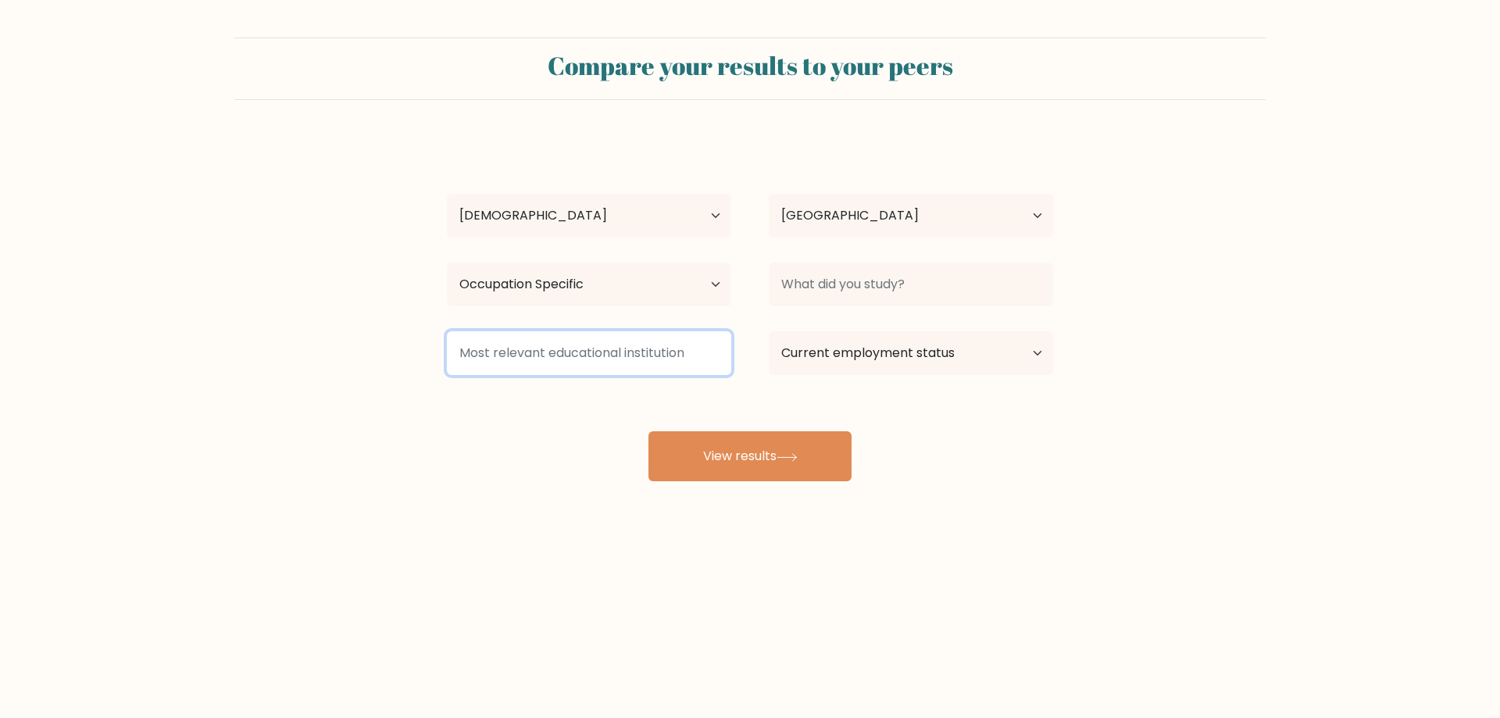
click at [671, 347] on input at bounding box center [589, 353] width 284 height 44
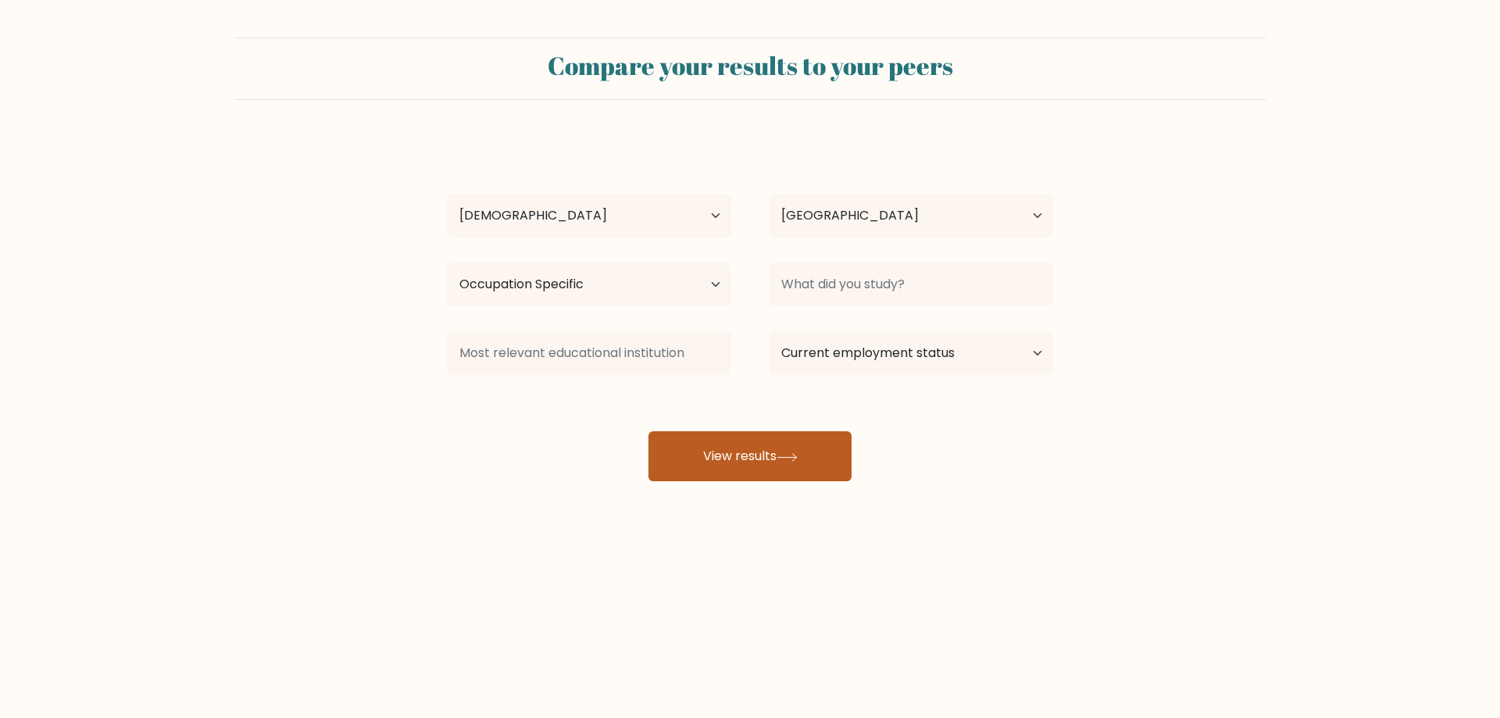
click at [816, 441] on button "View results" at bounding box center [749, 456] width 203 height 50
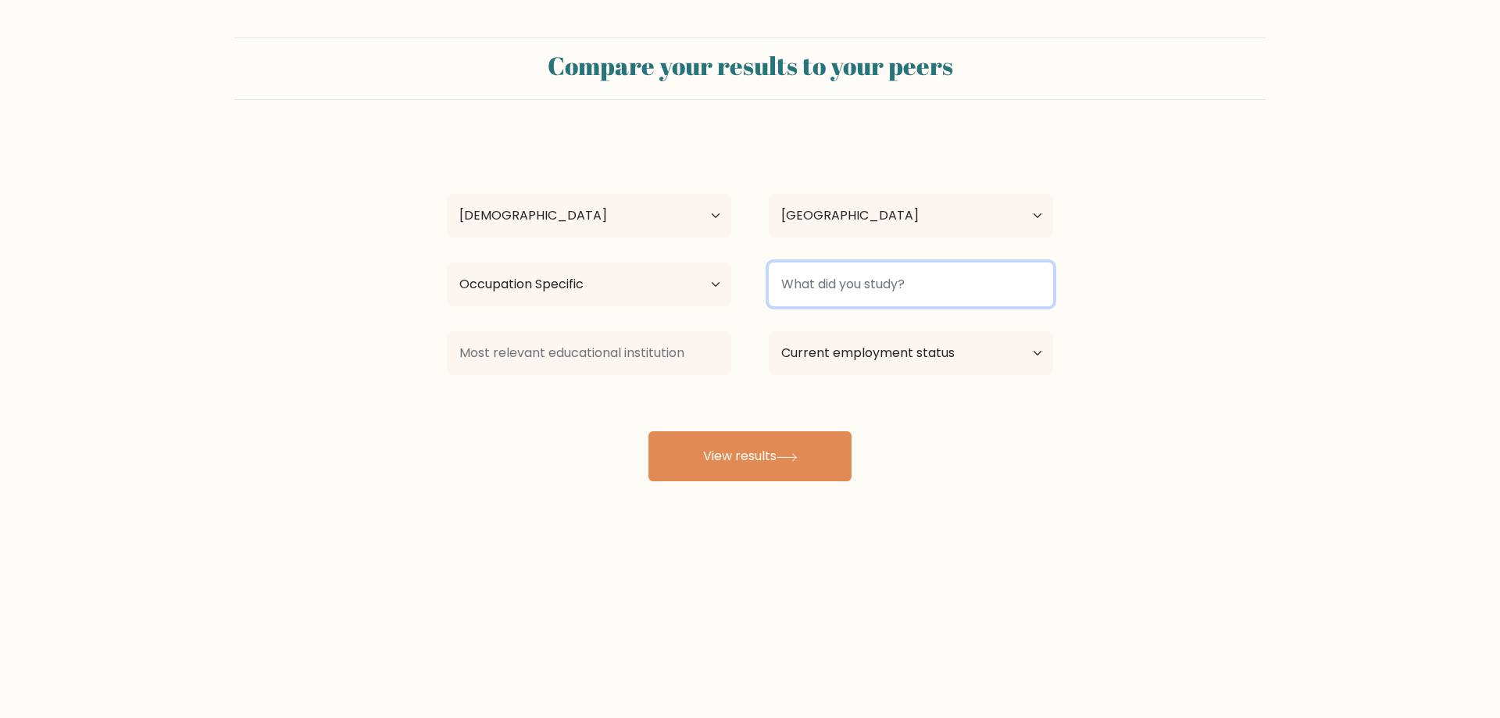
click at [947, 280] on input at bounding box center [911, 284] width 284 height 44
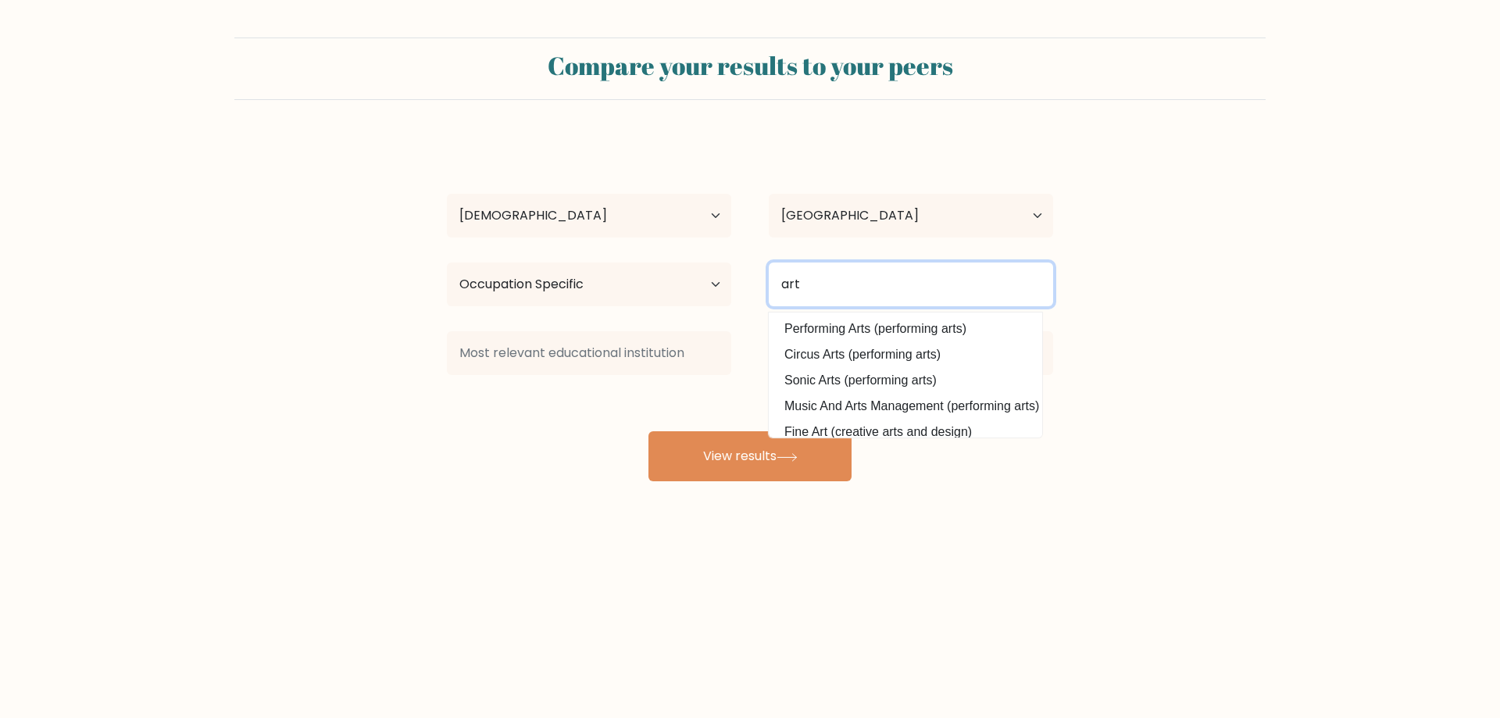
type input "art"
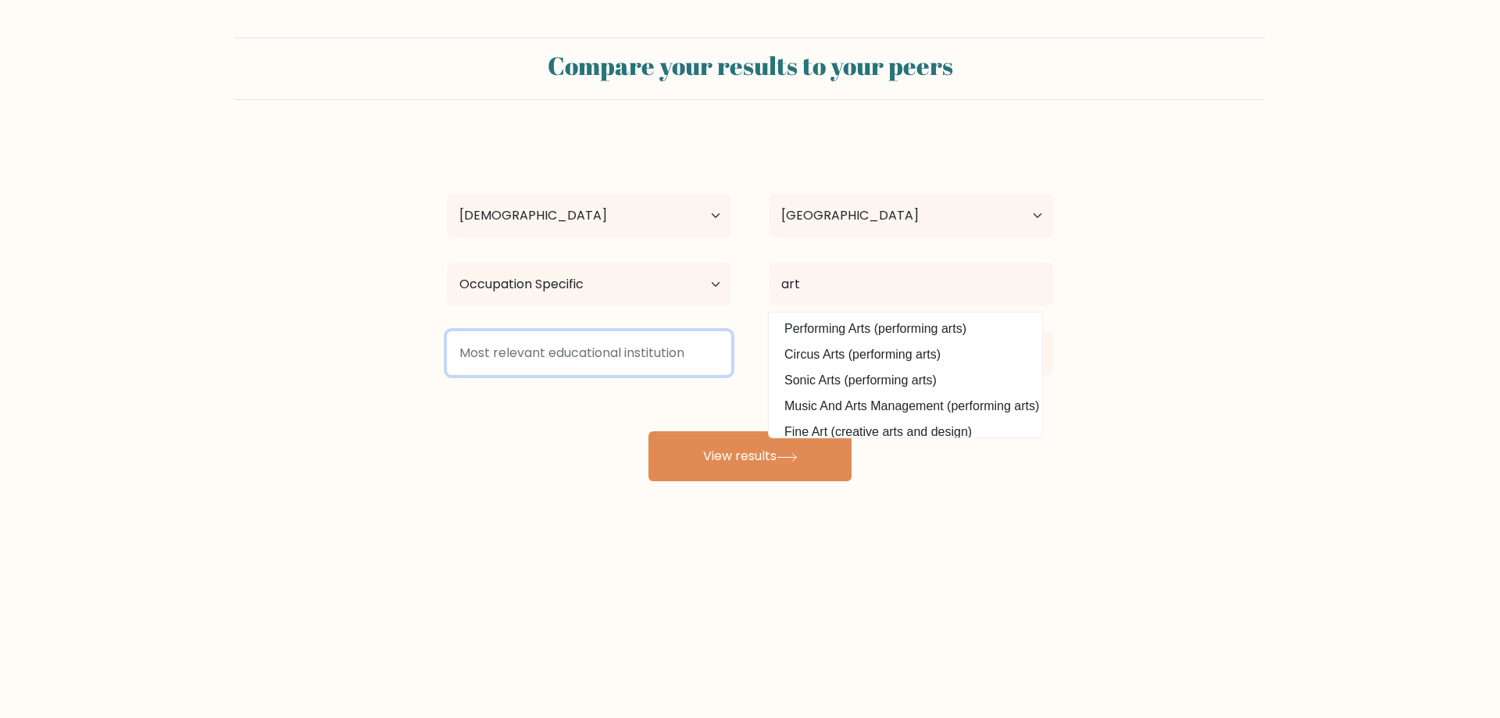
click at [677, 363] on input at bounding box center [589, 353] width 284 height 44
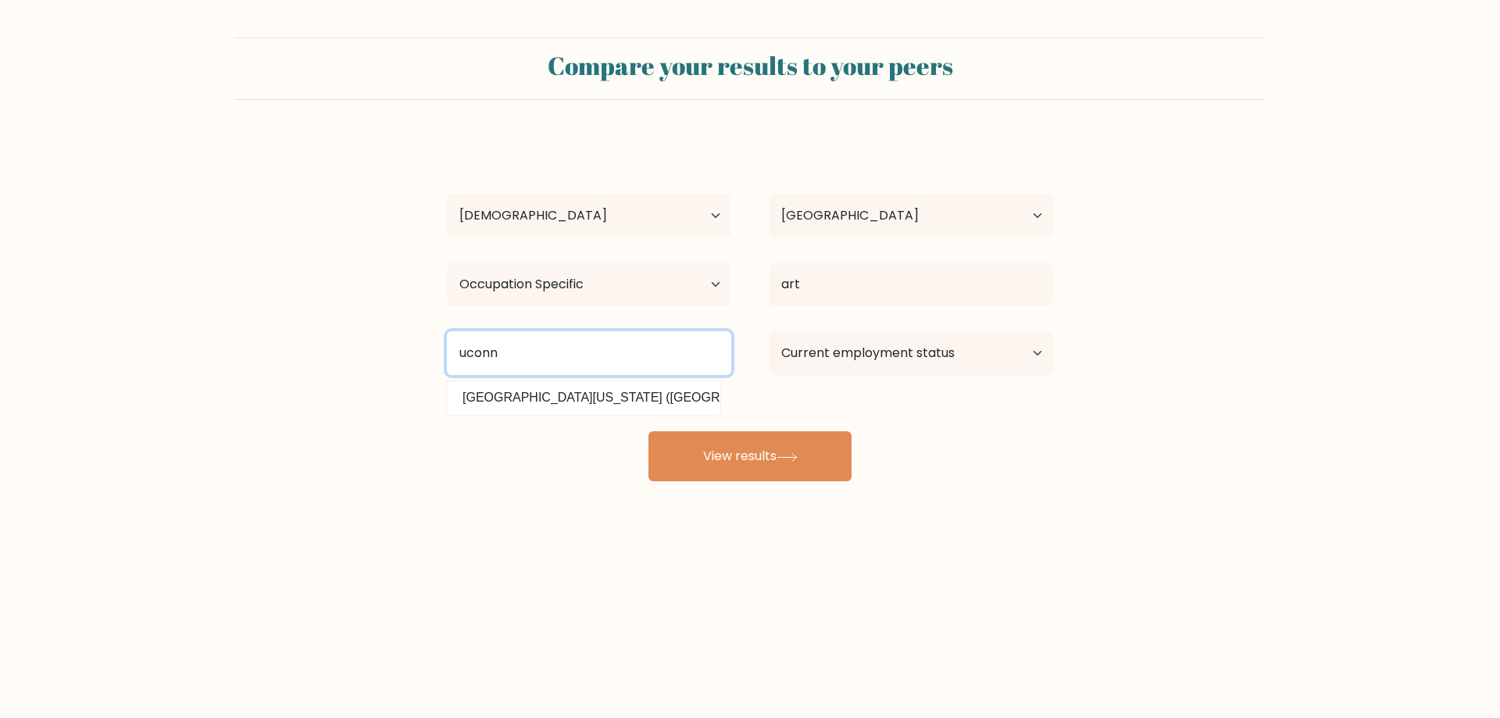
type input "uconn"
click at [914, 345] on select "Current employment status Employed Student Retired Other / prefer not to answer" at bounding box center [911, 353] width 284 height 44
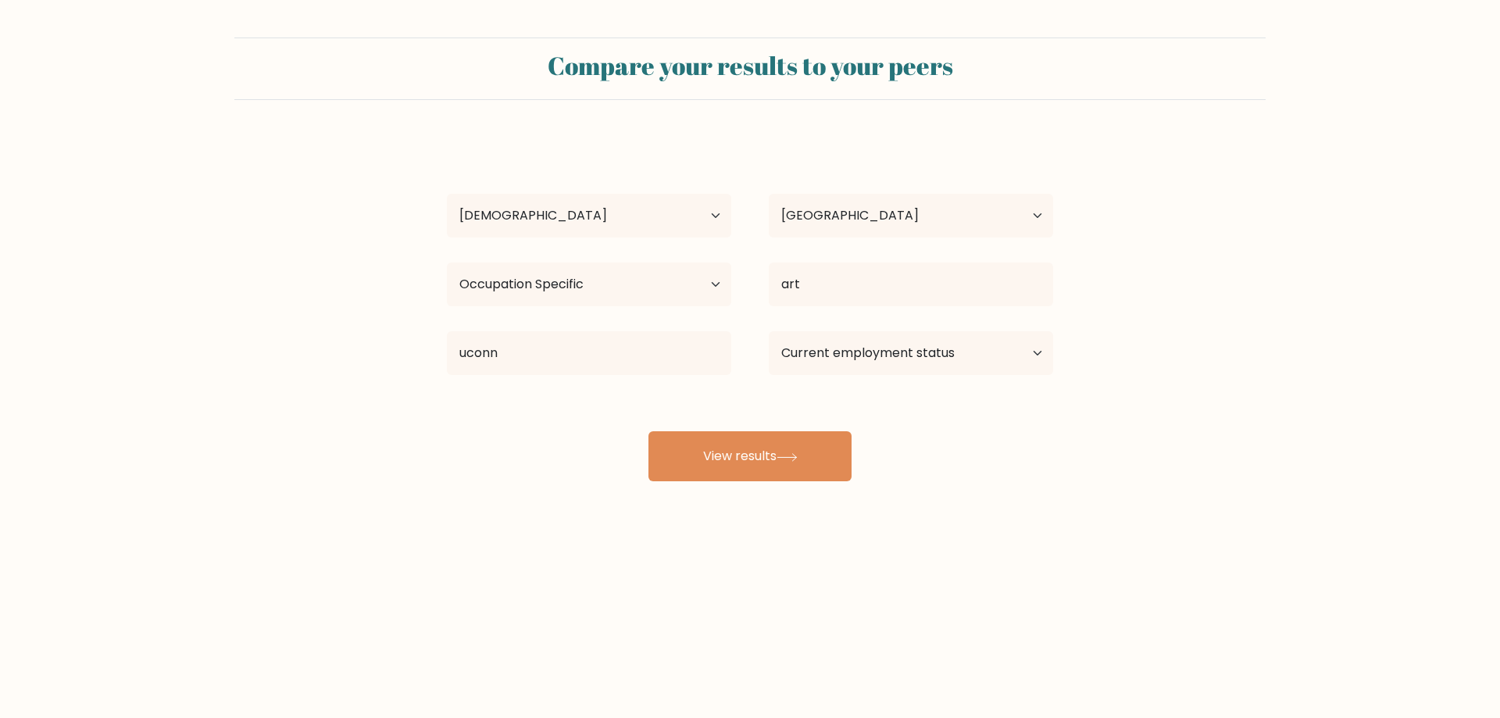
click at [726, 388] on div "Shawn Lei Age Under 18 years old 18-24 years old 25-34 years old 35-44 years ol…" at bounding box center [749, 309] width 625 height 344
click at [912, 361] on select "Current employment status Employed Student Retired Other / prefer not to answer" at bounding box center [911, 353] width 284 height 44
select select "employed"
click at [769, 331] on select "Current employment status Employed Student Retired Other / prefer not to answer" at bounding box center [911, 353] width 284 height 44
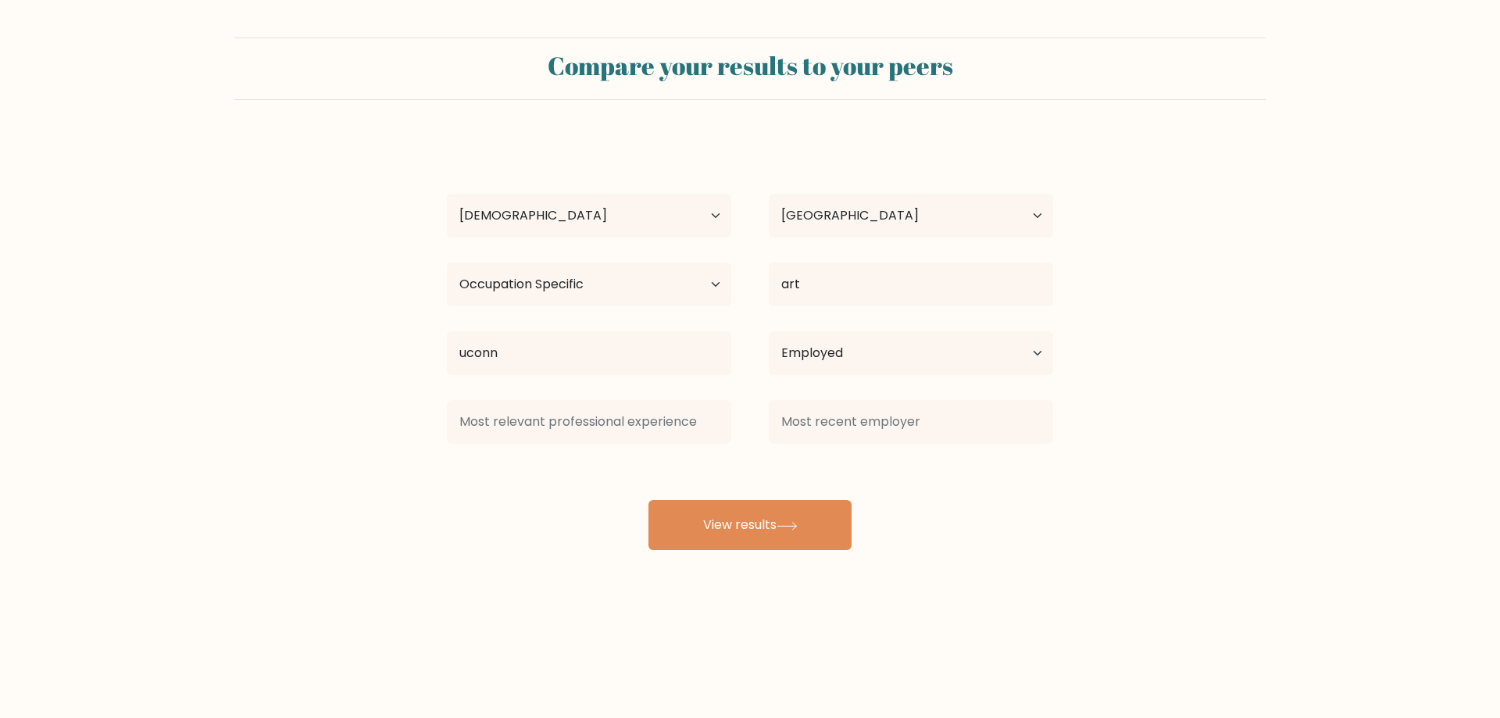
click at [769, 452] on div "Shawn Lei Age Under 18 years old 18-24 years old 25-34 years old 35-44 years ol…" at bounding box center [749, 343] width 625 height 412
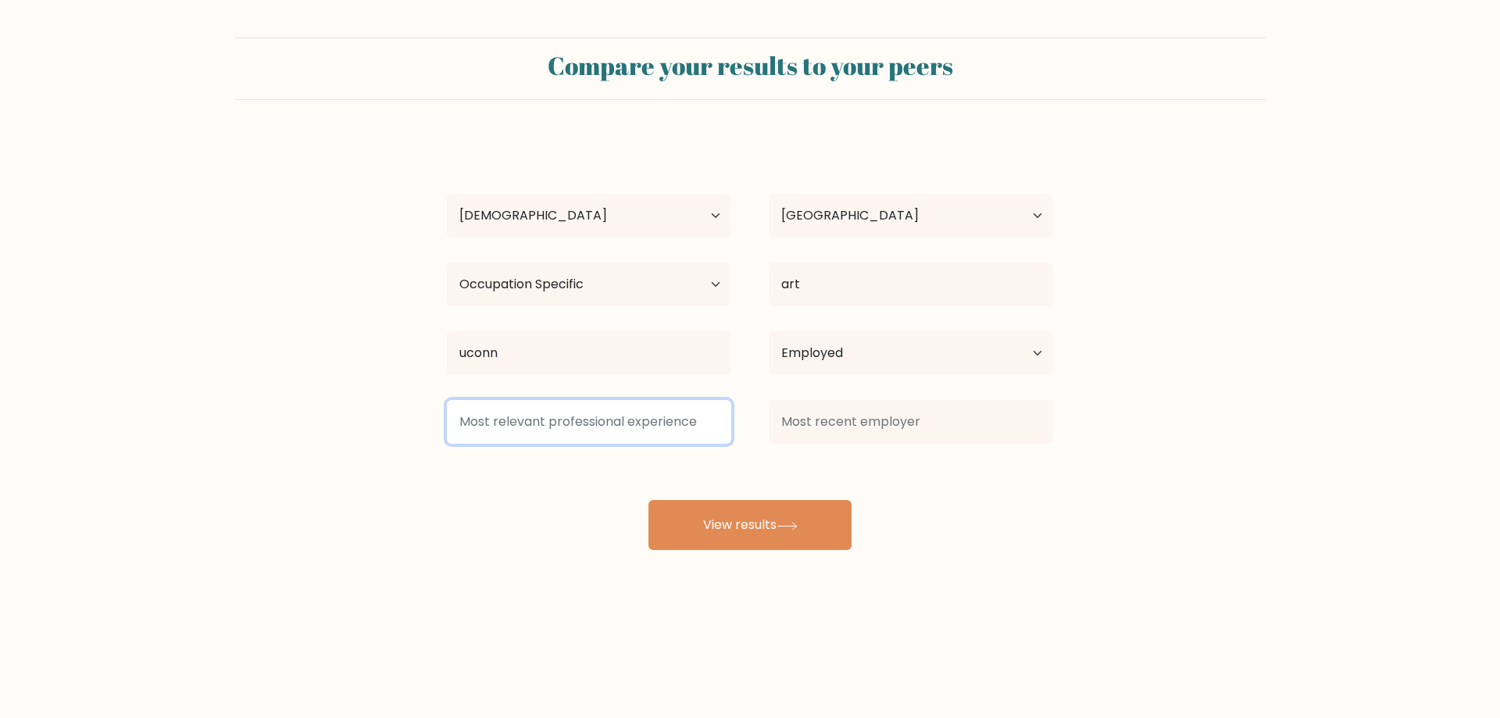
click at [698, 435] on input at bounding box center [589, 422] width 284 height 44
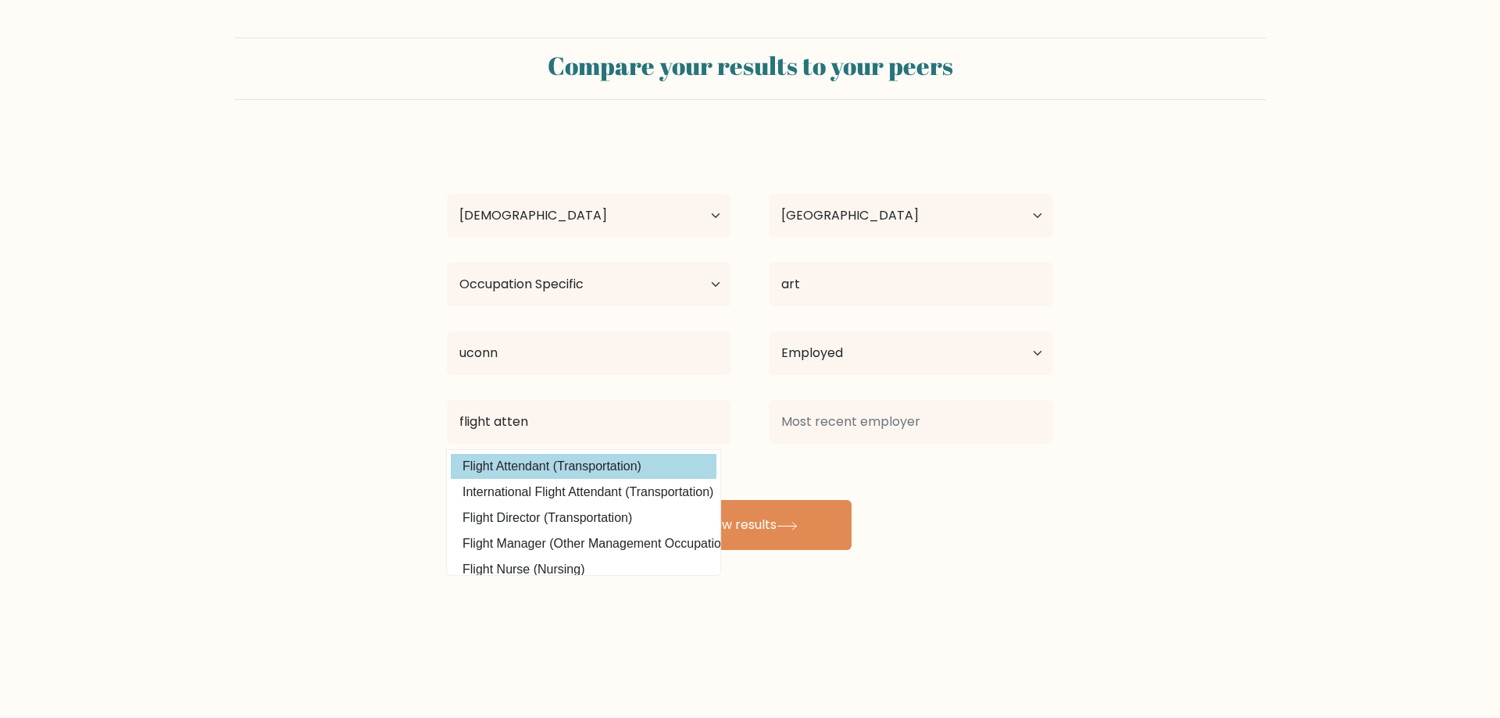
click at [627, 465] on div "Shawn Lei Age Under 18 years old 18-24 years old 25-34 years old 35-44 years ol…" at bounding box center [749, 343] width 625 height 412
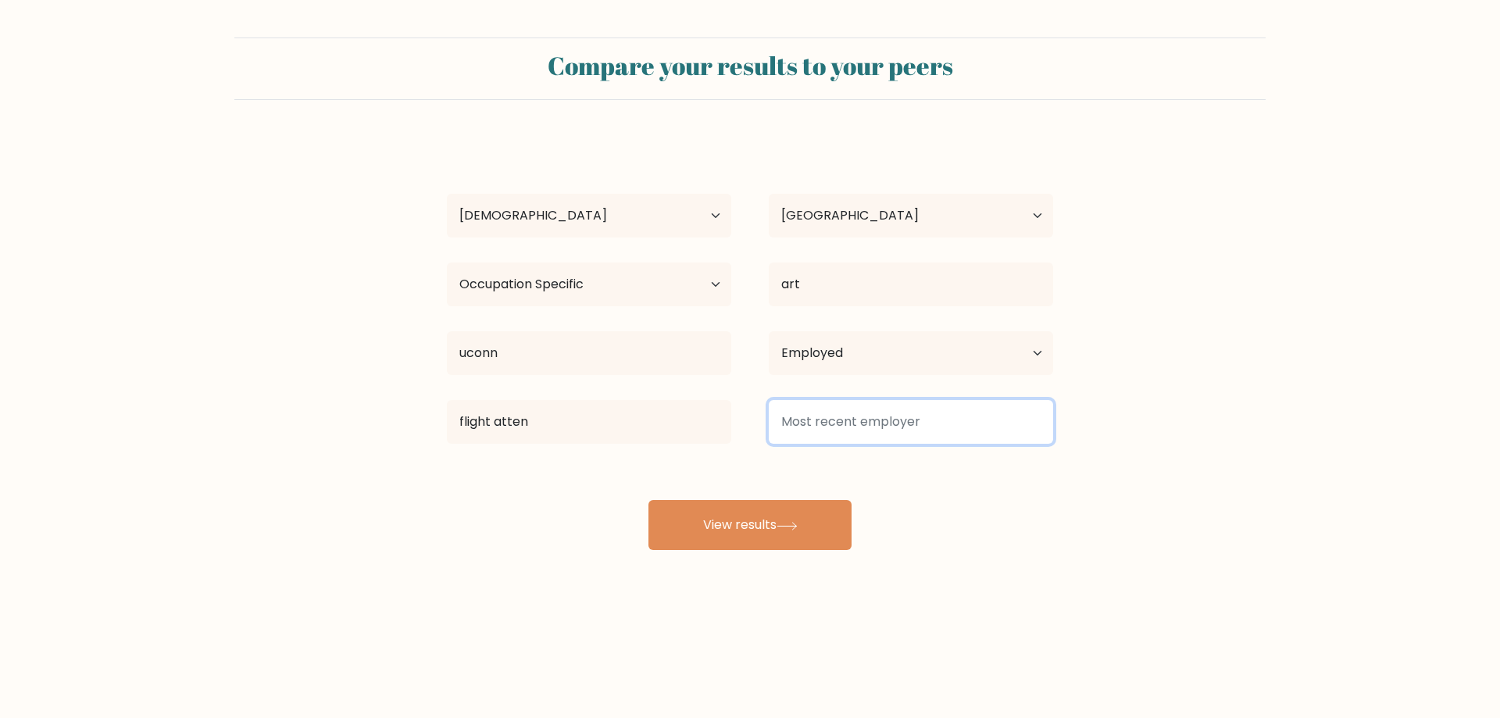
click at [905, 425] on input at bounding box center [911, 422] width 284 height 44
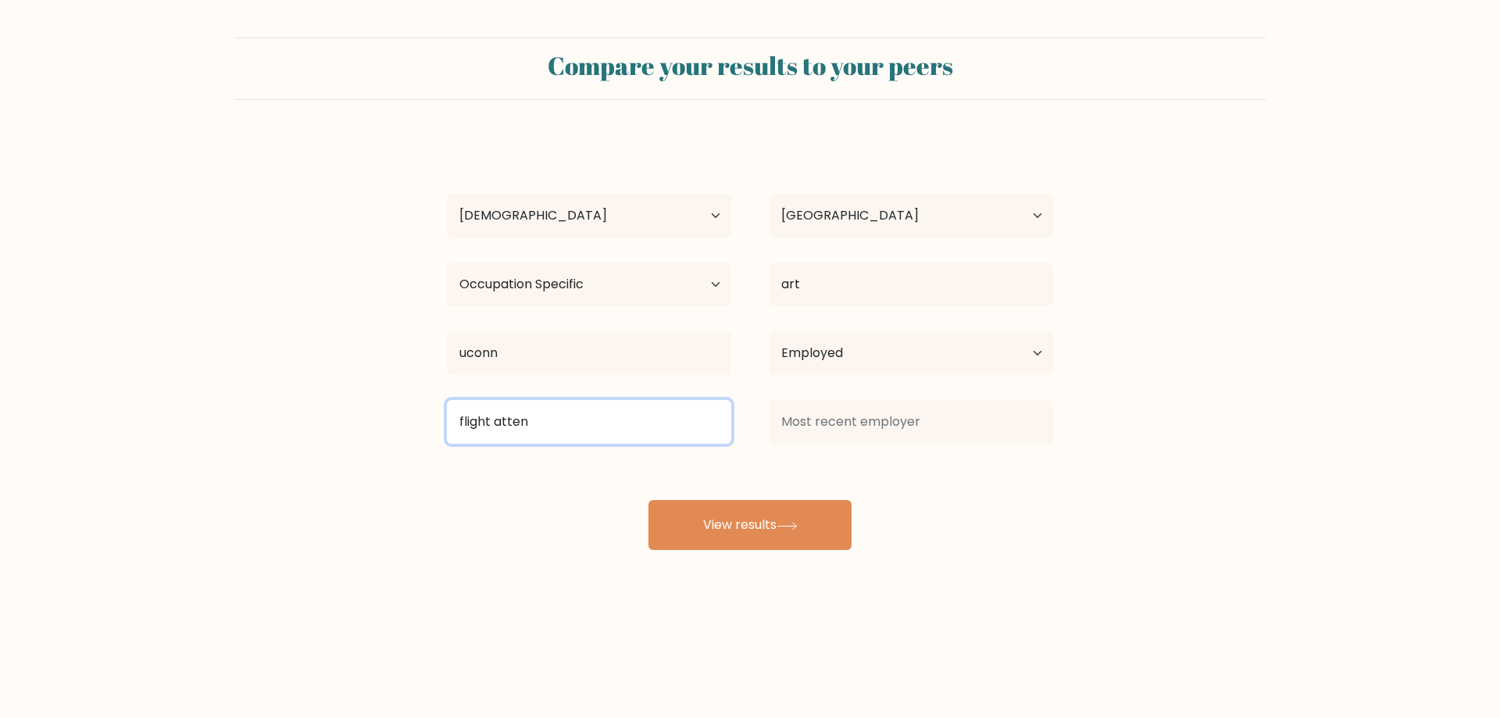
click at [611, 426] on input "flight atten" at bounding box center [589, 422] width 284 height 44
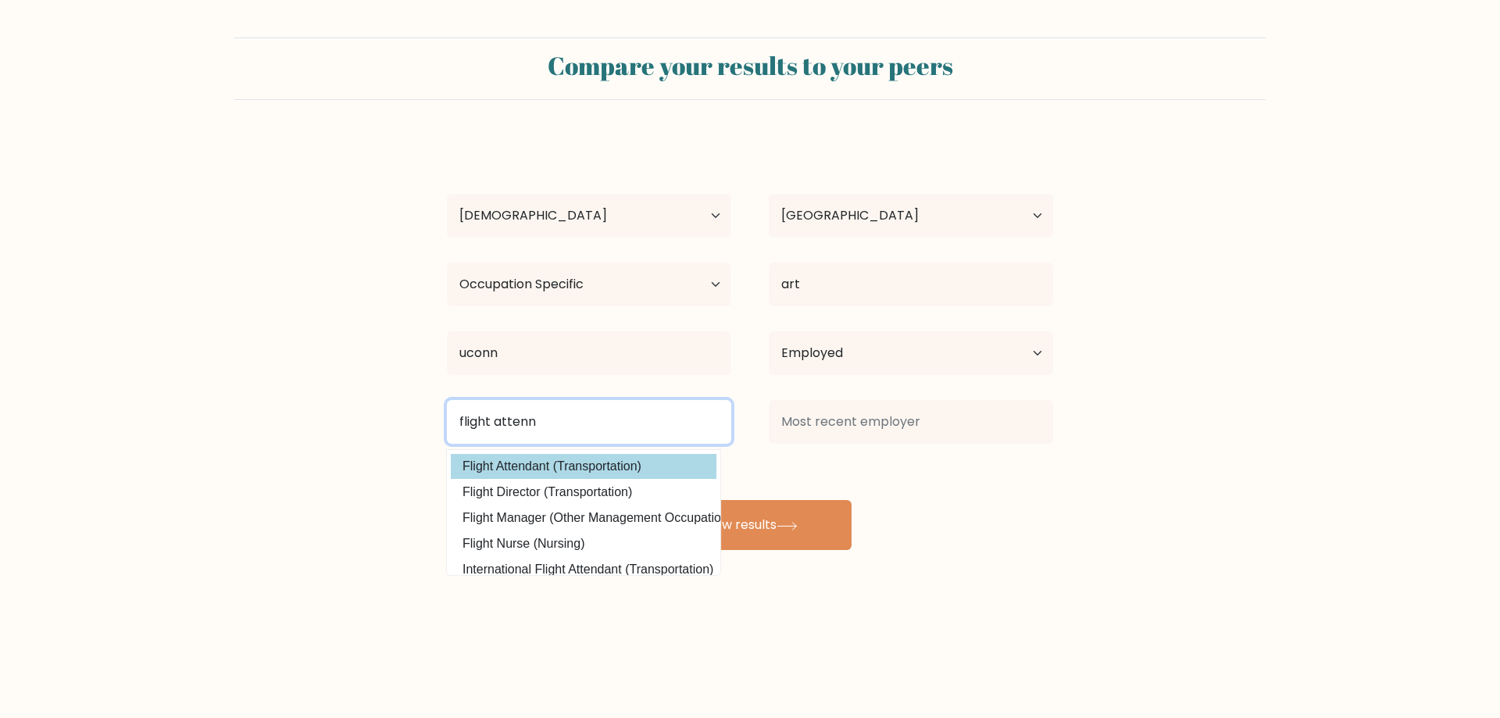
type input "flight atten"
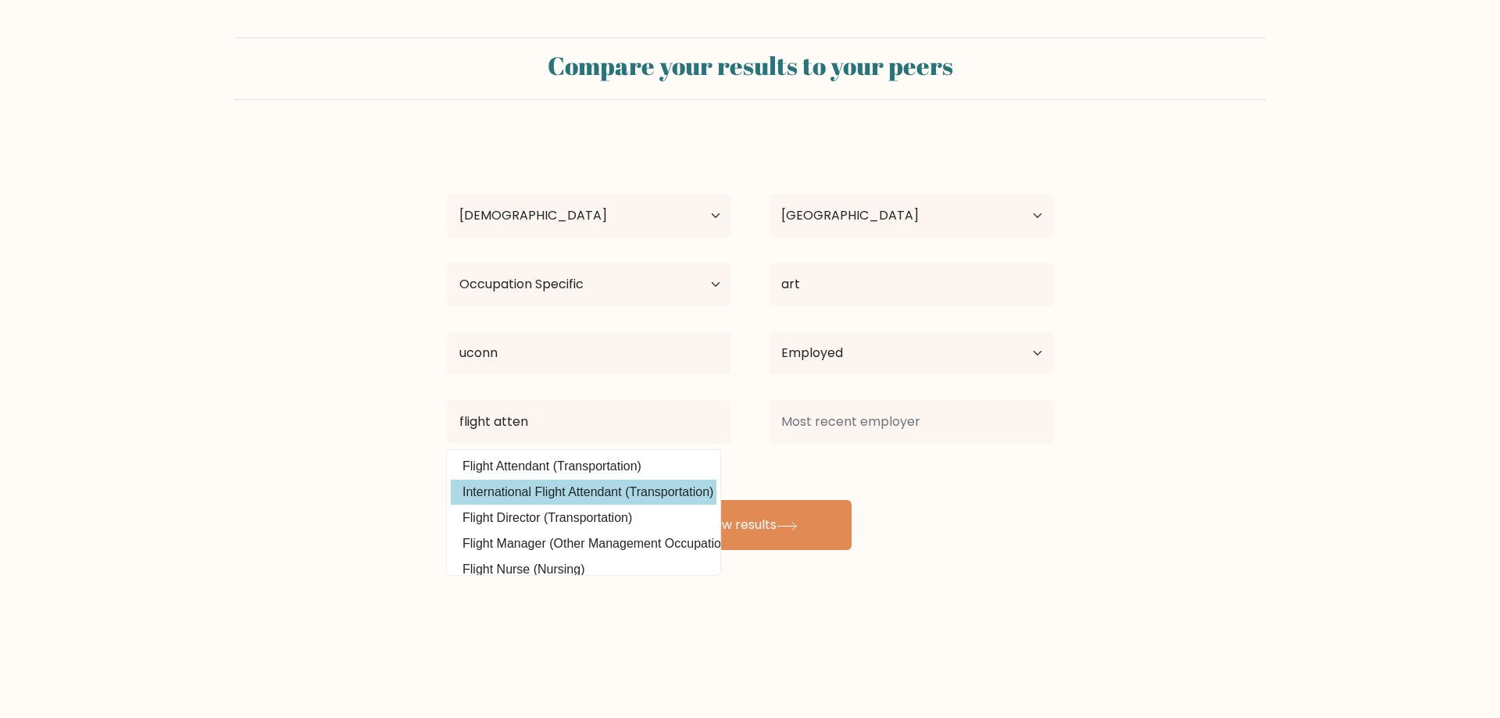
click at [655, 489] on div "Shawn Lei Age Under 18 years old 18-24 years old 25-34 years old 35-44 years ol…" at bounding box center [749, 343] width 625 height 412
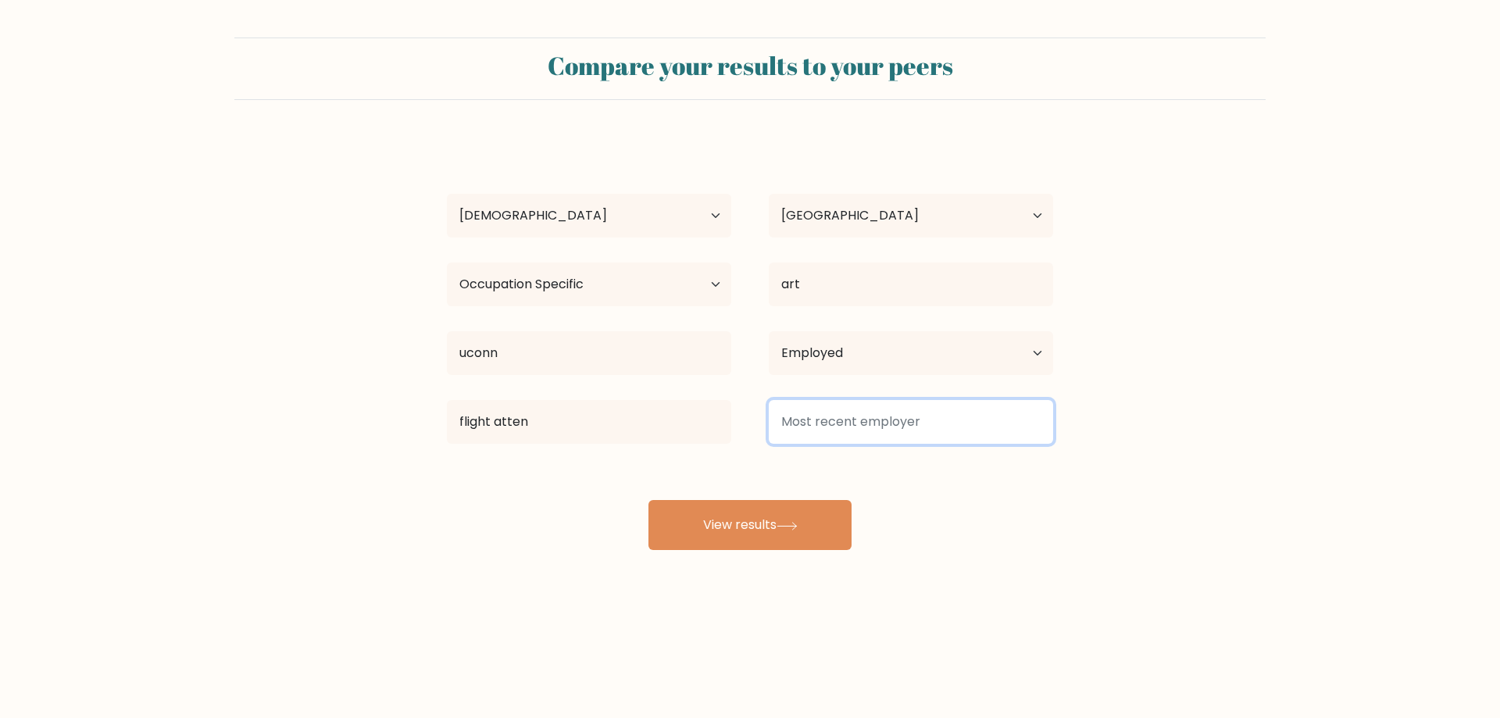
click at [885, 427] on input at bounding box center [911, 422] width 284 height 44
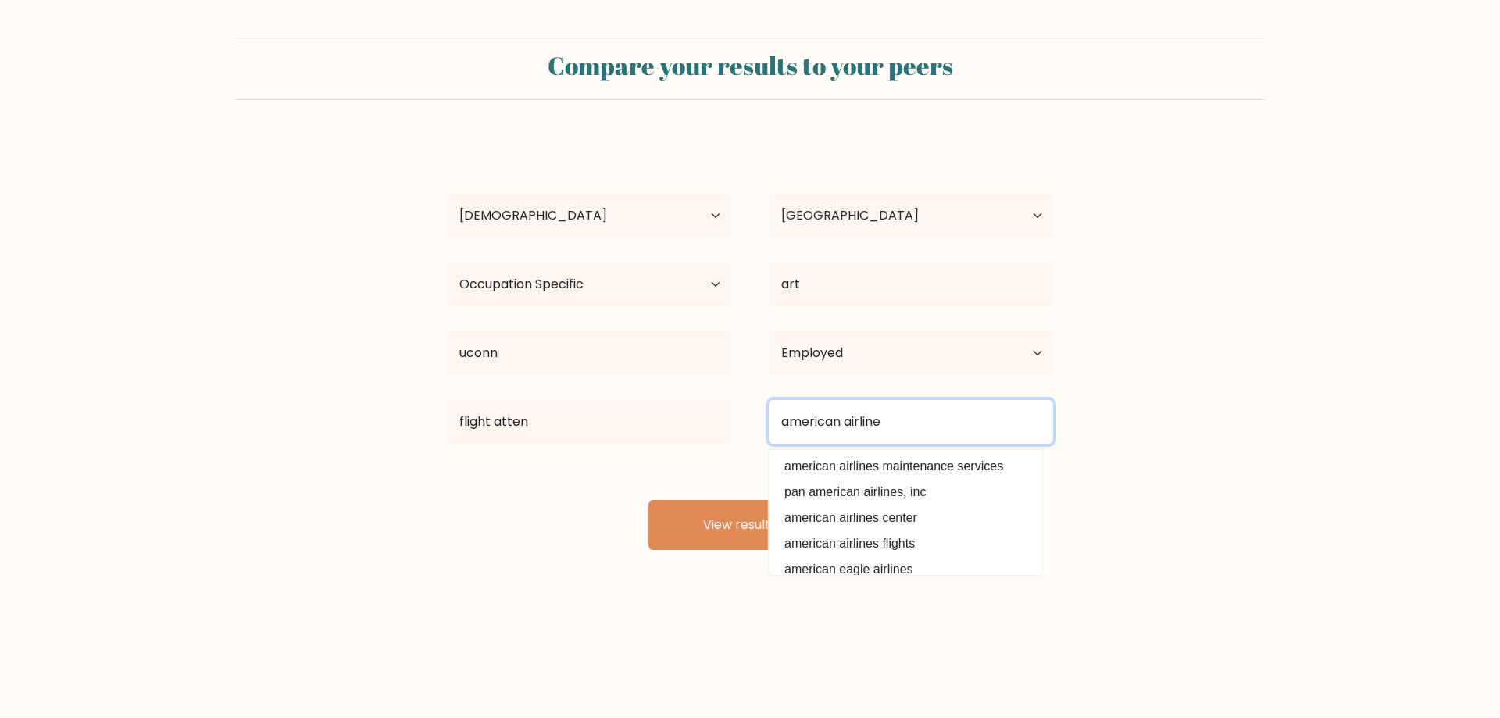
type input "american airlines"
click at [922, 421] on input "american airlines" at bounding box center [911, 422] width 284 height 44
drag, startPoint x: 922, startPoint y: 421, endPoint x: 511, endPoint y: 372, distance: 413.9
click at [511, 372] on div "Shawn Lei Age Under 18 years old 18-24 years old 25-34 years old 35-44 years ol…" at bounding box center [749, 343] width 625 height 412
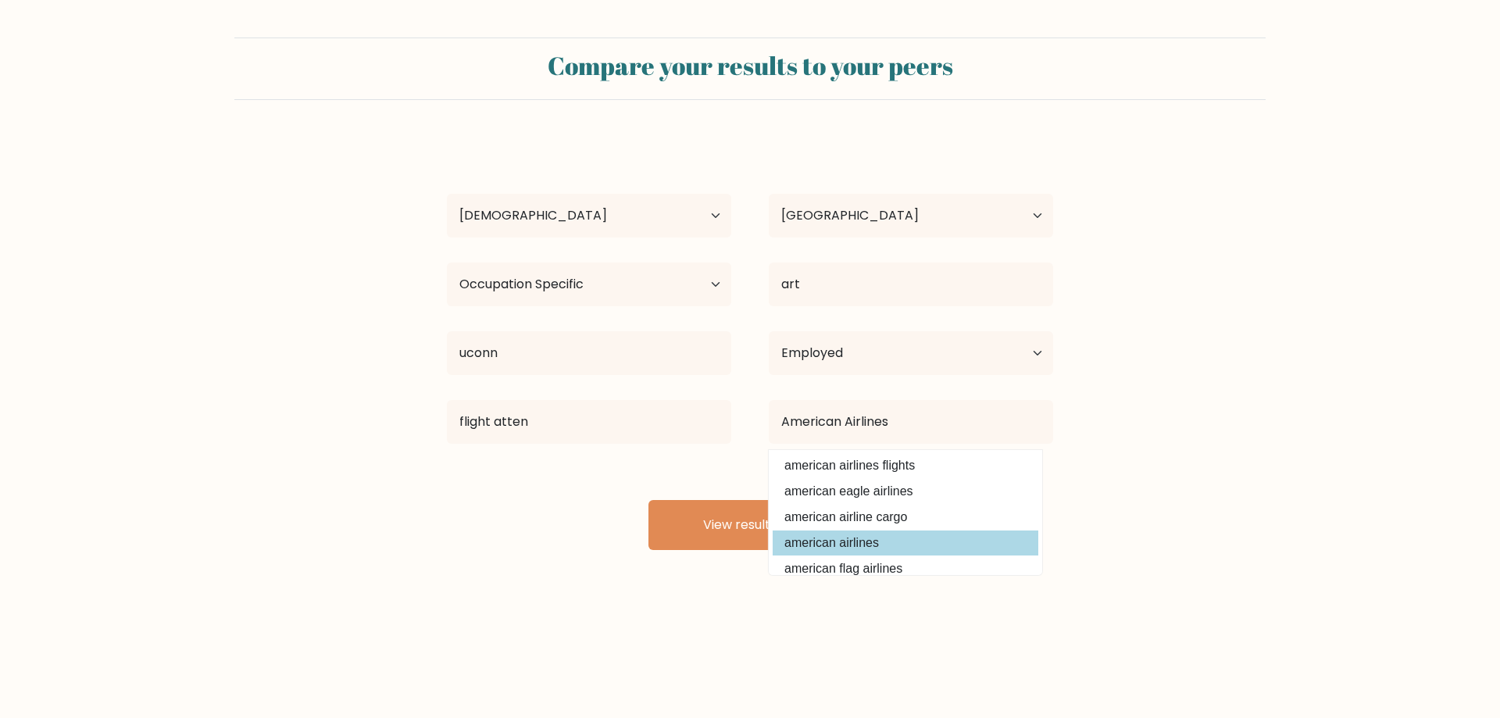
click at [973, 534] on option "american airlines" at bounding box center [906, 542] width 266 height 25
type input "american airlines"
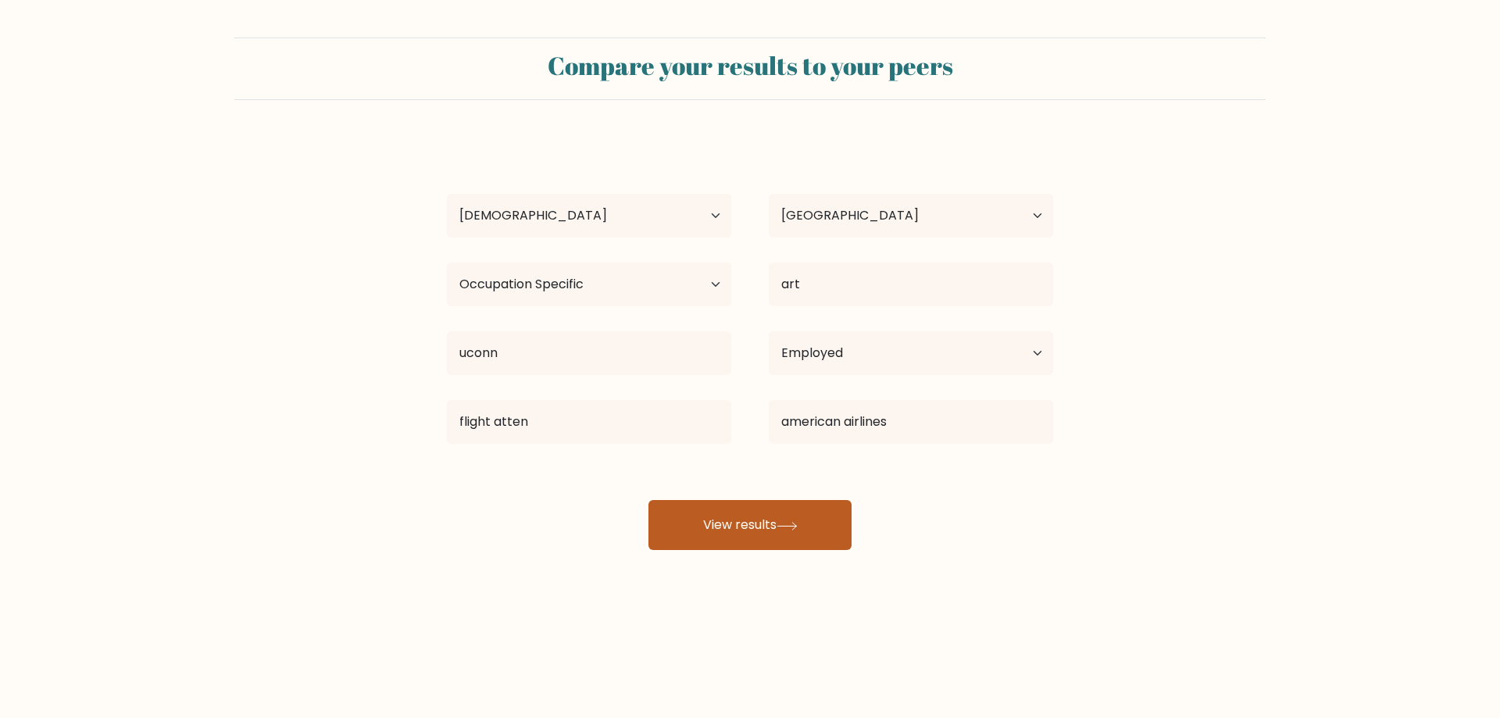
click at [824, 533] on button "View results" at bounding box center [749, 525] width 203 height 50
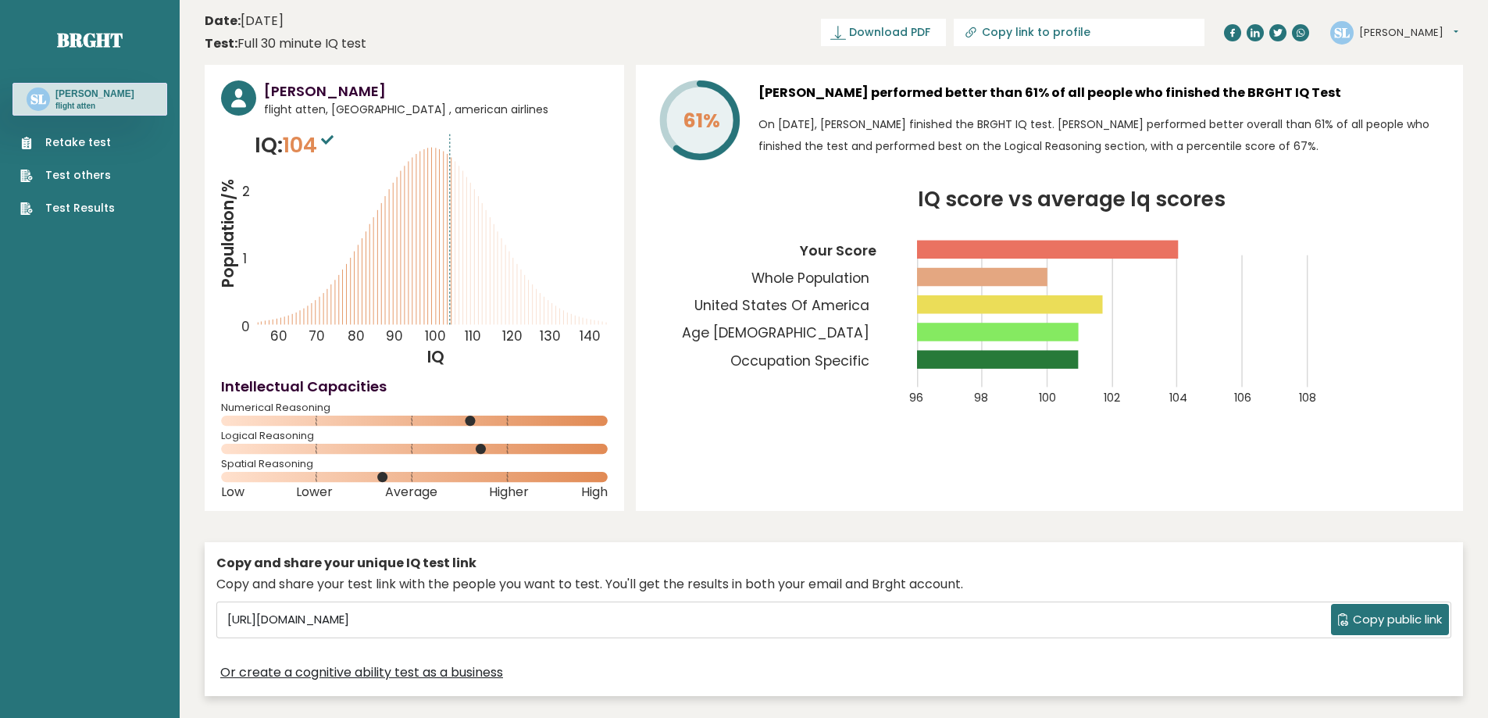
click at [756, 430] on div "61% [PERSON_NAME] performed better than 61% of all people who finished the BRGH…" at bounding box center [1049, 288] width 827 height 446
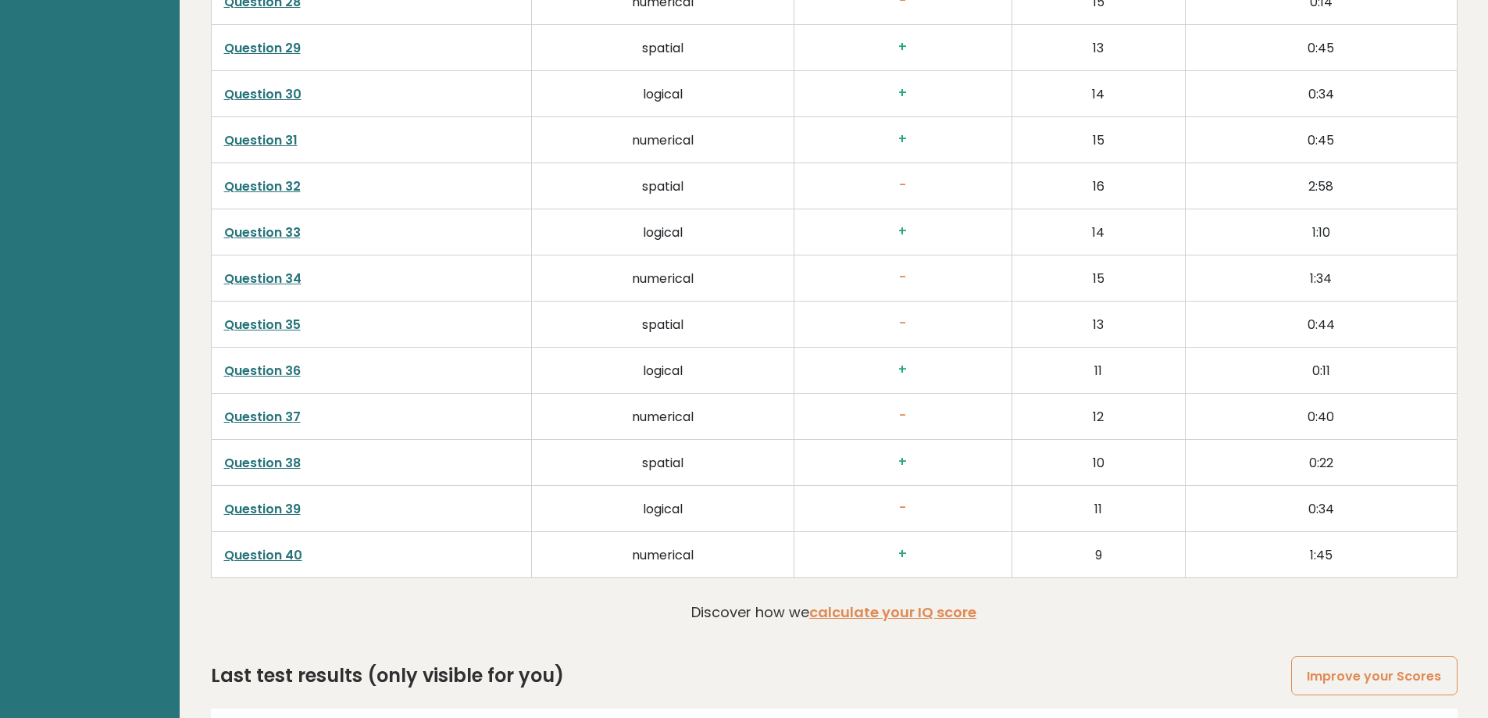
scroll to position [3987, 0]
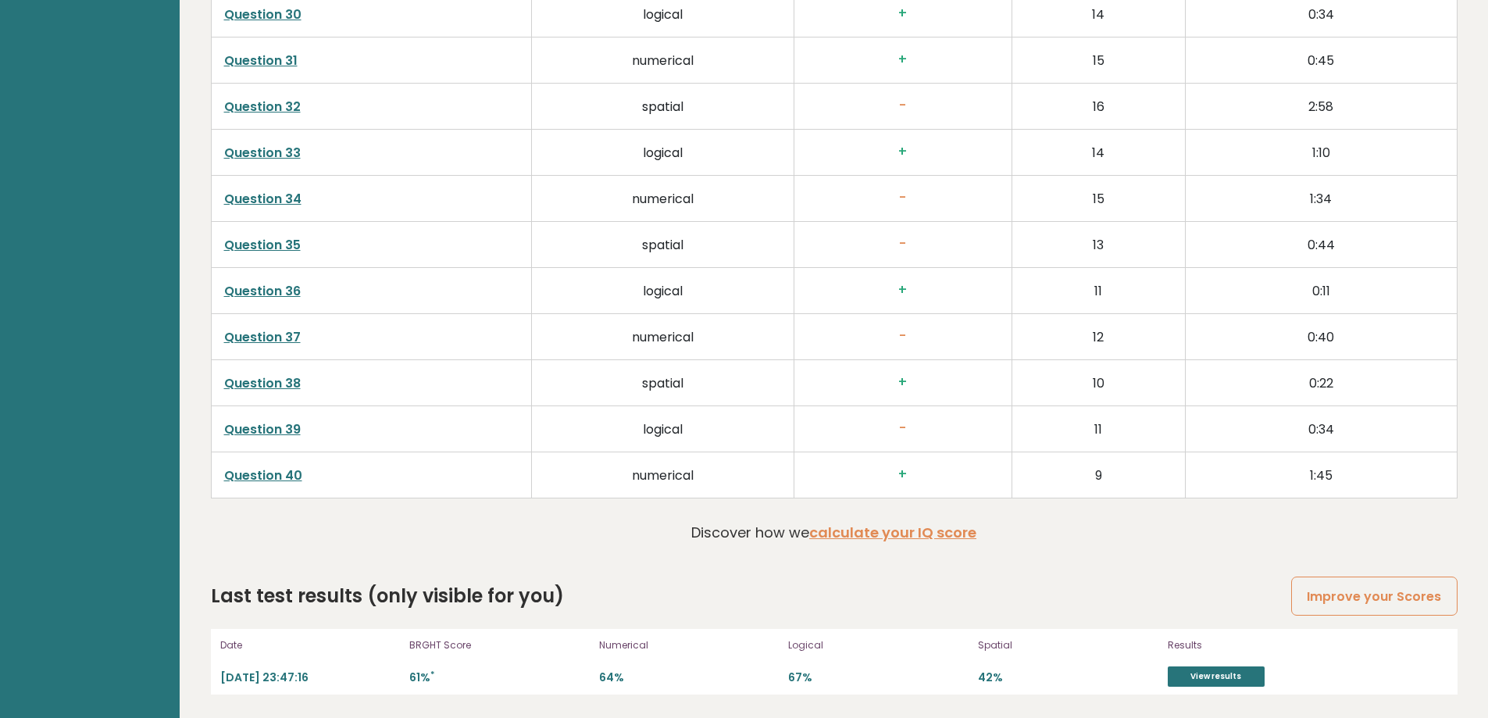
click at [944, 533] on link "calculate your IQ score" at bounding box center [892, 533] width 167 height 20
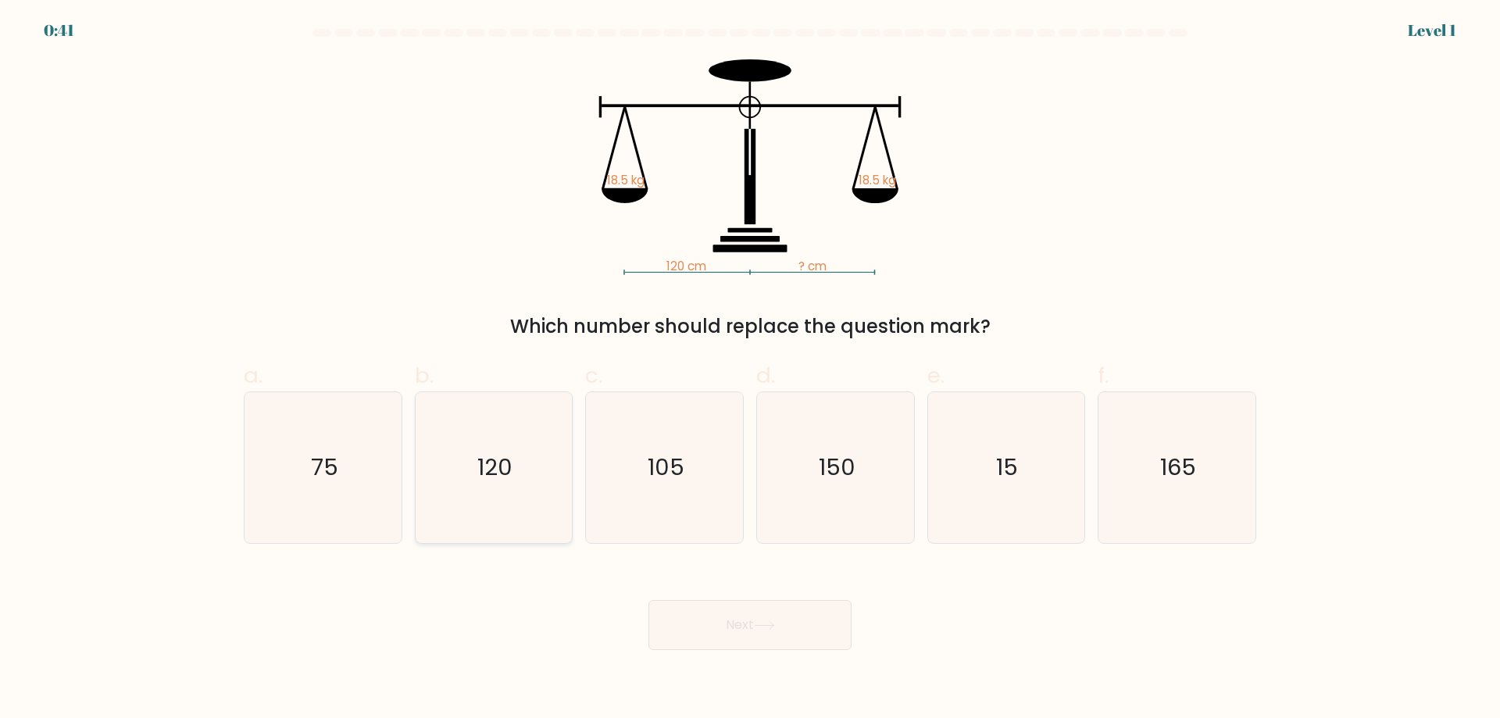
drag, startPoint x: 0, startPoint y: 0, endPoint x: 537, endPoint y: 508, distance: 738.8
click at [537, 508] on icon "120" at bounding box center [493, 467] width 151 height 151
click at [750, 370] on input "b. 120" at bounding box center [750, 364] width 1 height 10
radio input "true"
click at [523, 498] on icon "120" at bounding box center [493, 467] width 149 height 149
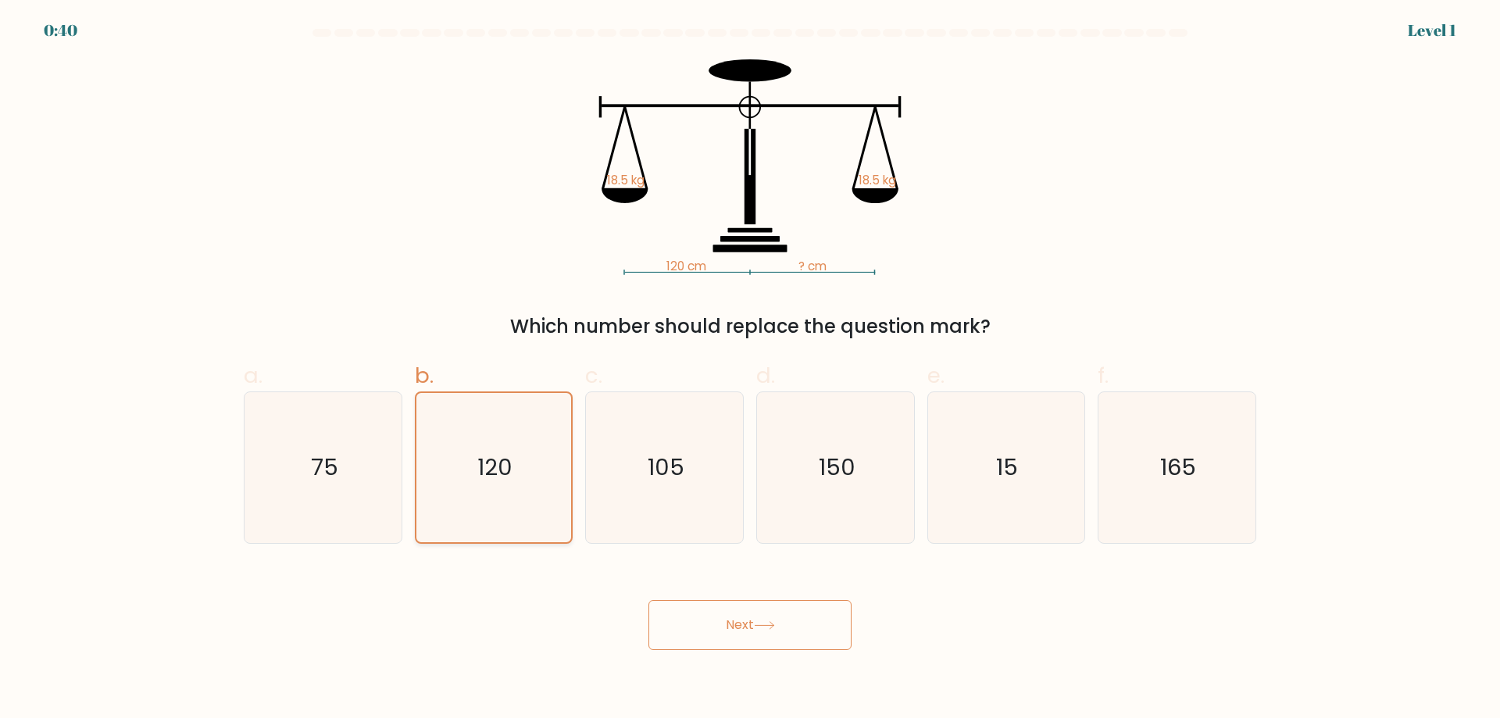
click at [750, 370] on input "b. 120" at bounding box center [750, 364] width 1 height 10
click at [867, 493] on icon "150" at bounding box center [835, 467] width 151 height 151
click at [751, 370] on input "d. 150" at bounding box center [750, 364] width 1 height 10
radio input "true"
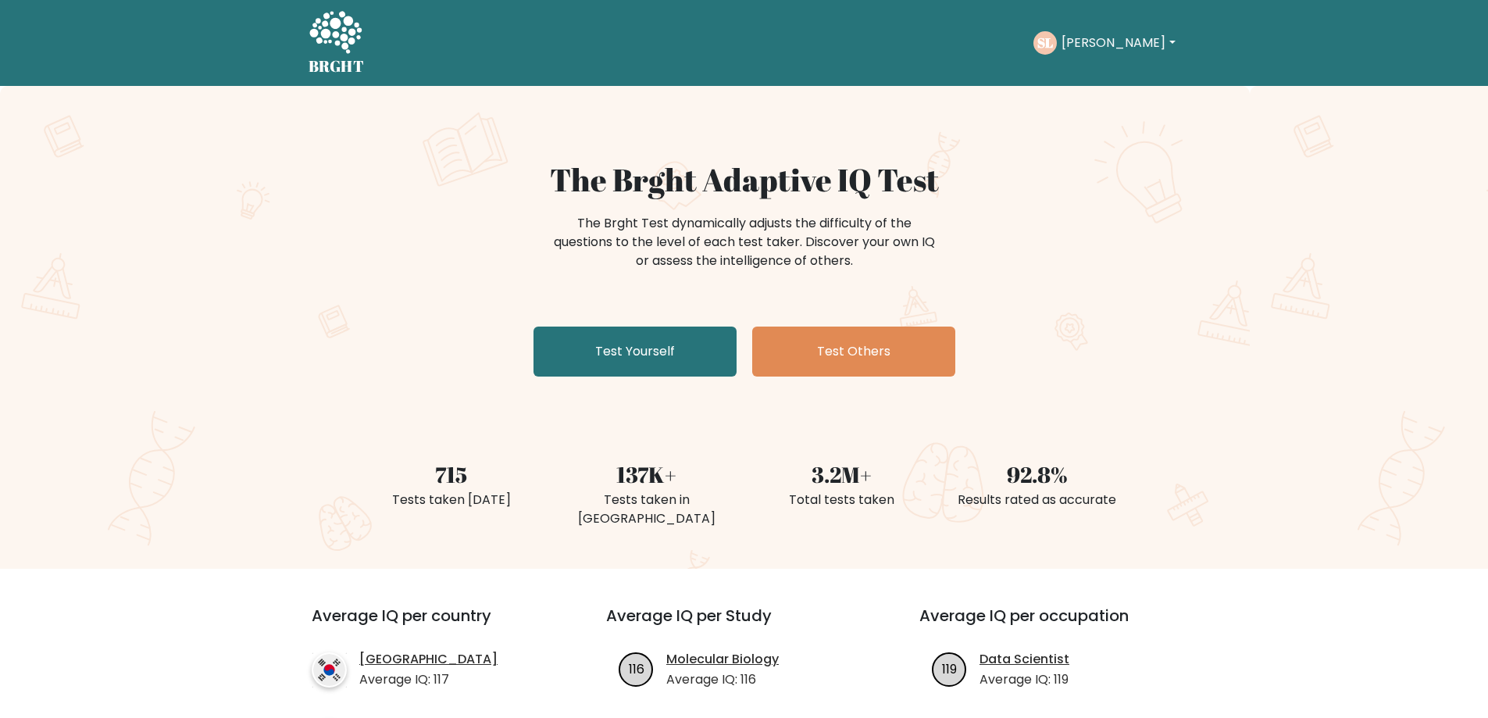
click at [1272, 347] on div "The Brght Adaptive IQ Test The Brght Test dynamically adjusts the difficulty of…" at bounding box center [744, 327] width 1488 height 483
